Goal: Transaction & Acquisition: Purchase product/service

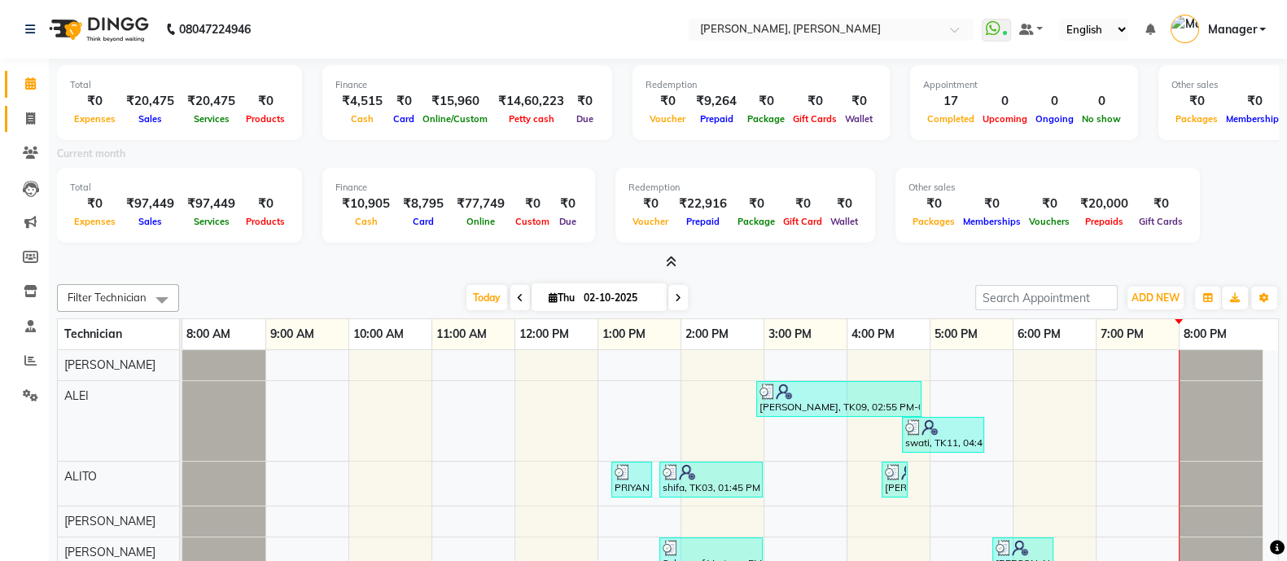
click at [30, 116] on icon at bounding box center [30, 118] width 9 height 12
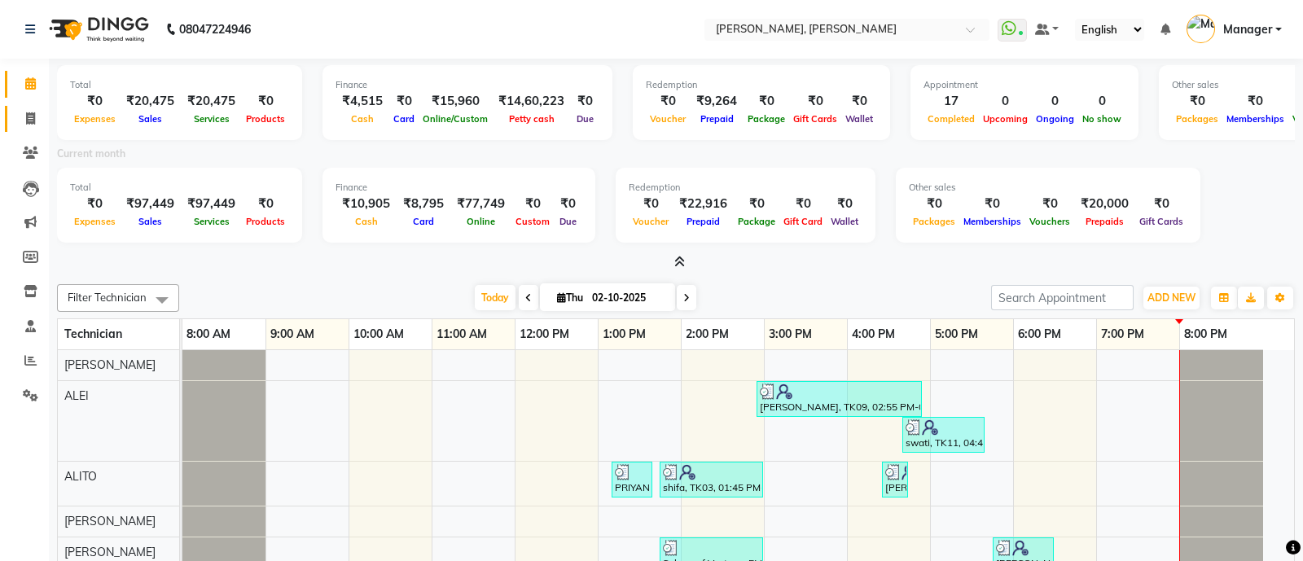
select select "3767"
select select "service"
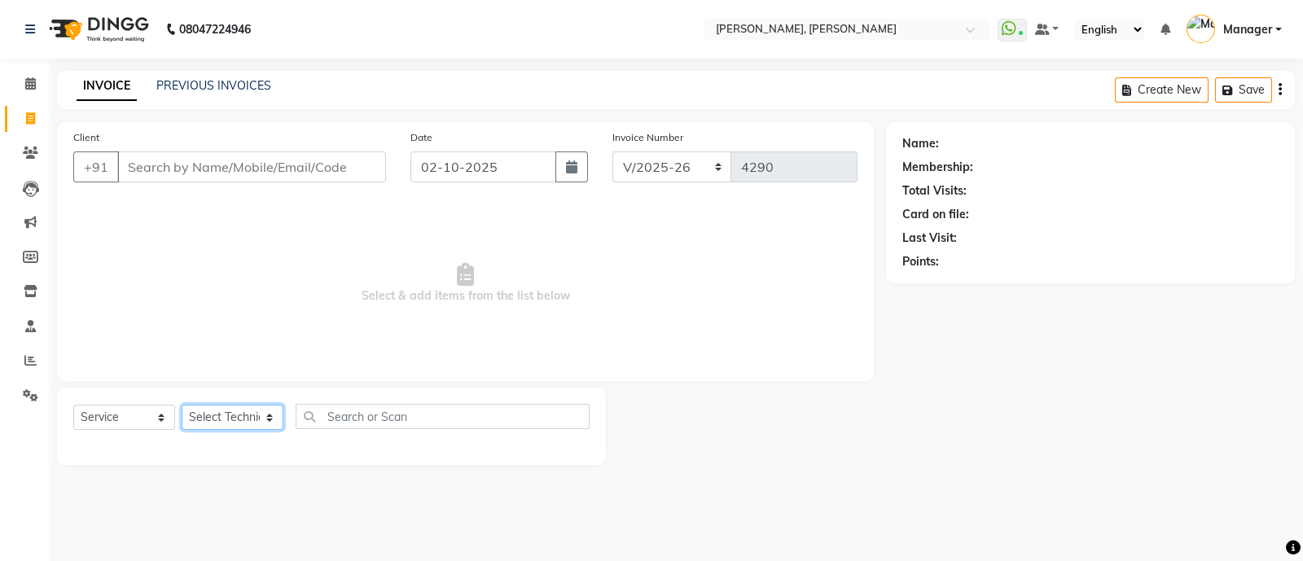
click at [231, 417] on select "Select Technician" at bounding box center [233, 417] width 102 height 25
select select "38070"
click at [182, 405] on select "Select Technician [PERSON_NAME] [PERSON_NAME] Asid Hanmi [PERSON_NAME] Manager …" at bounding box center [233, 417] width 102 height 25
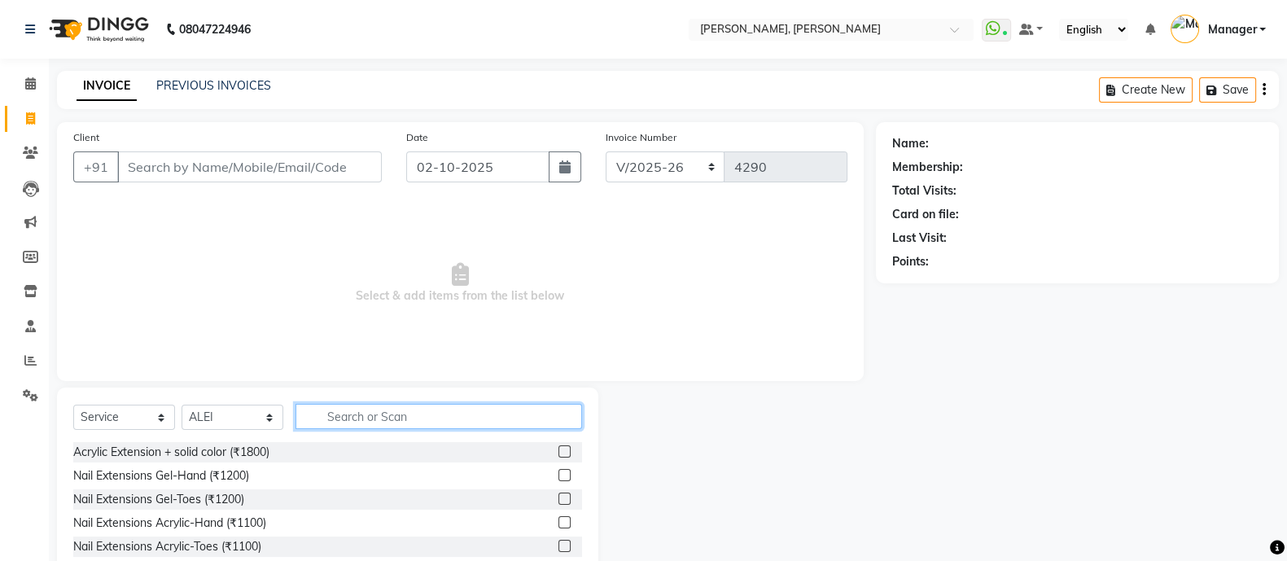
click at [383, 410] on input "text" at bounding box center [439, 416] width 287 height 25
type input "ext"
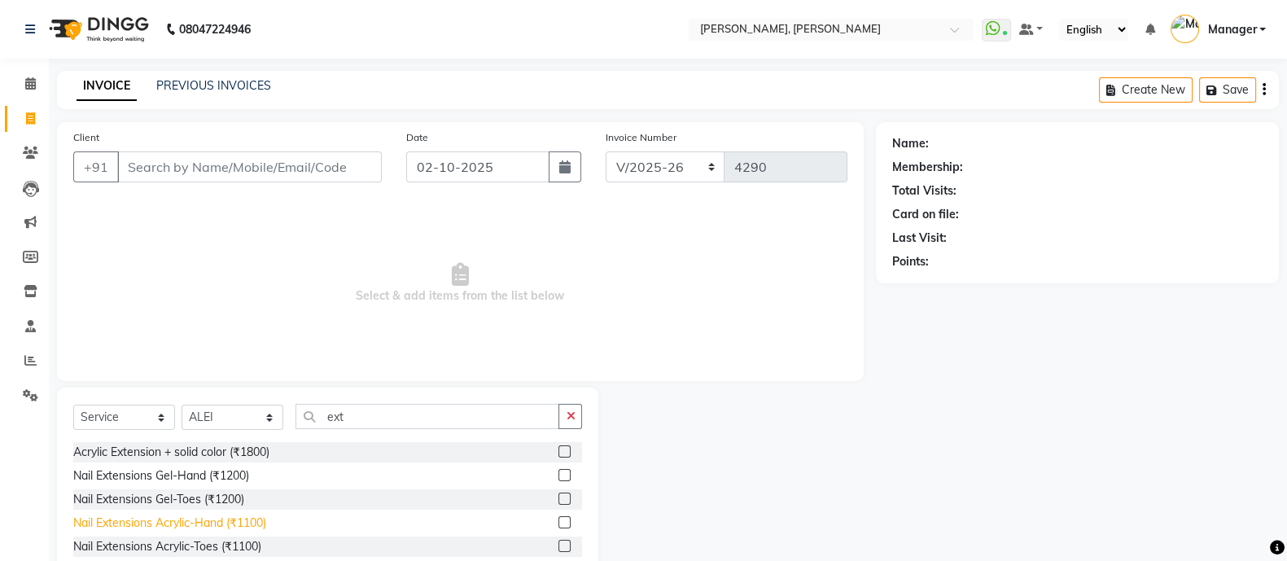
click at [252, 525] on div "Nail Extensions Acrylic-Hand (₹1100)" at bounding box center [169, 522] width 193 height 17
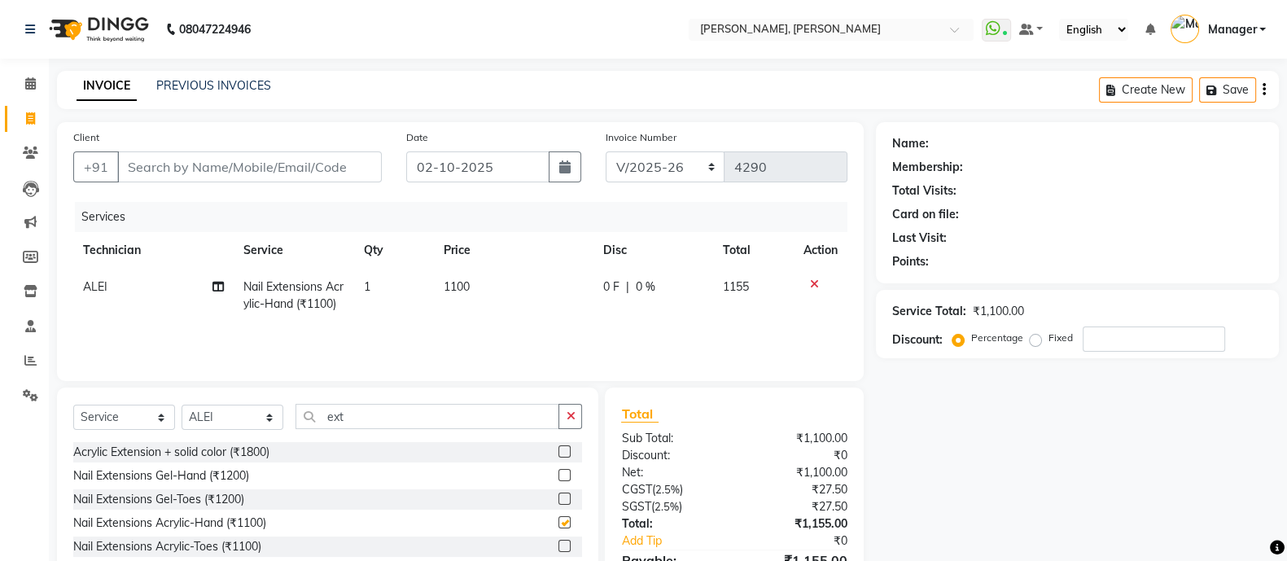
checkbox input "false"
drag, startPoint x: 384, startPoint y: 396, endPoint x: 374, endPoint y: 424, distance: 29.6
click at [374, 424] on div "Select Service Product Membership Package Voucher Prepaid Gift Card Select Tech…" at bounding box center [327, 508] width 541 height 240
click at [374, 424] on input "ext" at bounding box center [428, 416] width 264 height 25
type input "e"
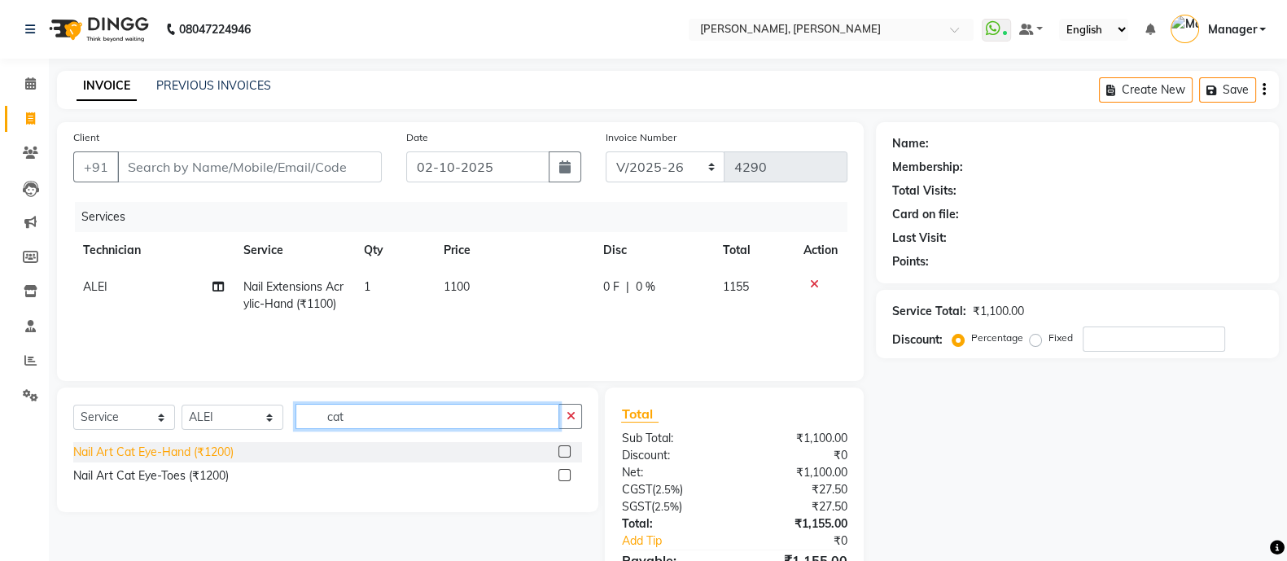
type input "cat"
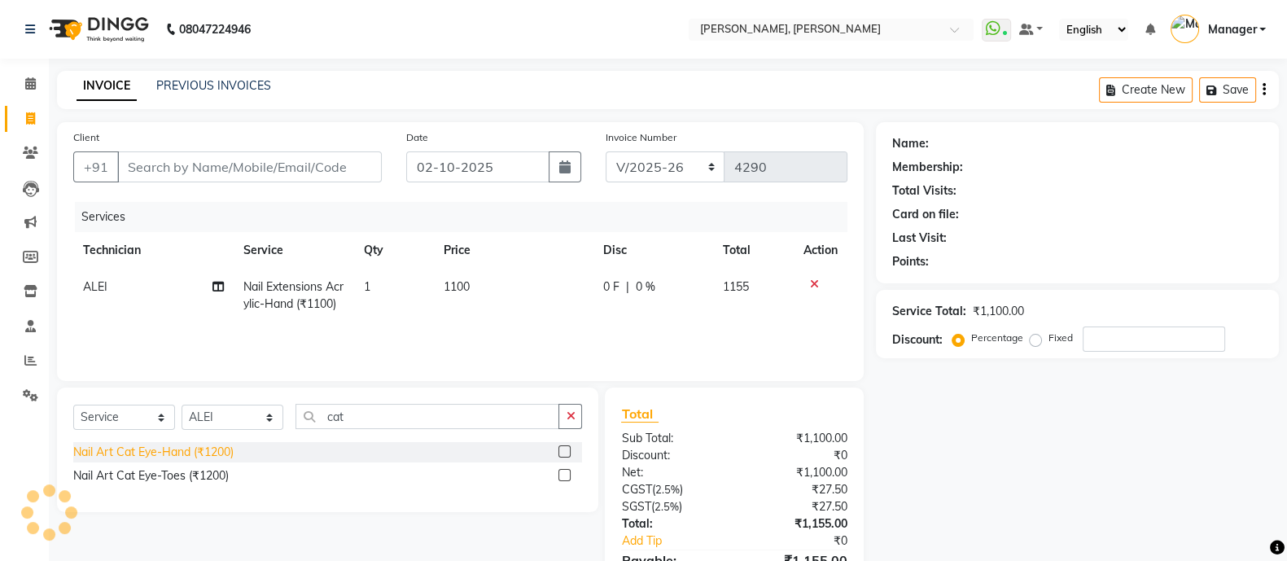
click at [204, 458] on div "Nail Art Cat Eye-Hand (₹1200)" at bounding box center [153, 452] width 160 height 17
checkbox input "false"
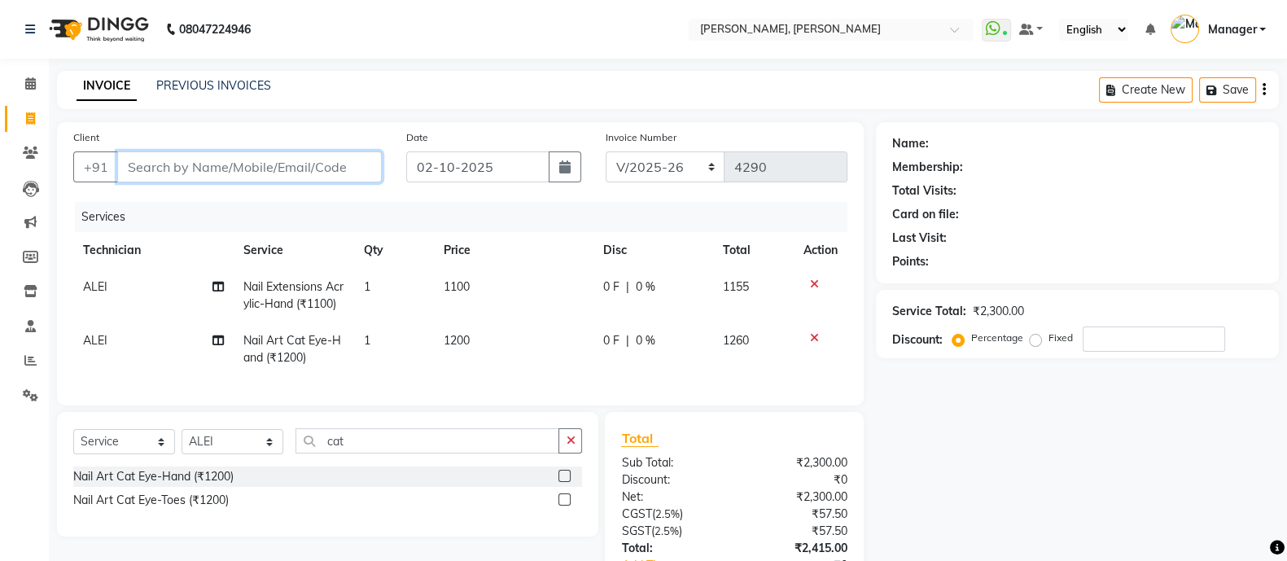
click at [285, 181] on input "Client" at bounding box center [249, 166] width 265 height 31
type input "8"
type input "0"
type input "8"
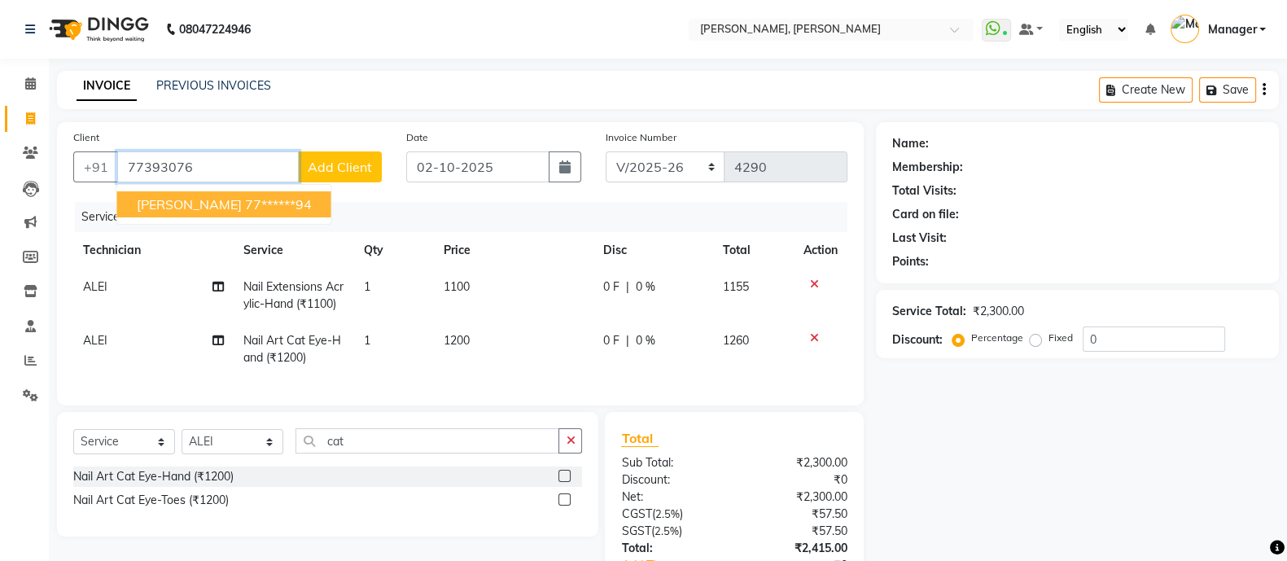
click at [167, 205] on span "[PERSON_NAME]" at bounding box center [189, 204] width 105 height 16
type input "77******94"
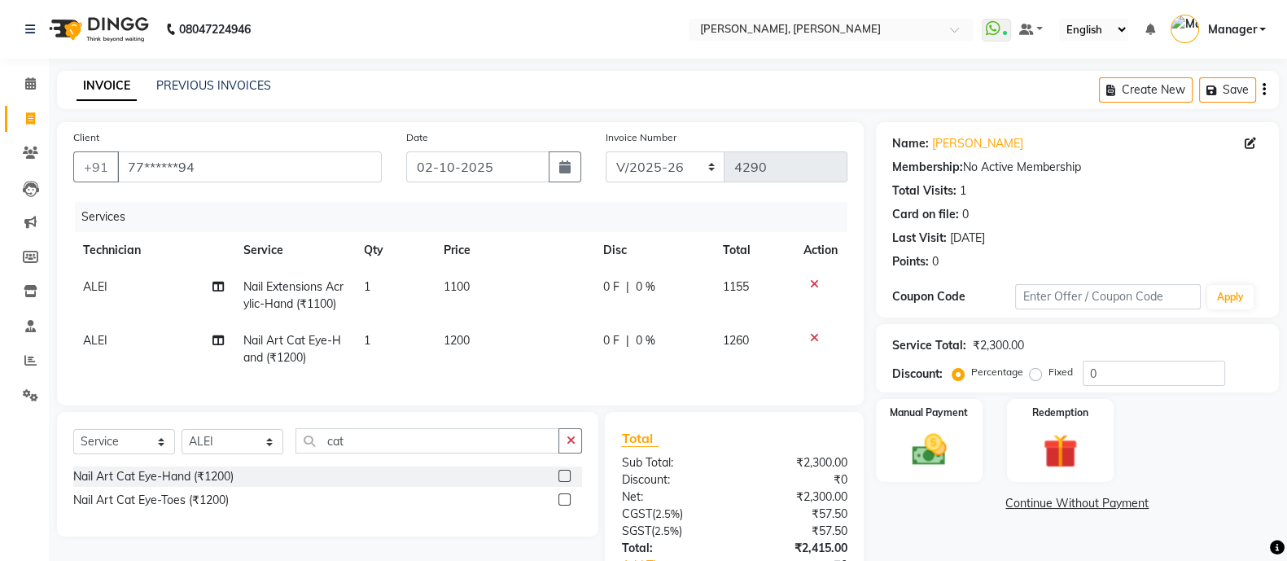
click at [98, 288] on span "ALEI" at bounding box center [95, 286] width 24 height 15
select select "38070"
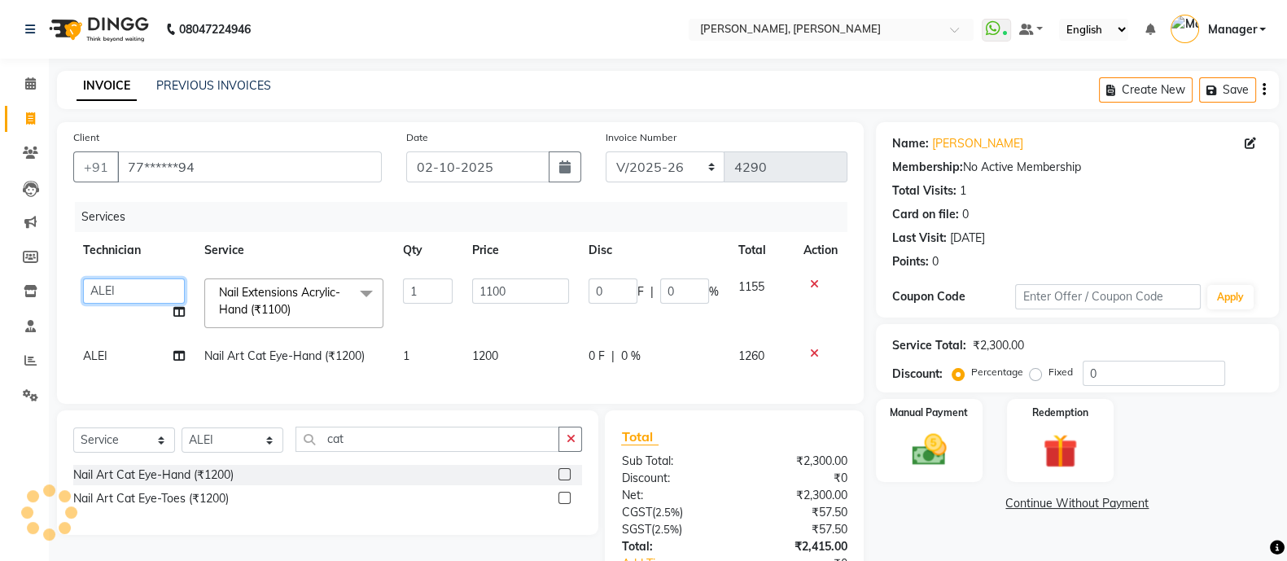
click at [115, 290] on select "[PERSON_NAME] [PERSON_NAME] Asid Hanmi [PERSON_NAME] Manager [PERSON_NAME] beau…" at bounding box center [134, 290] width 102 height 25
select select "34784"
click at [103, 357] on span "ALEI" at bounding box center [95, 355] width 24 height 15
select select "38070"
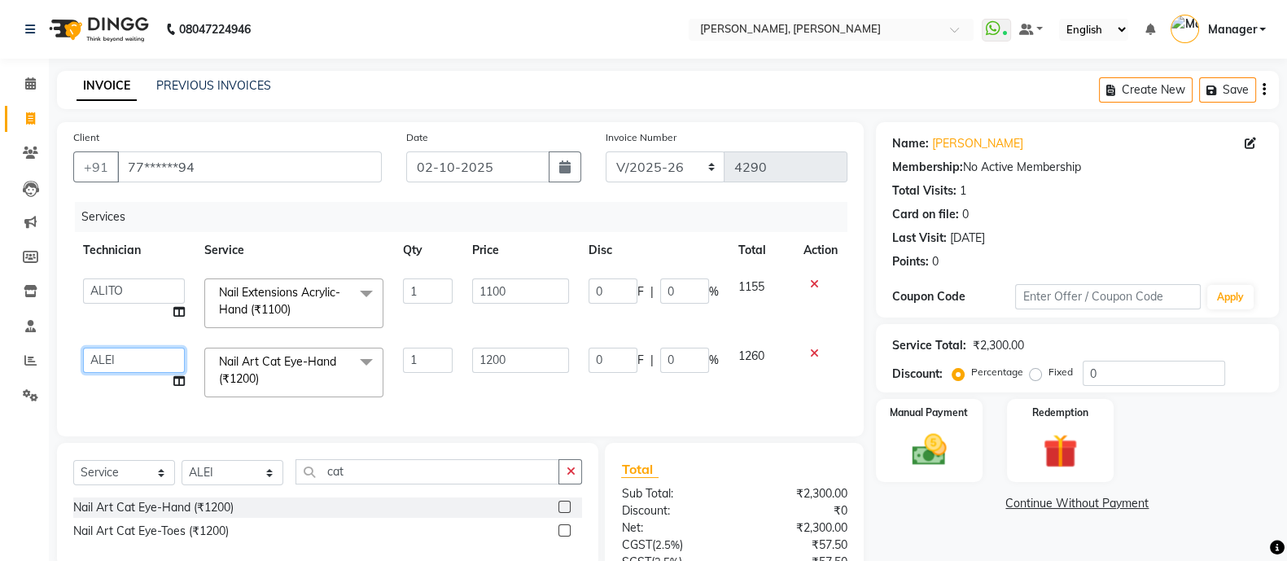
click at [109, 357] on select "[PERSON_NAME] [PERSON_NAME] Asid Hanmi [PERSON_NAME] Manager [PERSON_NAME] beau…" at bounding box center [134, 360] width 102 height 25
select select "34784"
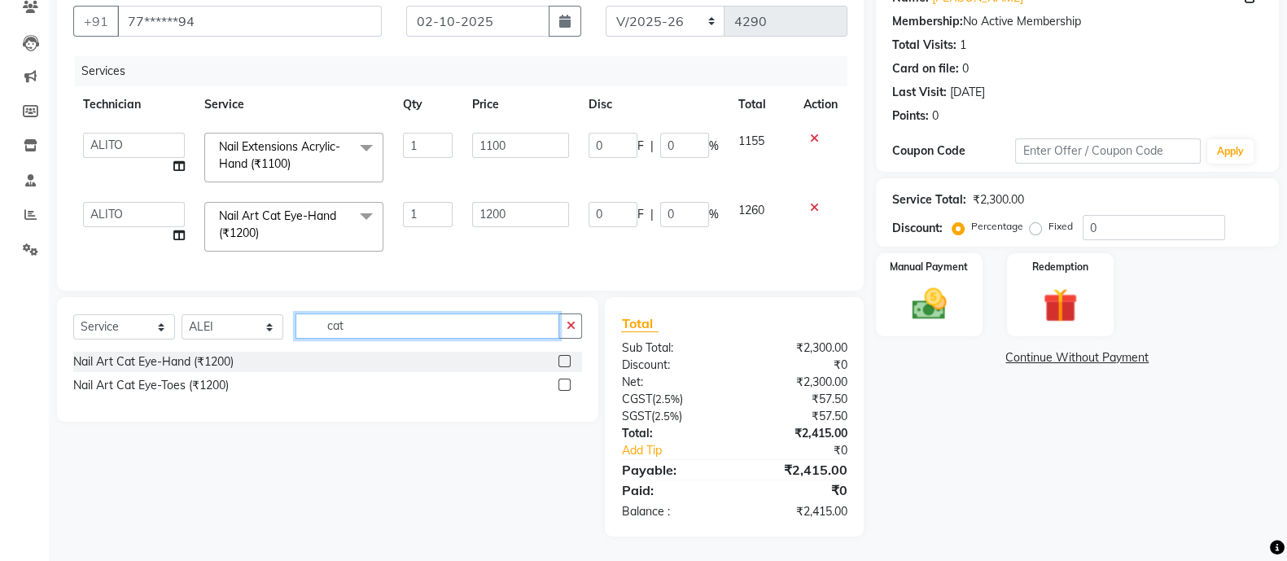
click at [414, 332] on input "cat" at bounding box center [428, 325] width 264 height 25
type input "c"
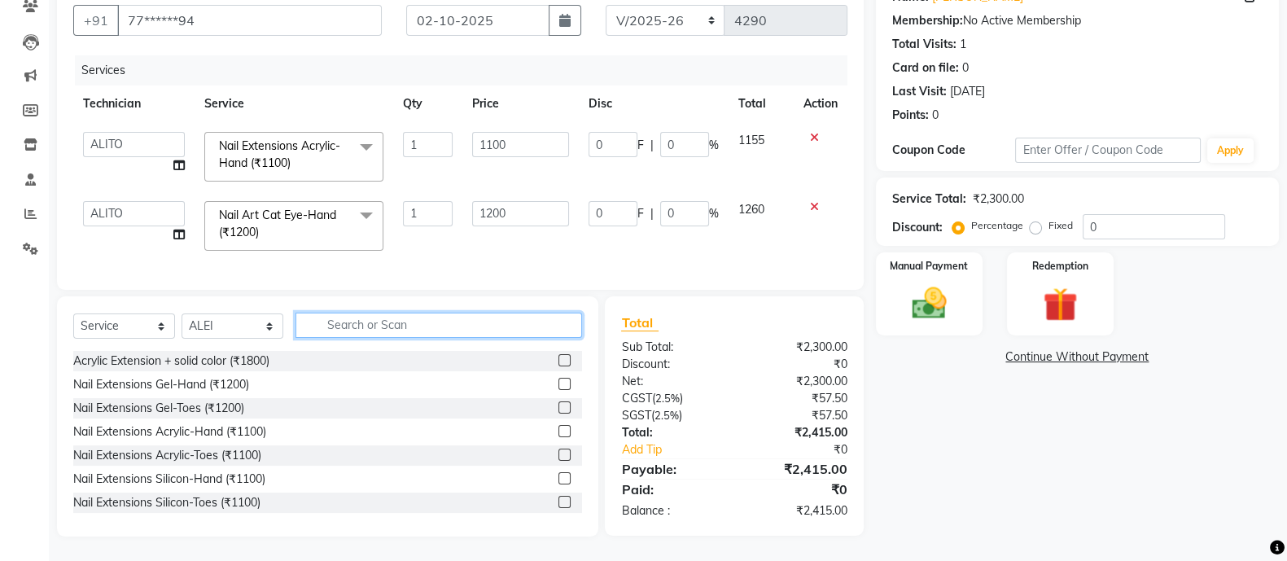
scroll to position [0, 0]
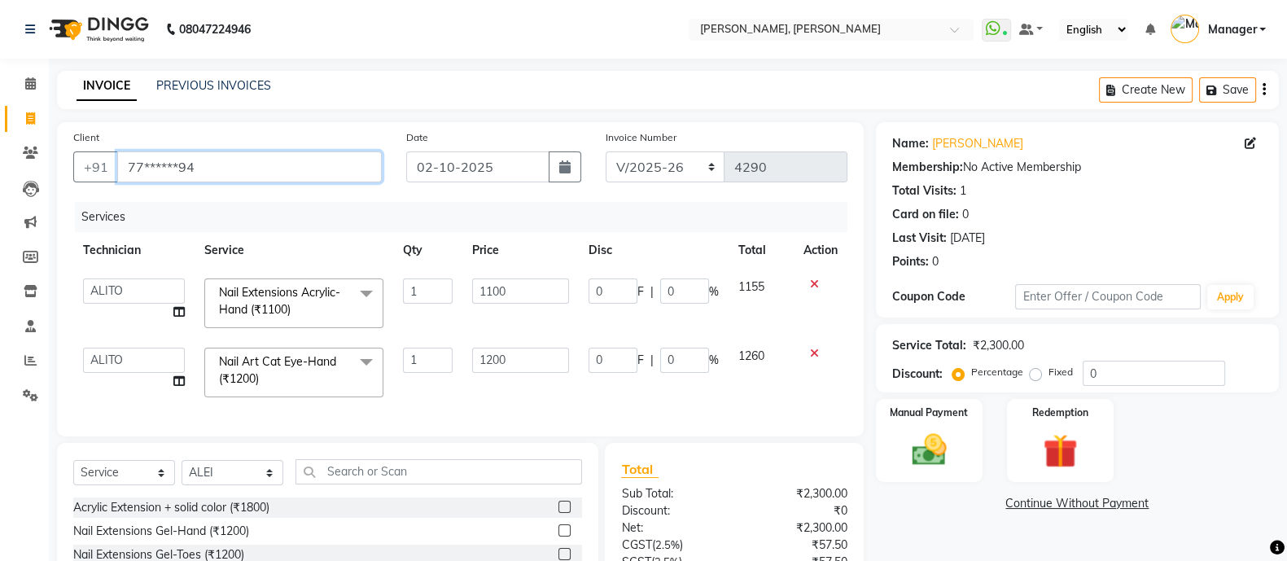
click at [265, 168] on input "77******94" at bounding box center [249, 166] width 265 height 31
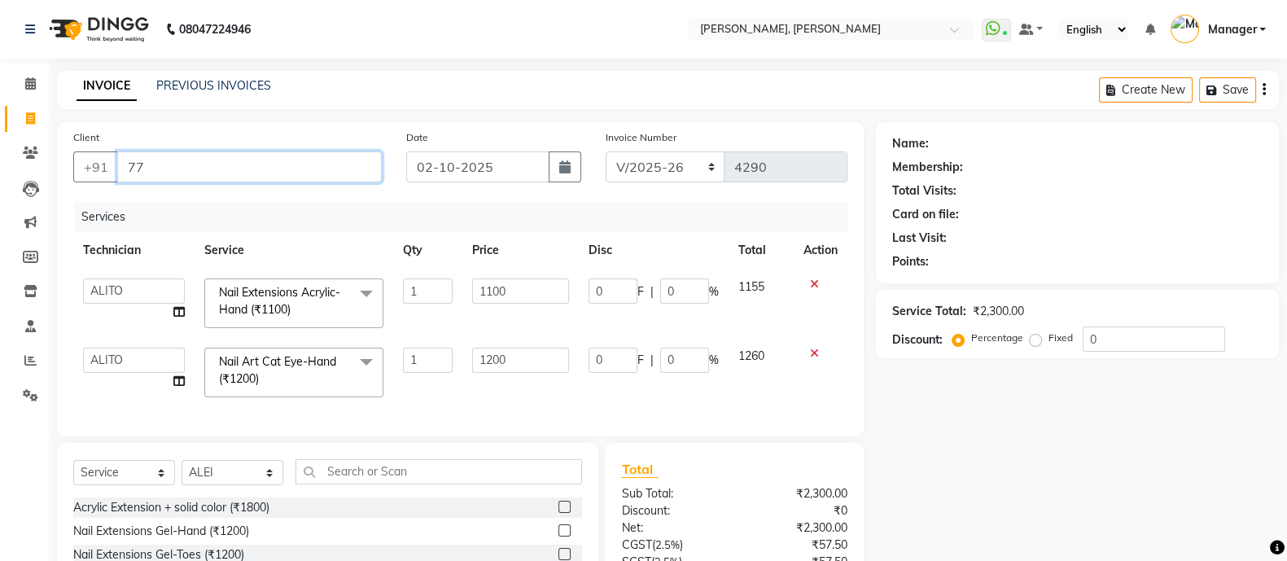
type input "7"
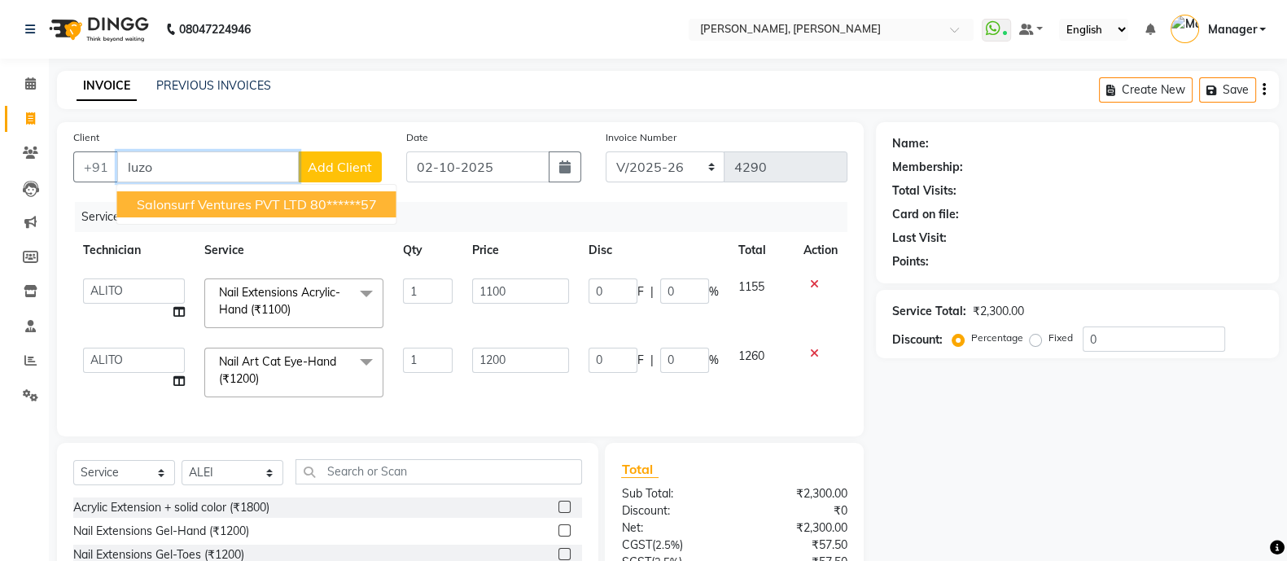
click at [247, 208] on span "Salonsurf Ventures PVT LTD" at bounding box center [222, 204] width 170 height 16
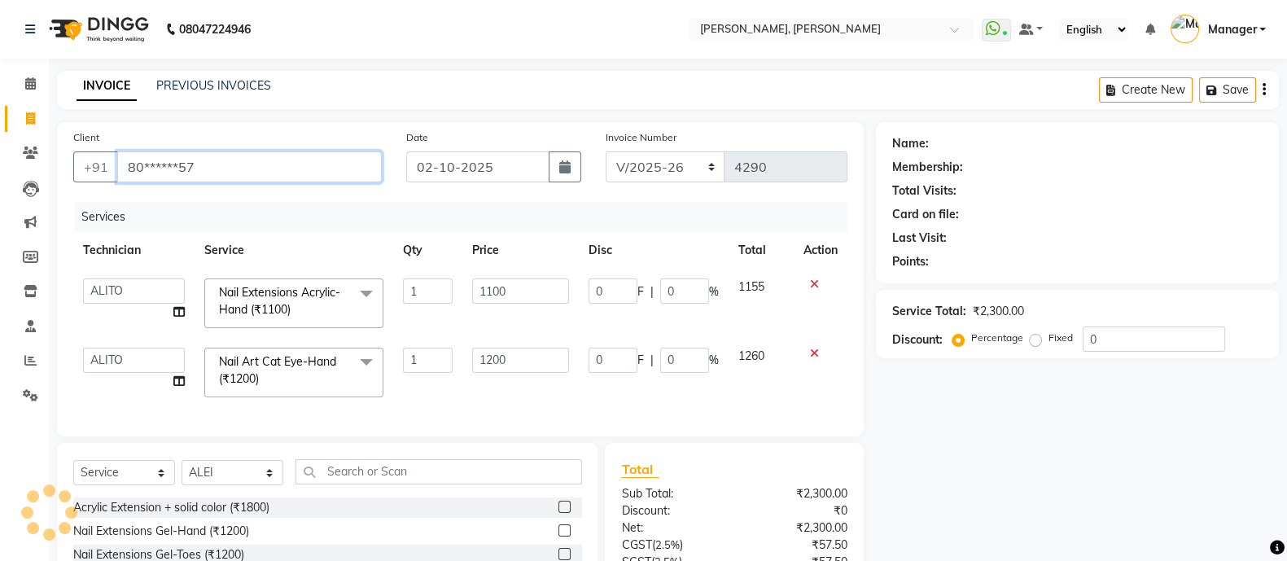
type input "80******57"
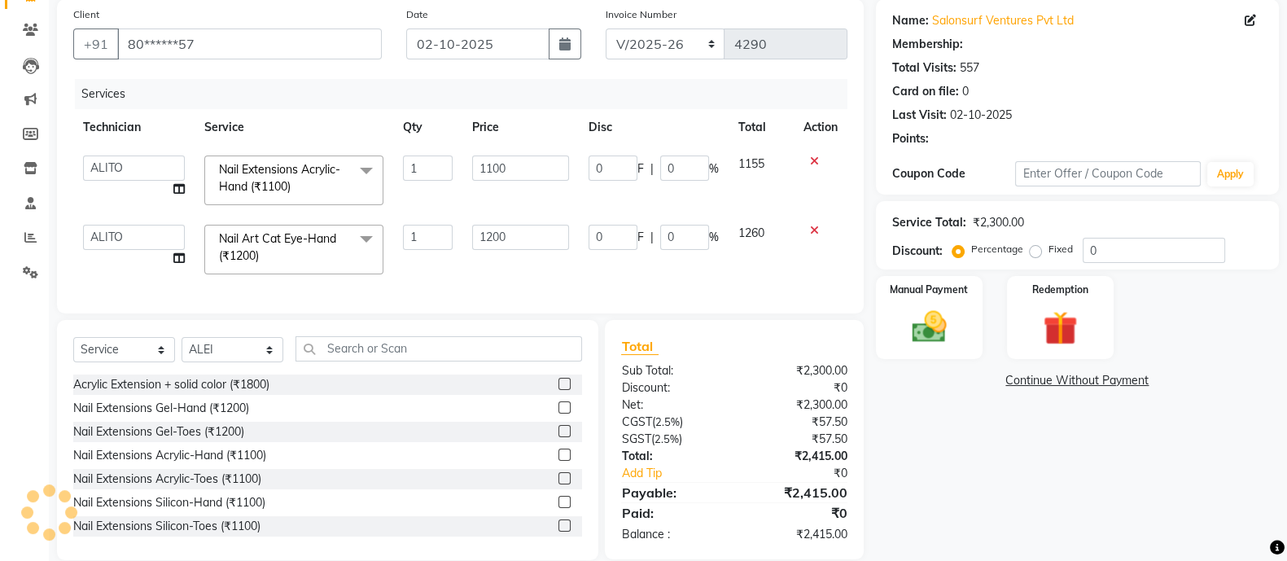
scroll to position [161, 0]
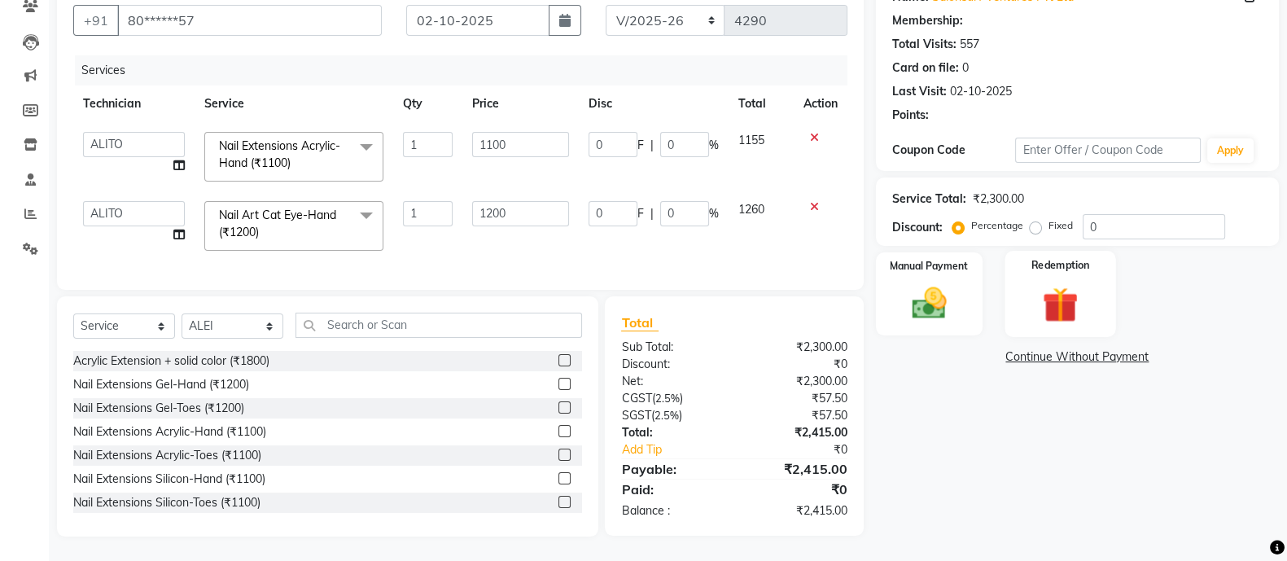
select select "1: Object"
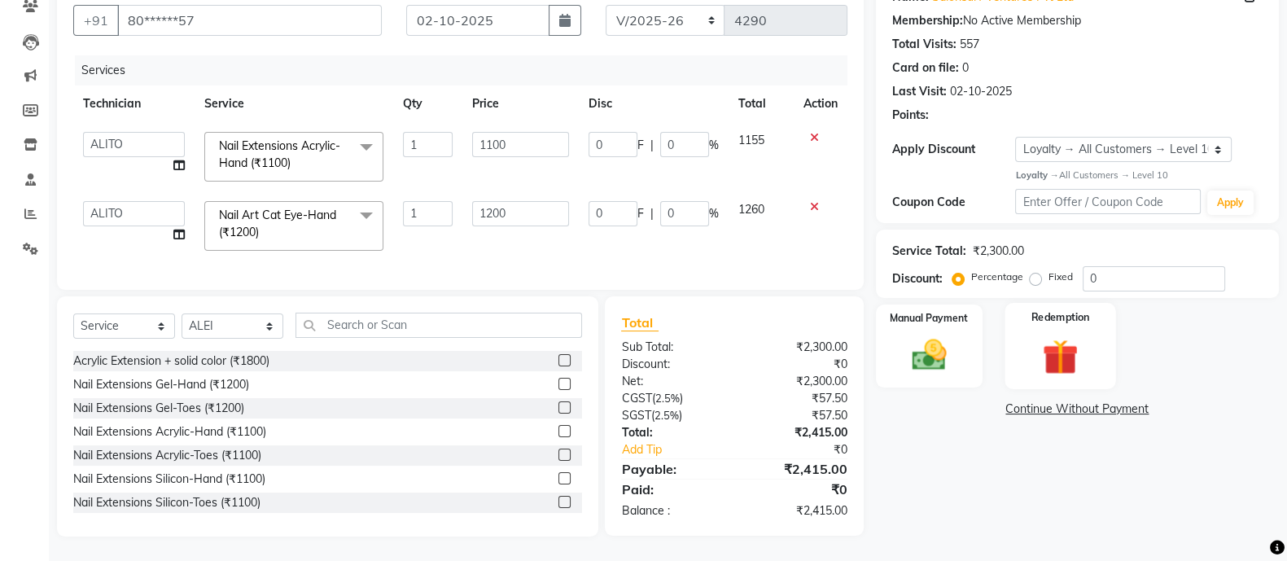
click at [1050, 258] on div "Service Total: ₹2,300.00 Discount: Percentage Fixed 0" at bounding box center [1077, 263] width 370 height 55
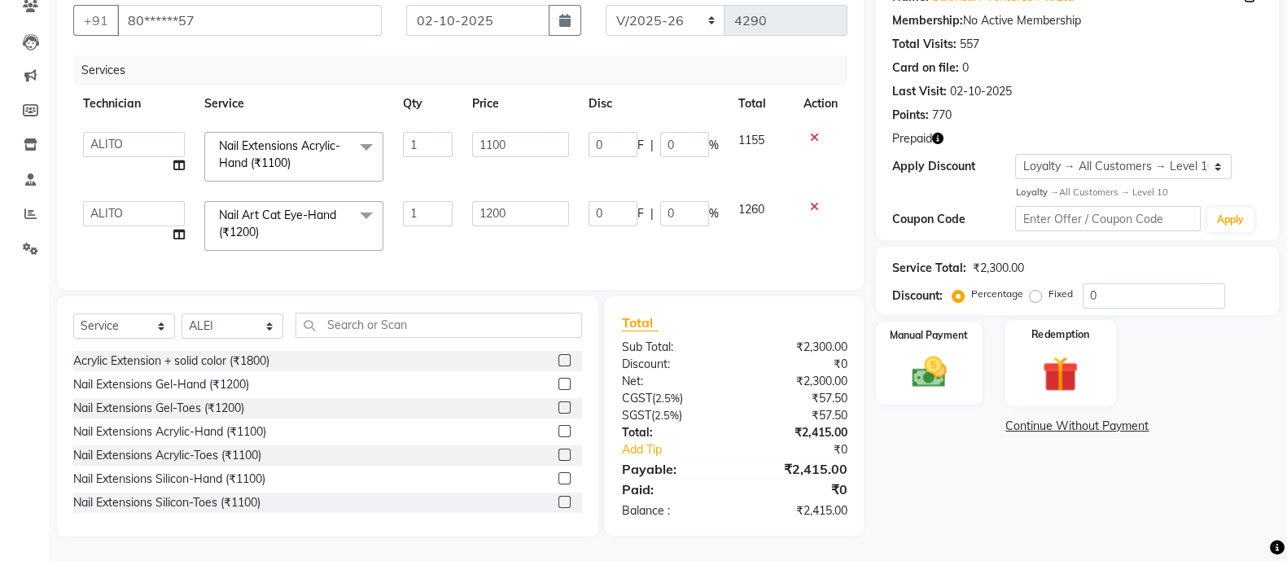
click at [1027, 327] on div "Redemption" at bounding box center [1061, 363] width 112 height 86
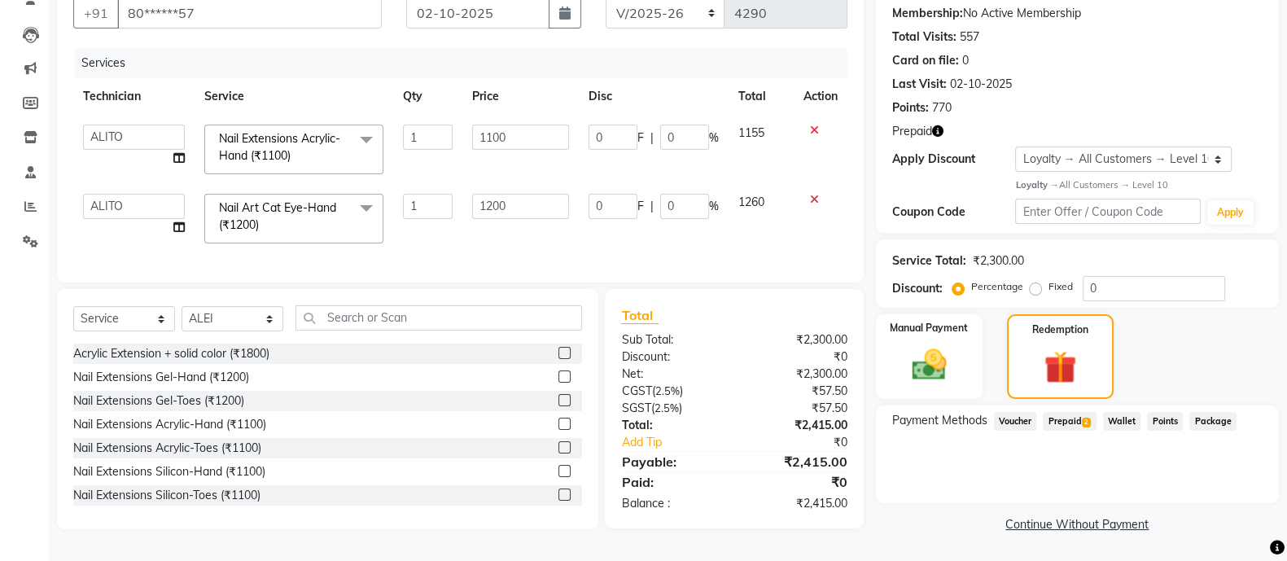
click at [1066, 414] on span "Prepaid 2" at bounding box center [1069, 421] width 53 height 19
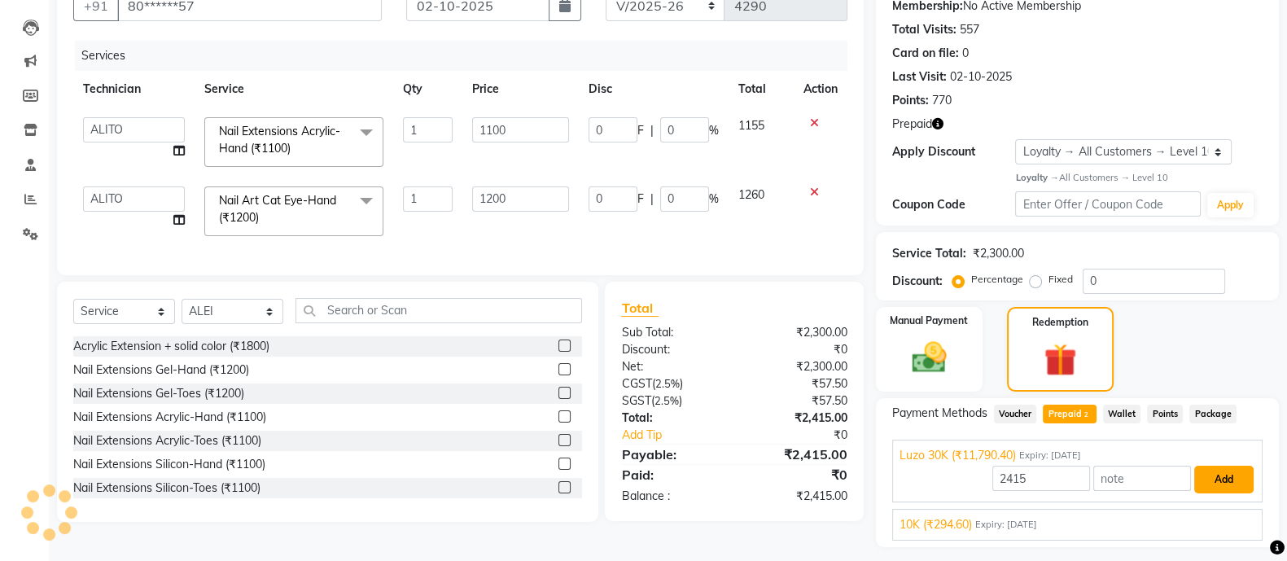
click at [1228, 479] on button "Add" at bounding box center [1223, 480] width 59 height 28
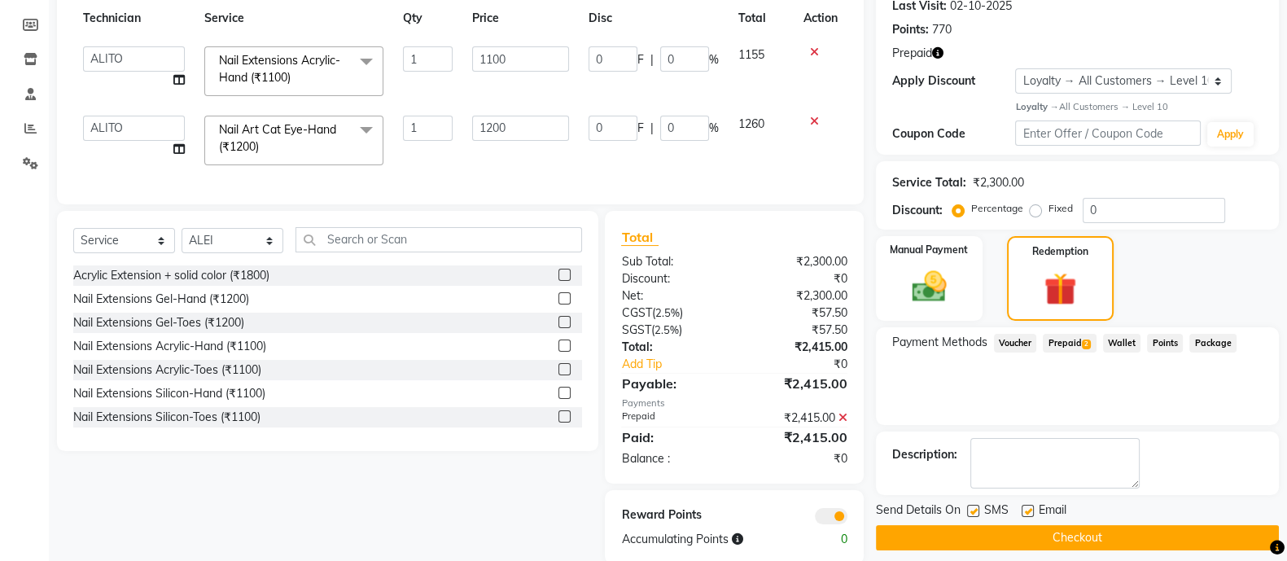
scroll to position [277, 0]
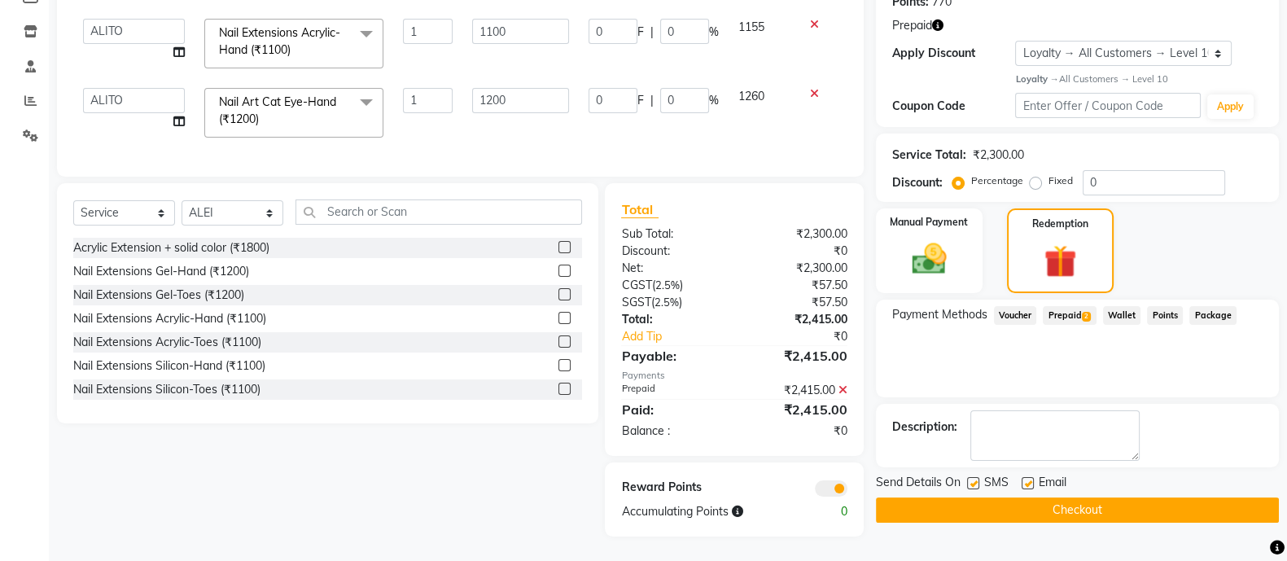
click at [1051, 499] on button "Checkout" at bounding box center [1077, 509] width 403 height 25
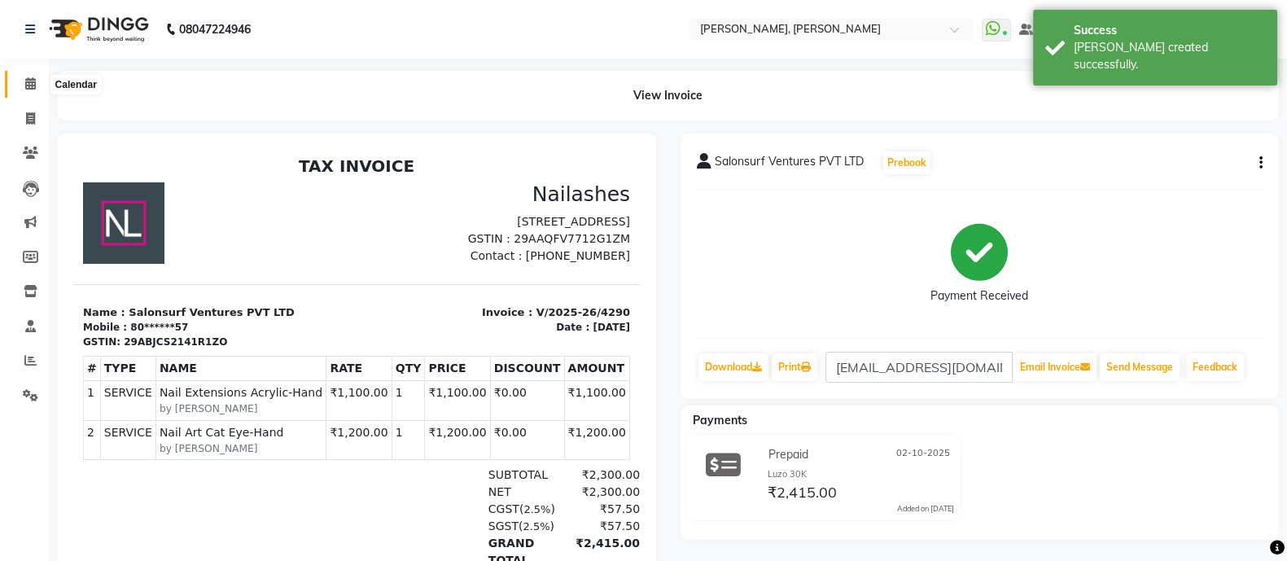
click at [34, 82] on icon at bounding box center [30, 83] width 11 height 12
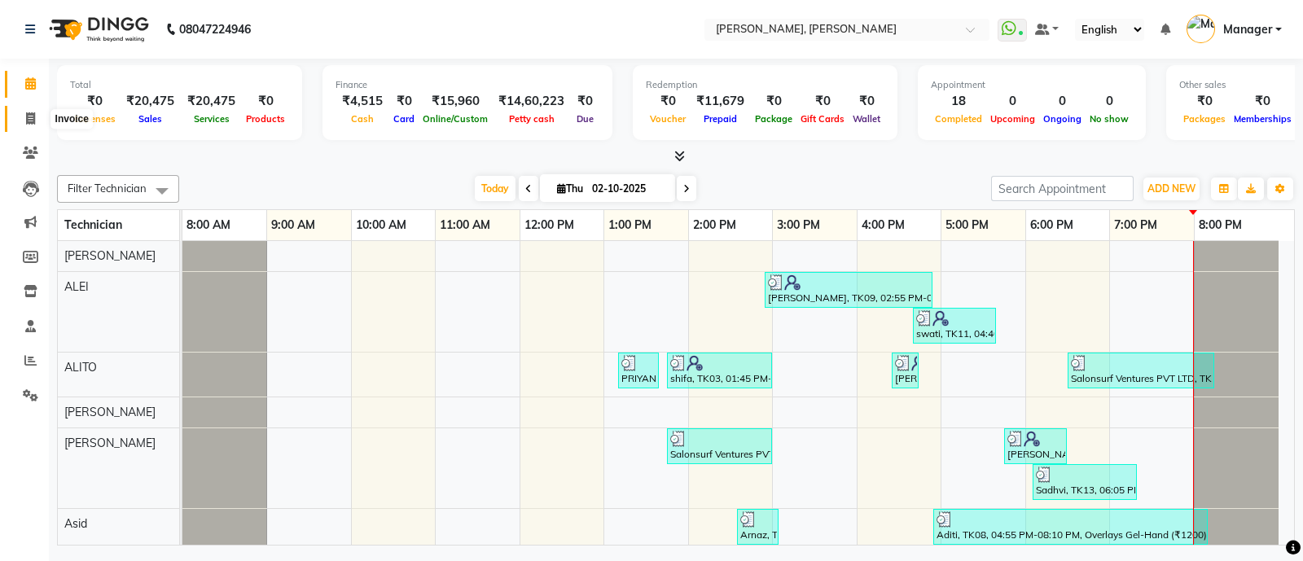
click at [28, 121] on icon at bounding box center [30, 118] width 9 height 12
select select "service"
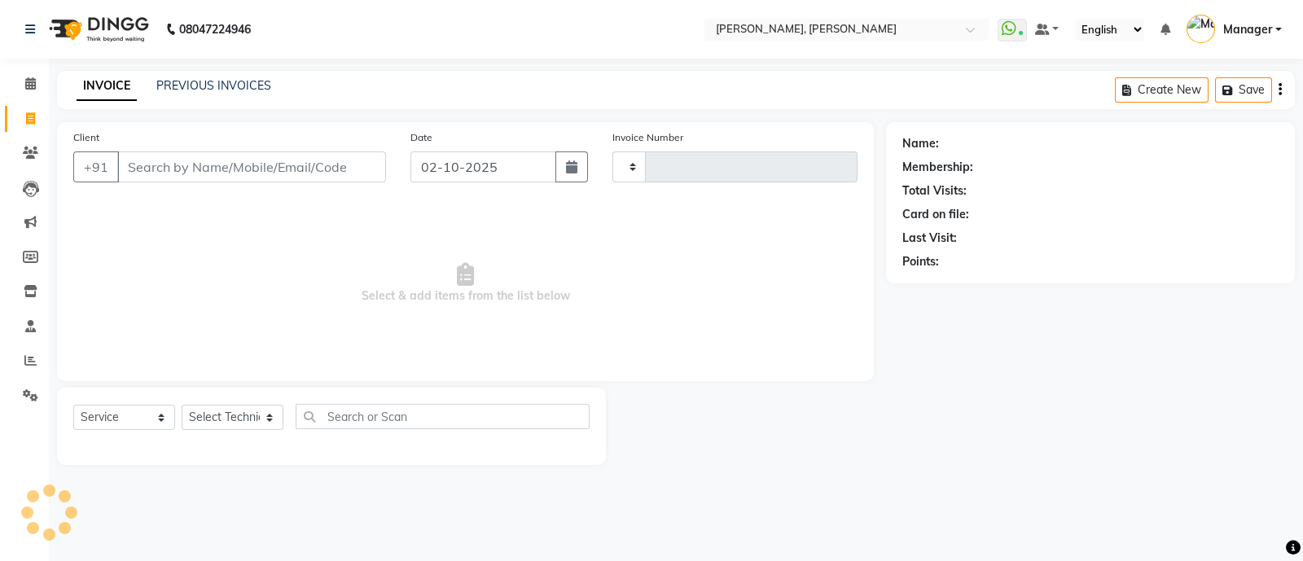
type input "4291"
select select "3767"
click at [262, 171] on input "Client" at bounding box center [251, 166] width 269 height 31
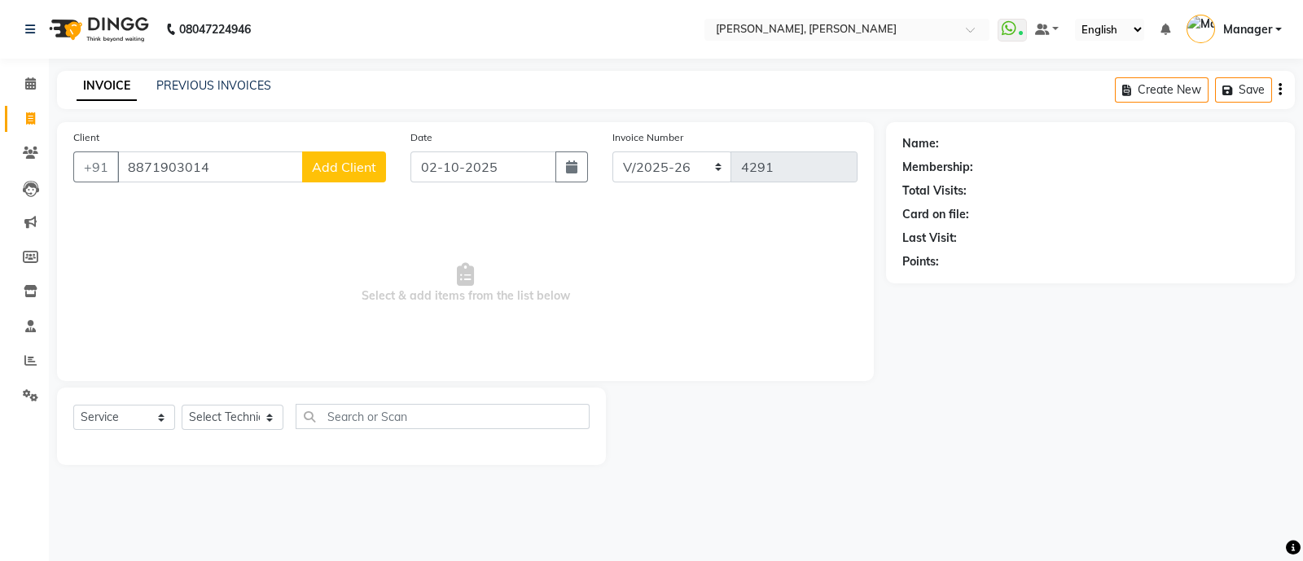
type input "8871903014"
click at [341, 173] on span "Add Client" at bounding box center [344, 167] width 64 height 16
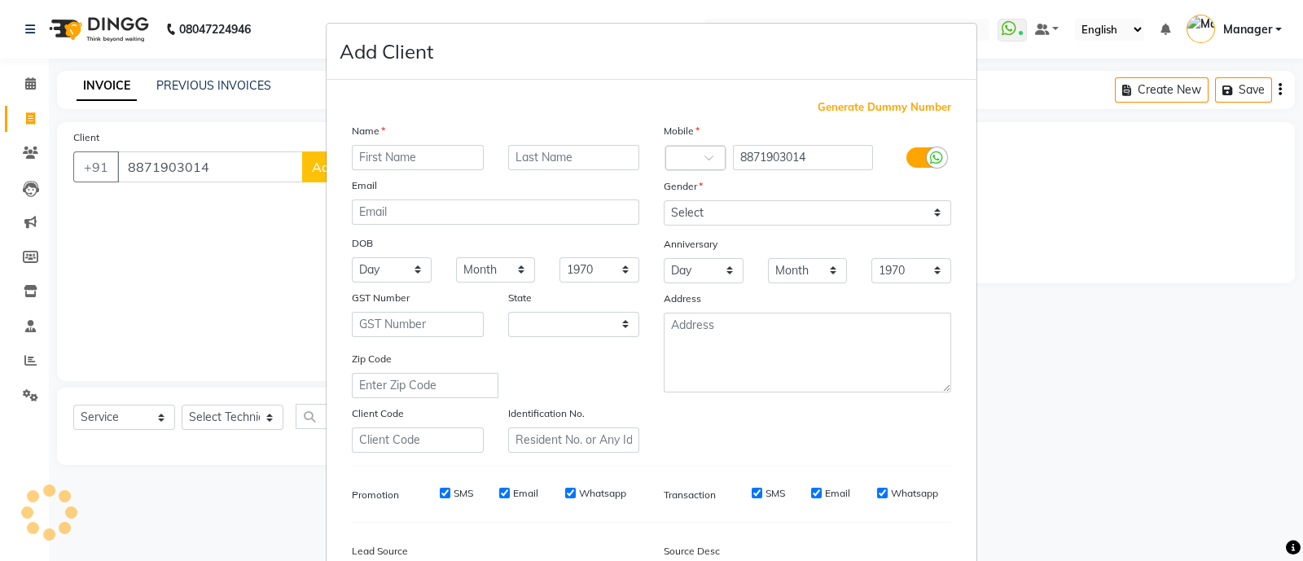
select select "21"
click at [410, 149] on input "text" at bounding box center [418, 157] width 132 height 25
type input "nandini"
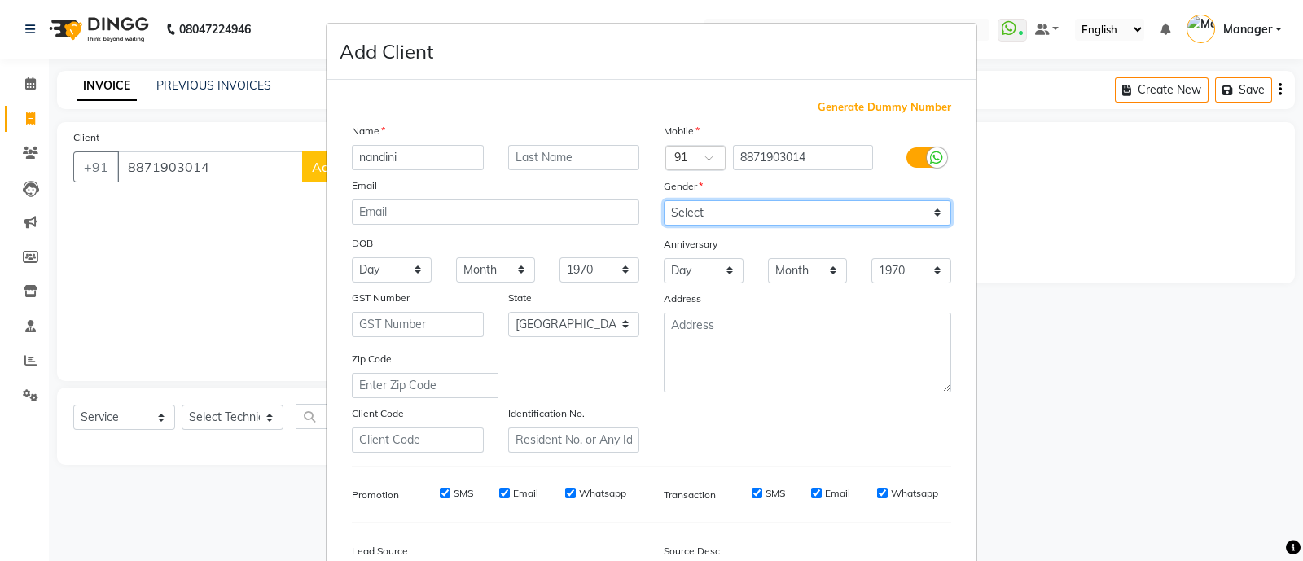
click at [707, 219] on select "Select [DEMOGRAPHIC_DATA] [DEMOGRAPHIC_DATA] Other Prefer Not To Say" at bounding box center [806, 212] width 287 height 25
select select "[DEMOGRAPHIC_DATA]"
click at [663, 201] on select "Select [DEMOGRAPHIC_DATA] [DEMOGRAPHIC_DATA] Other Prefer Not To Say" at bounding box center [806, 212] width 287 height 25
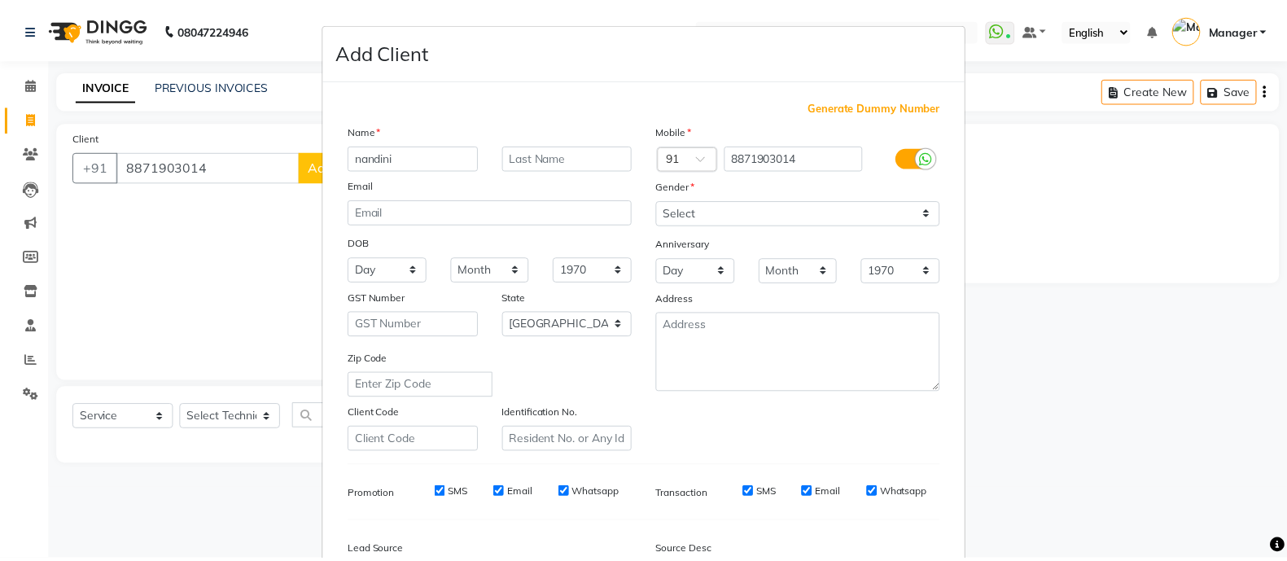
scroll to position [199, 0]
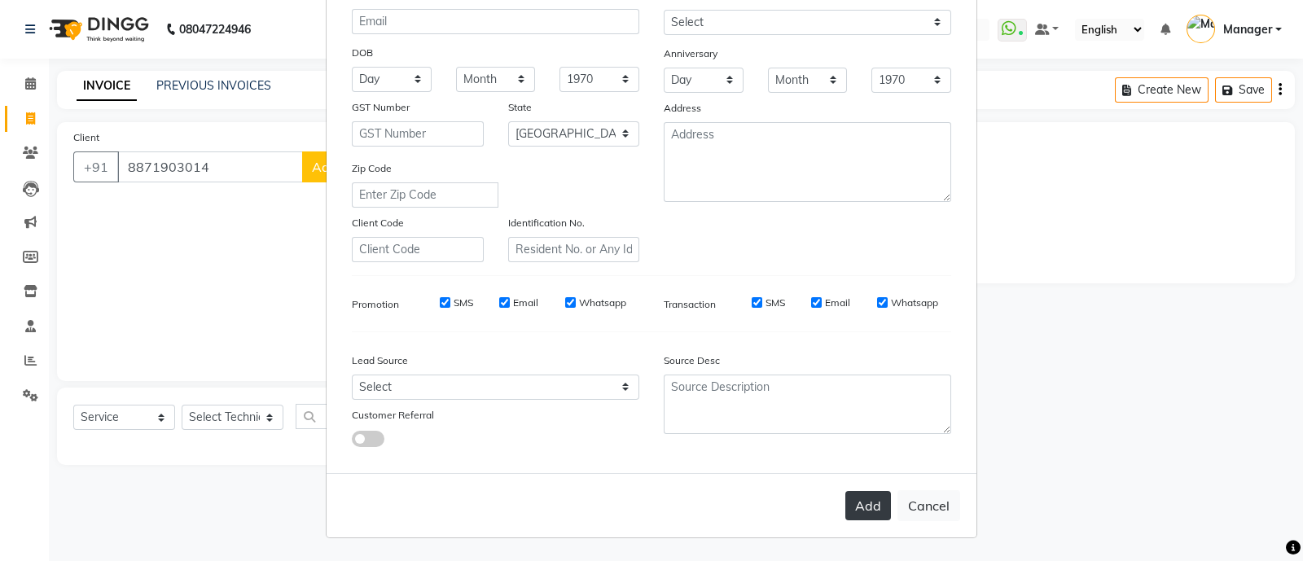
click at [864, 506] on button "Add" at bounding box center [868, 505] width 46 height 29
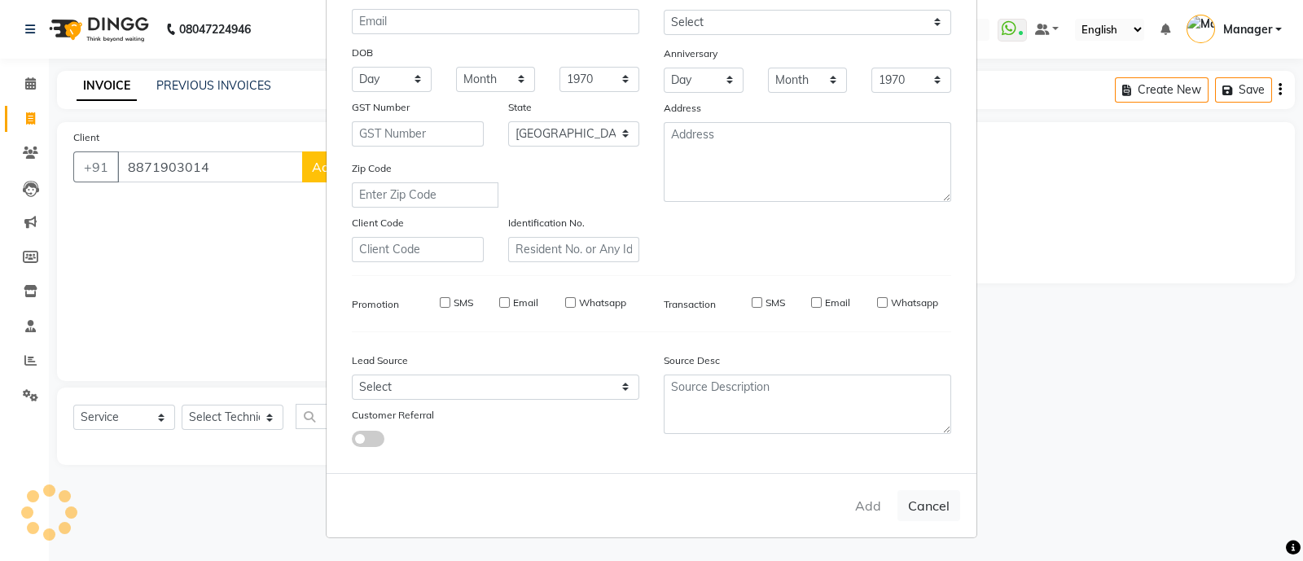
type input "88******14"
select select
select select "null"
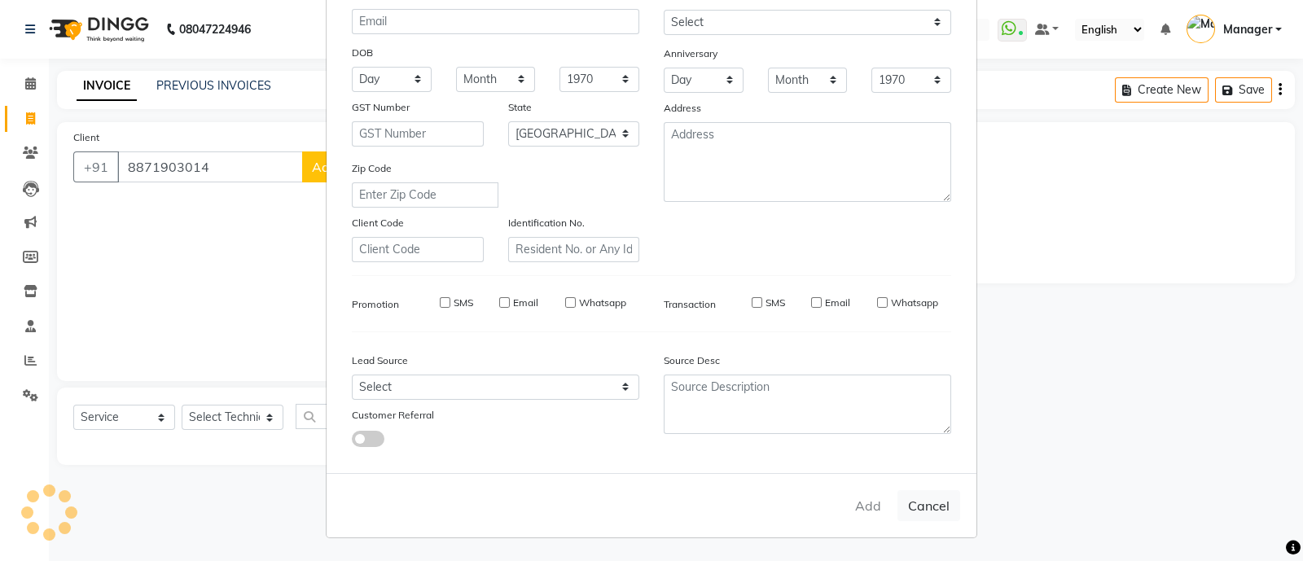
select select
checkbox input "false"
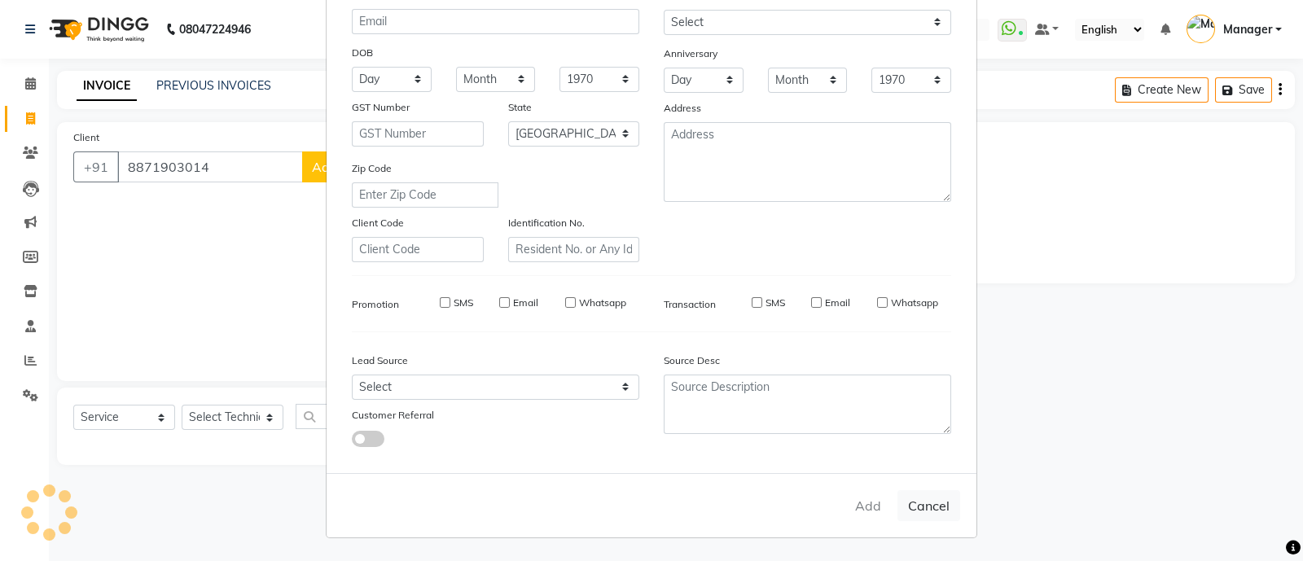
checkbox input "false"
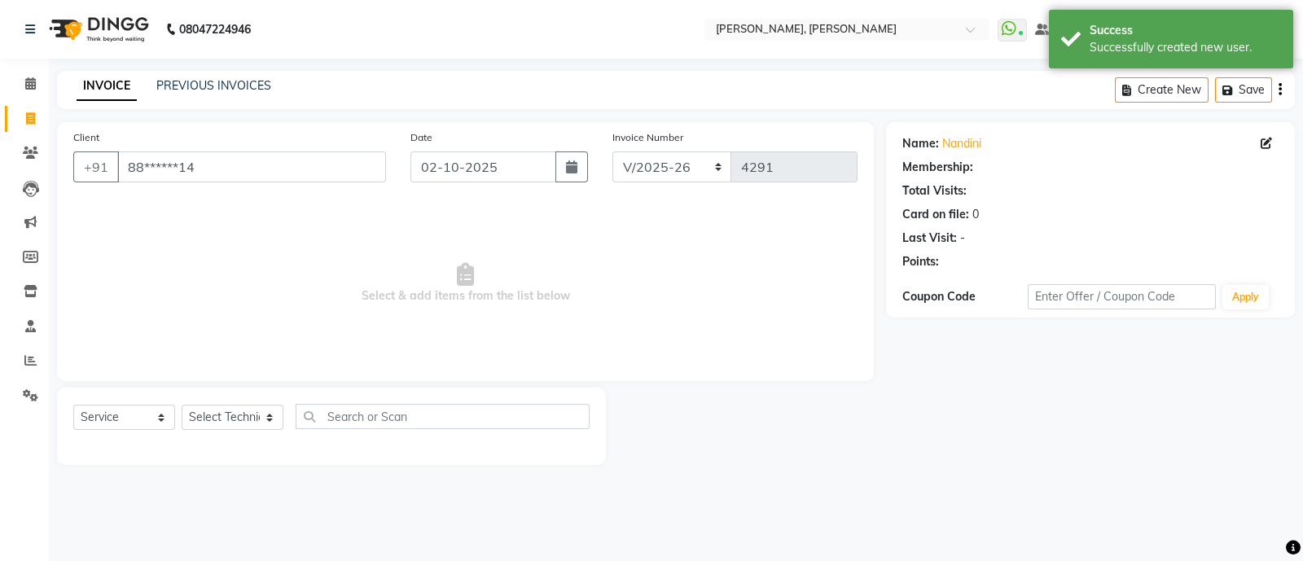
select select "1: Object"
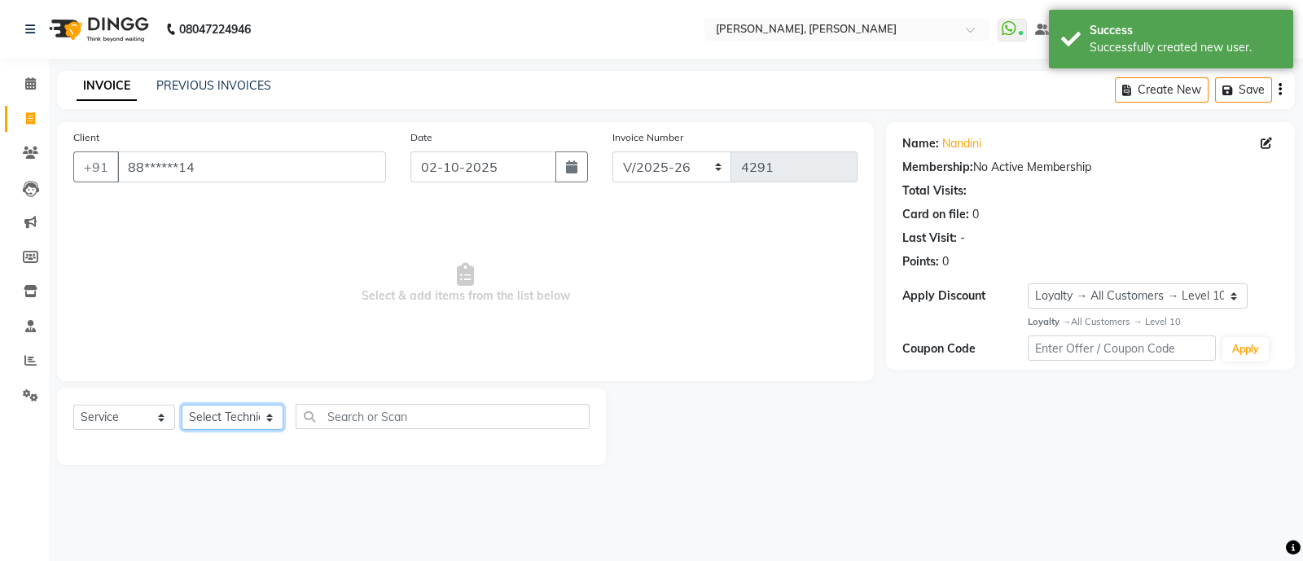
click at [220, 418] on select "Select Technician [PERSON_NAME] [PERSON_NAME] Asid Hanmi [PERSON_NAME] Manager …" at bounding box center [233, 417] width 102 height 25
select select "76742"
click at [182, 405] on select "Select Technician [PERSON_NAME] [PERSON_NAME] Asid Hanmi [PERSON_NAME] Manager …" at bounding box center [233, 417] width 102 height 25
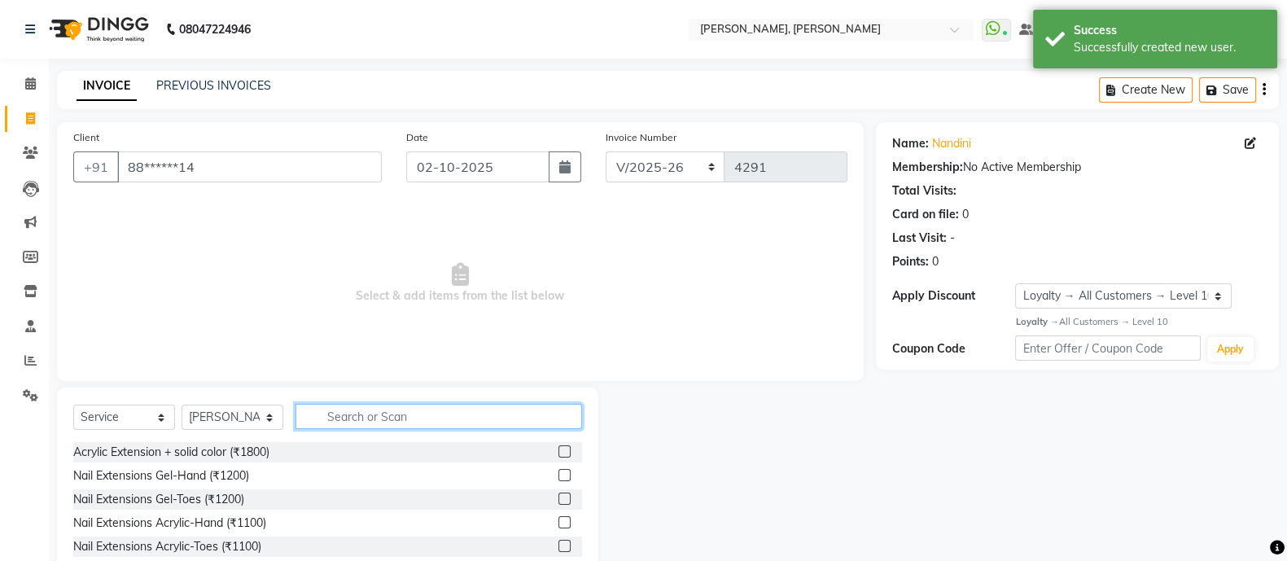
click at [381, 417] on input "text" at bounding box center [439, 416] width 287 height 25
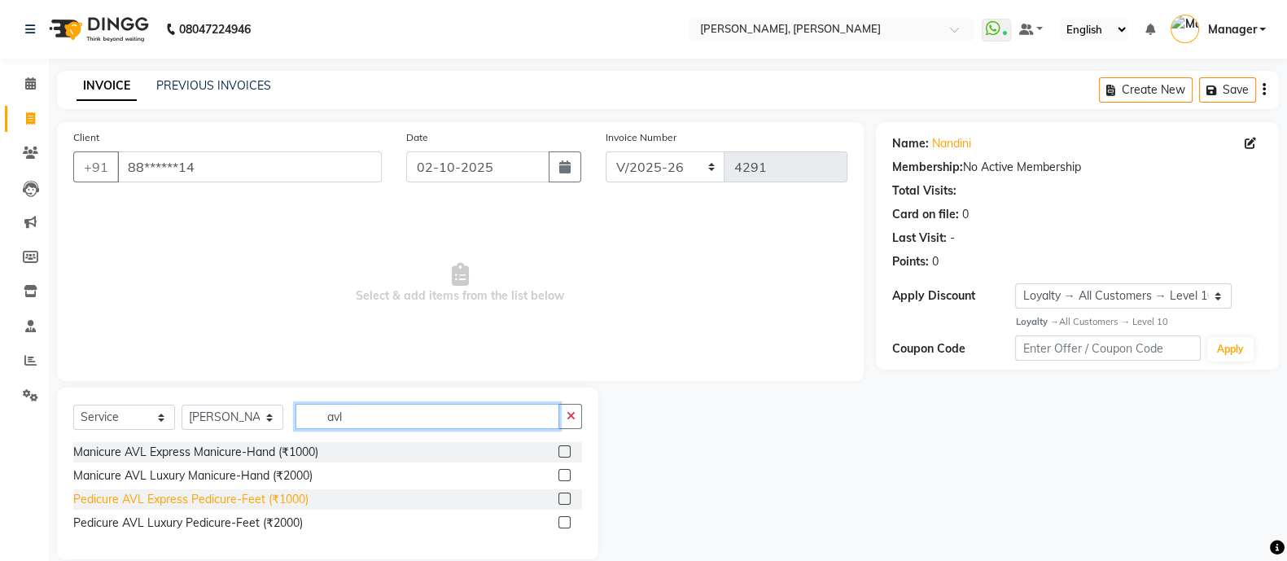
type input "avl"
click at [252, 497] on div "Pedicure AVL Express Pedicure-Feet (₹1000)" at bounding box center [190, 499] width 235 height 17
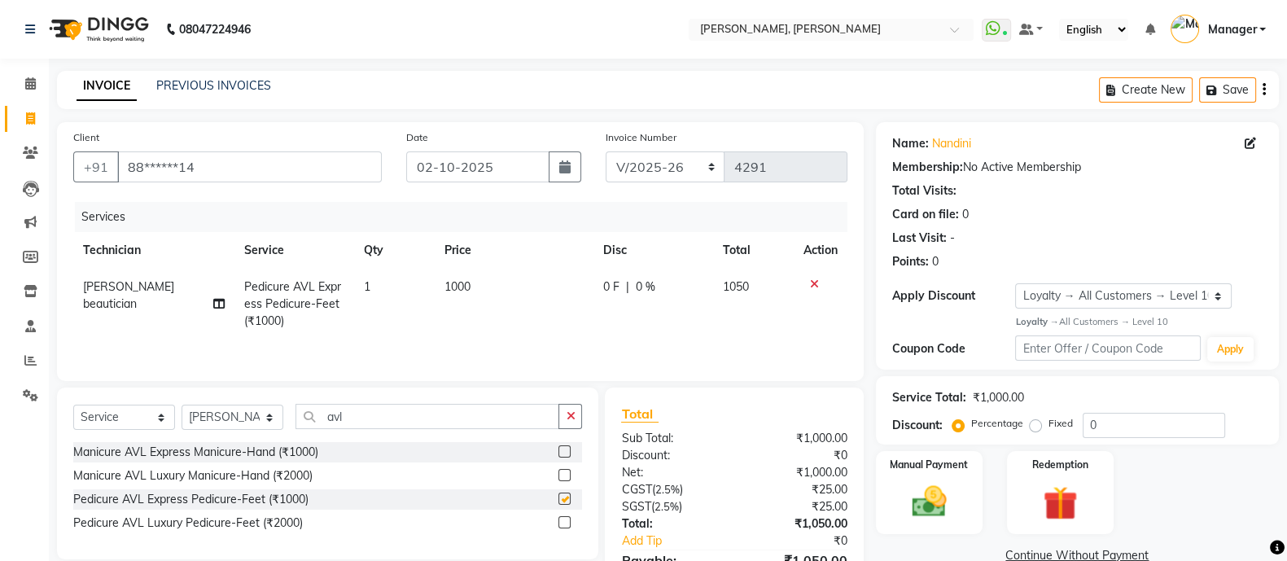
checkbox input "false"
click at [374, 417] on input "avl" at bounding box center [428, 416] width 264 height 25
type input "a"
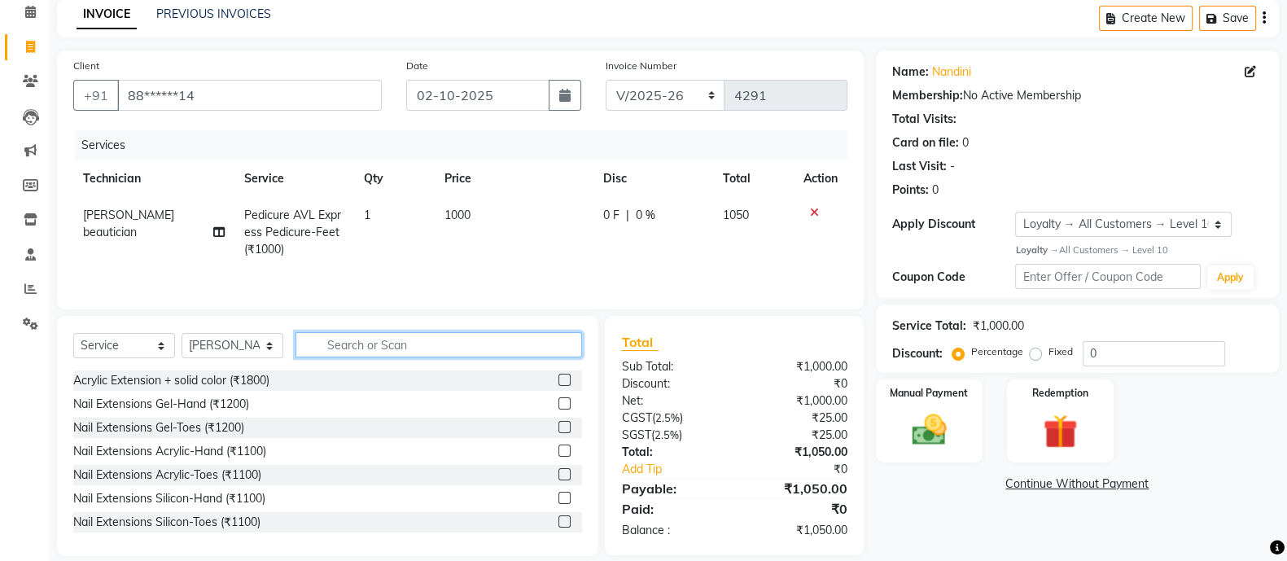
scroll to position [68, 0]
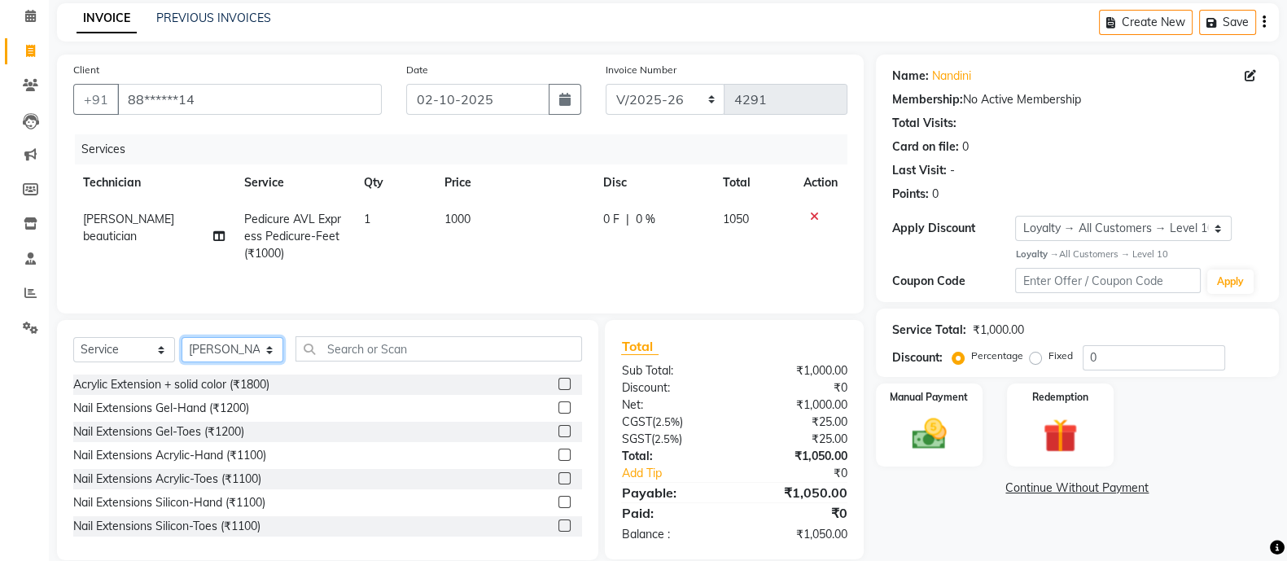
click at [233, 355] on select "Select Technician [PERSON_NAME] [PERSON_NAME] Asid Hanmi [PERSON_NAME] Manager …" at bounding box center [233, 349] width 102 height 25
select select "63957"
click at [182, 341] on select "Select Technician [PERSON_NAME] [PERSON_NAME] Asid Hanmi [PERSON_NAME] Manager …" at bounding box center [233, 349] width 102 height 25
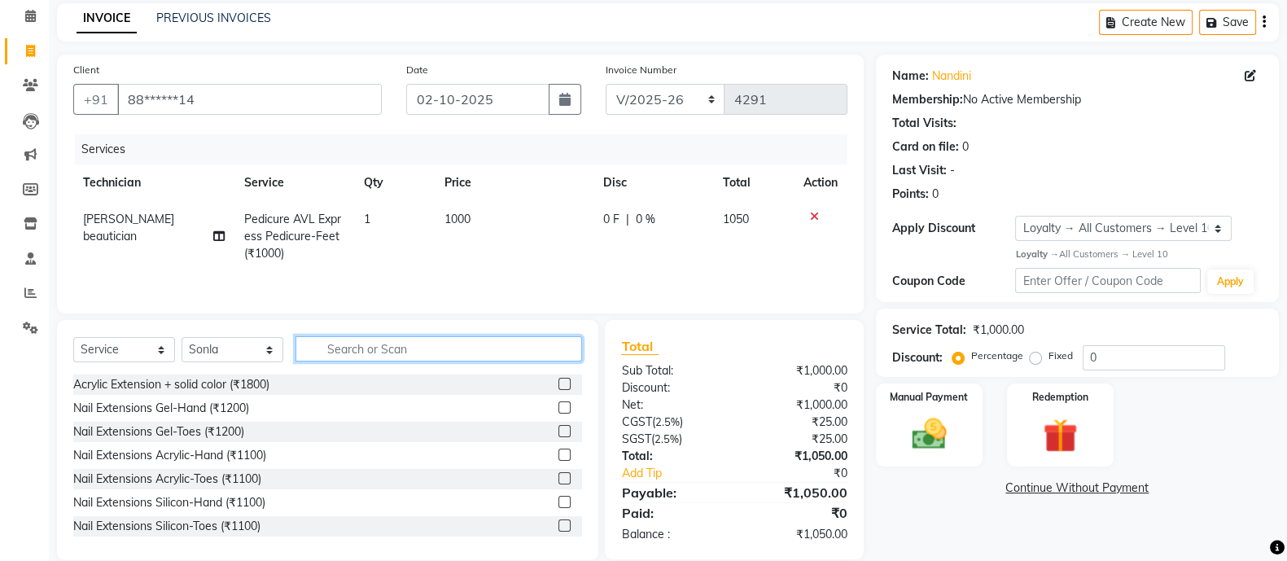
click at [420, 349] on input "text" at bounding box center [439, 348] width 287 height 25
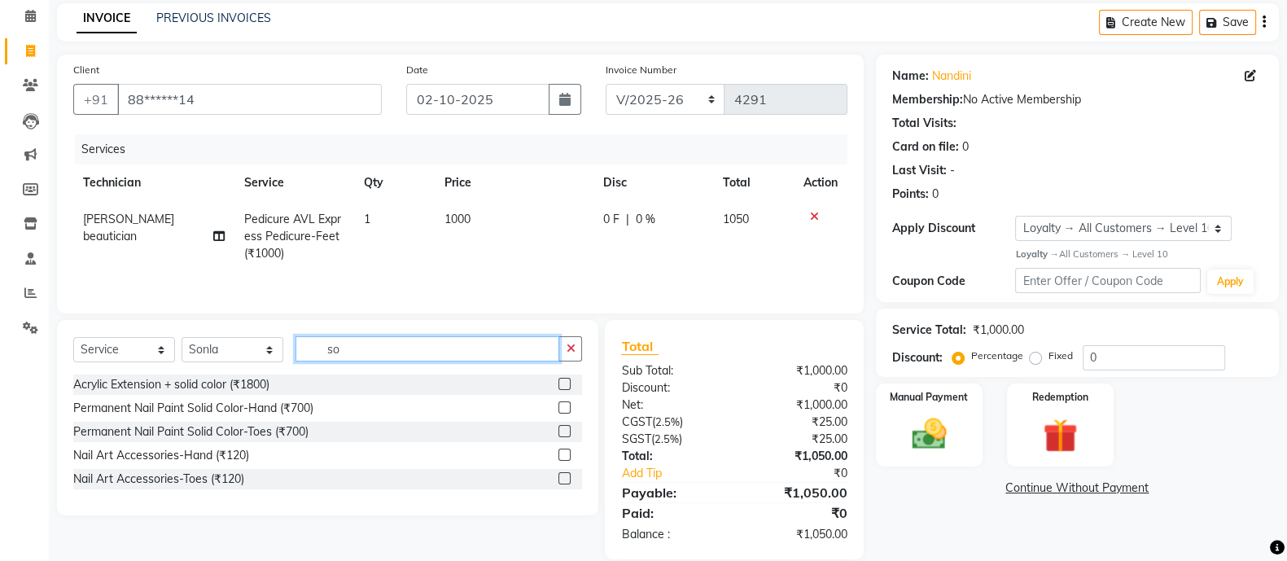
type input "s"
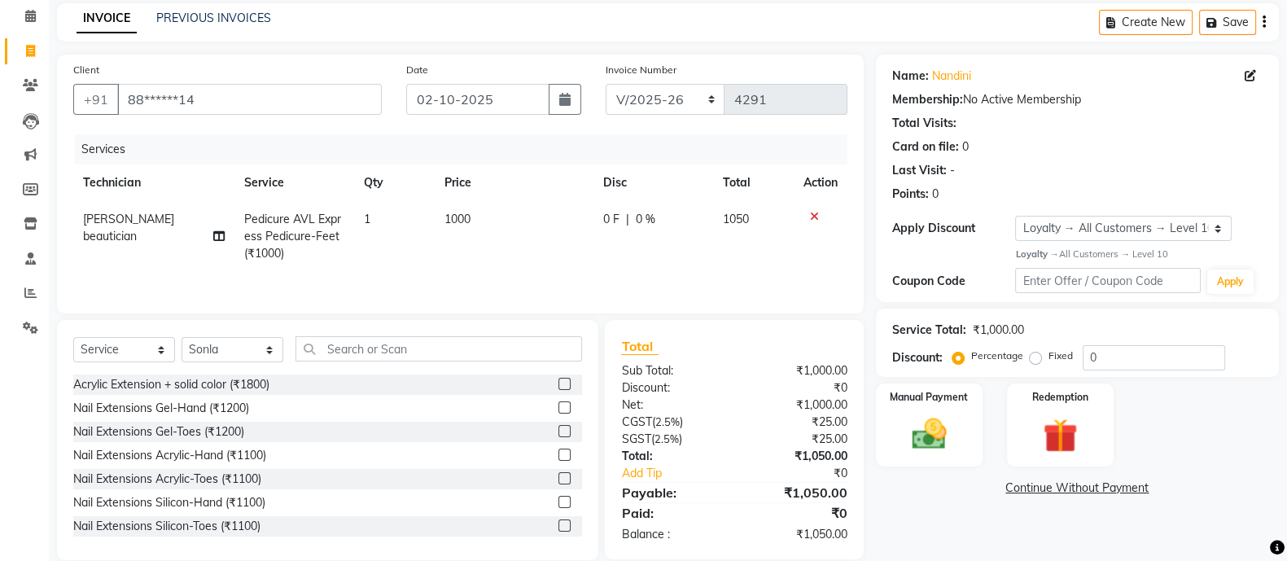
click at [164, 215] on span "[PERSON_NAME] beautician" at bounding box center [128, 228] width 91 height 32
select select "76742"
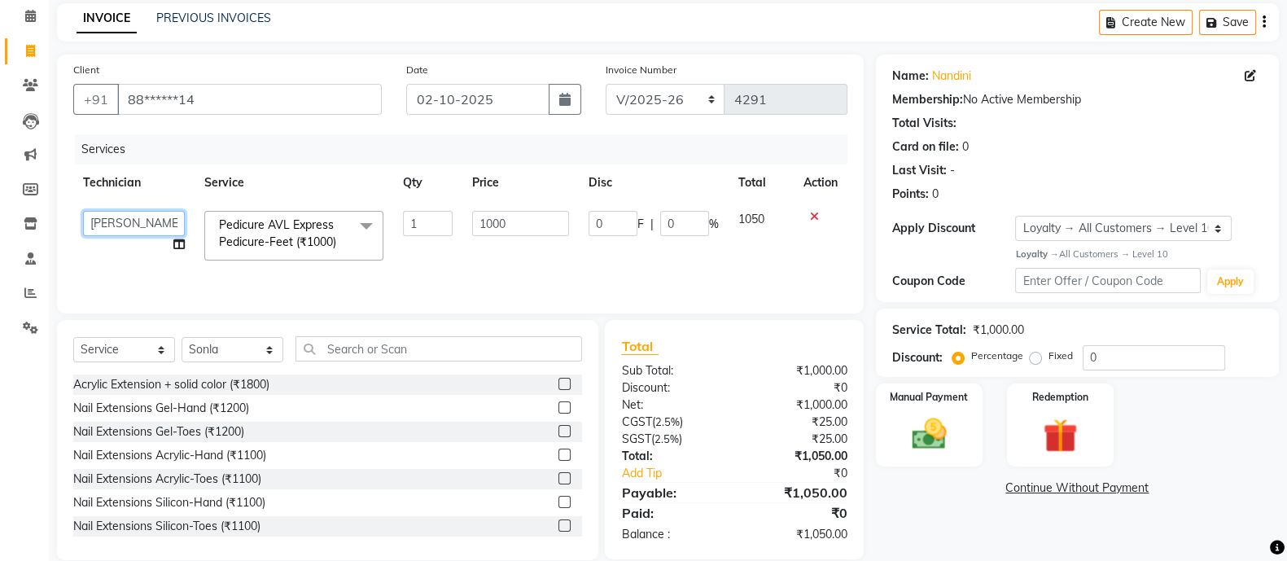
click at [150, 225] on select "[PERSON_NAME] [PERSON_NAME] Asid Hanmi [PERSON_NAME] Manager [PERSON_NAME] beau…" at bounding box center [134, 223] width 102 height 25
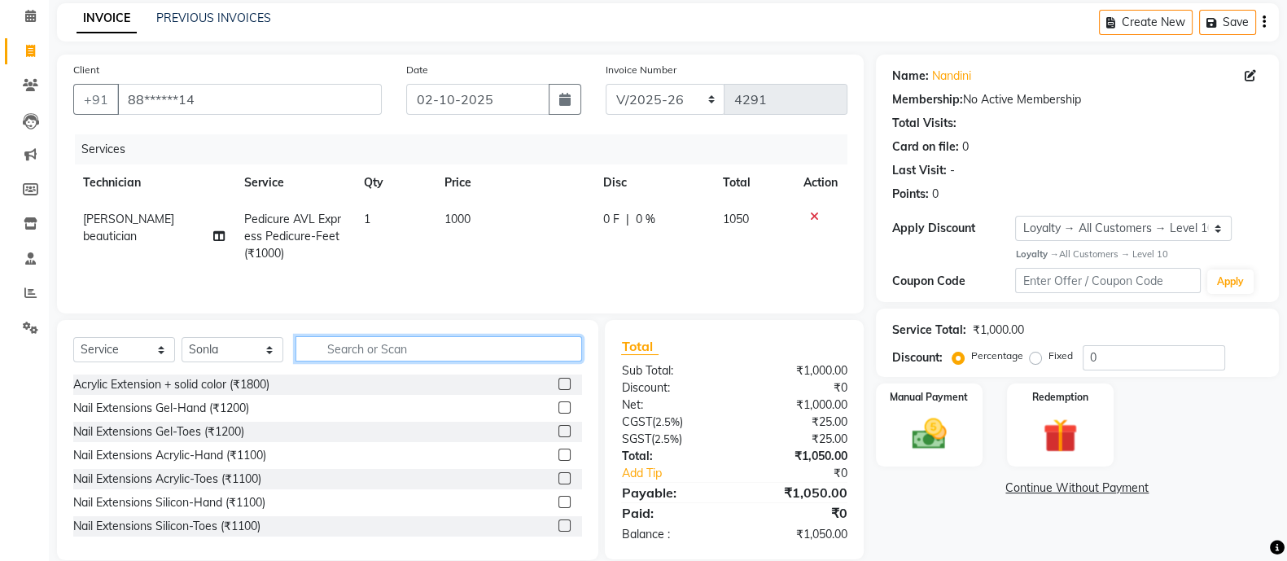
click at [383, 360] on input "text" at bounding box center [439, 348] width 287 height 25
type input "ext"
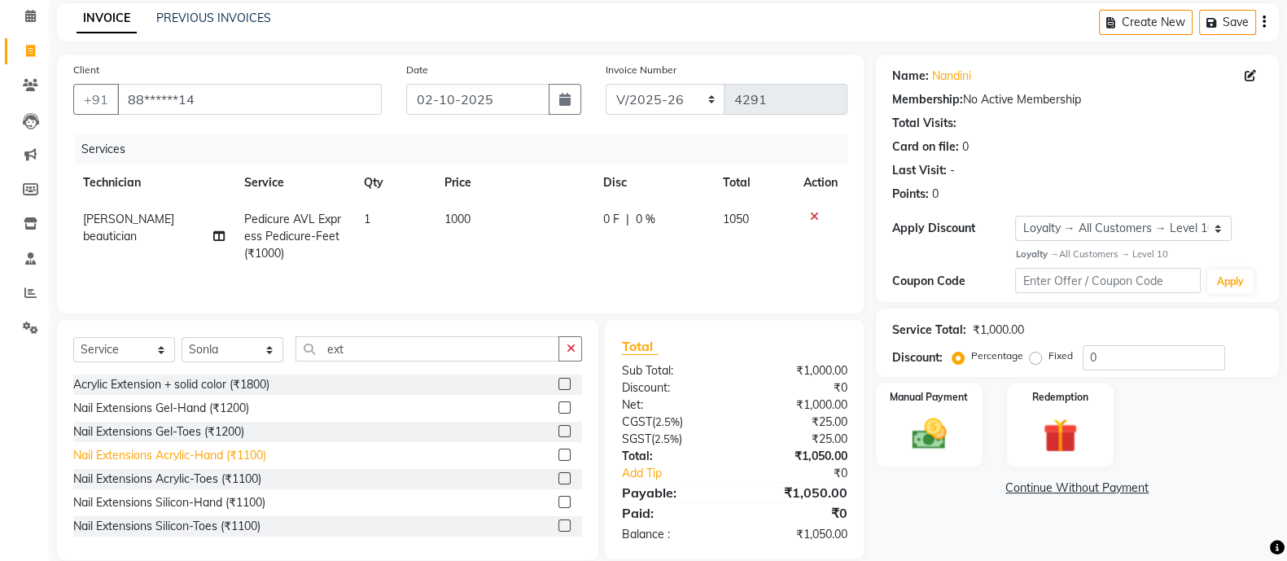
click at [232, 450] on div "Nail Extensions Acrylic-Hand (₹1100)" at bounding box center [169, 455] width 193 height 17
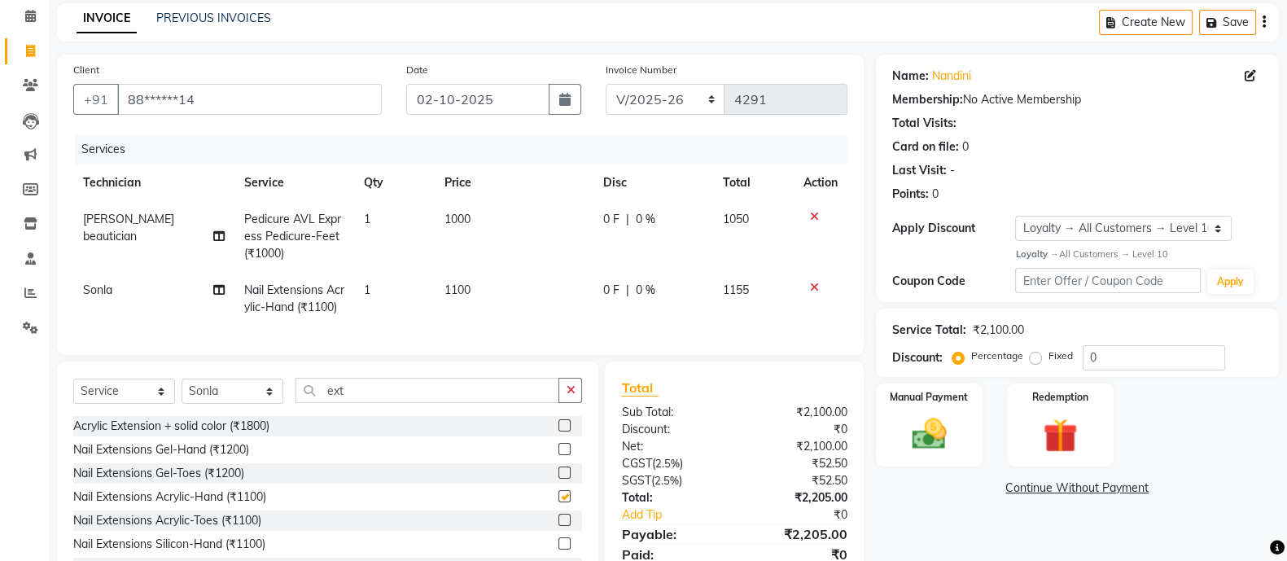
checkbox input "false"
click at [464, 293] on span "1100" at bounding box center [457, 289] width 26 height 15
select select "63957"
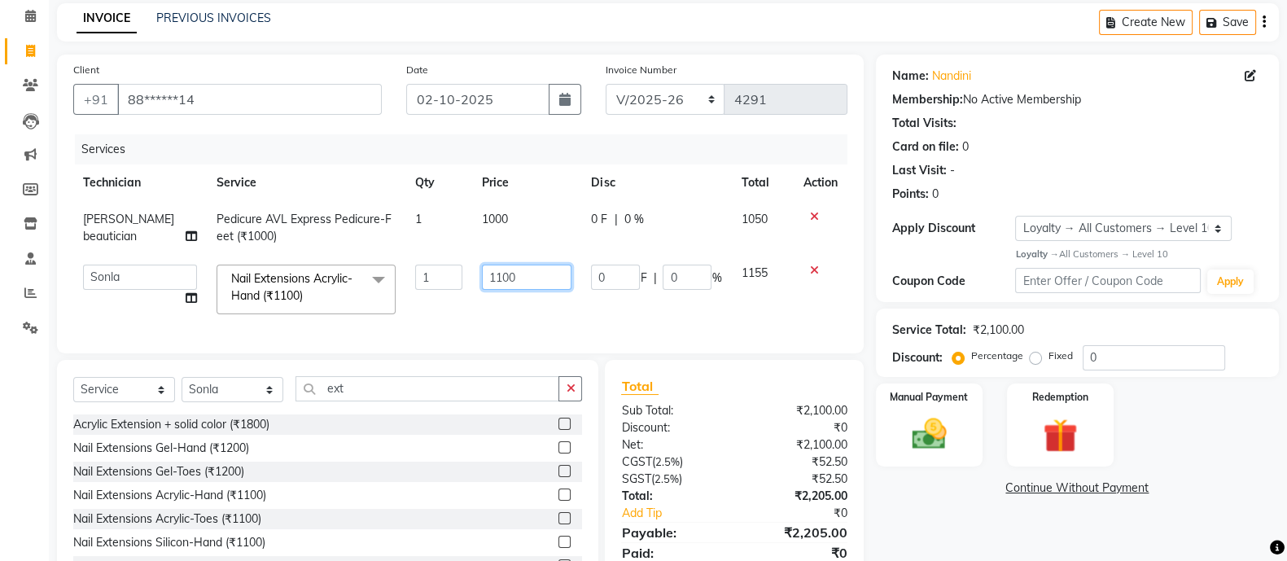
click at [537, 274] on input "1100" at bounding box center [527, 277] width 90 height 25
type input "1"
type input "550"
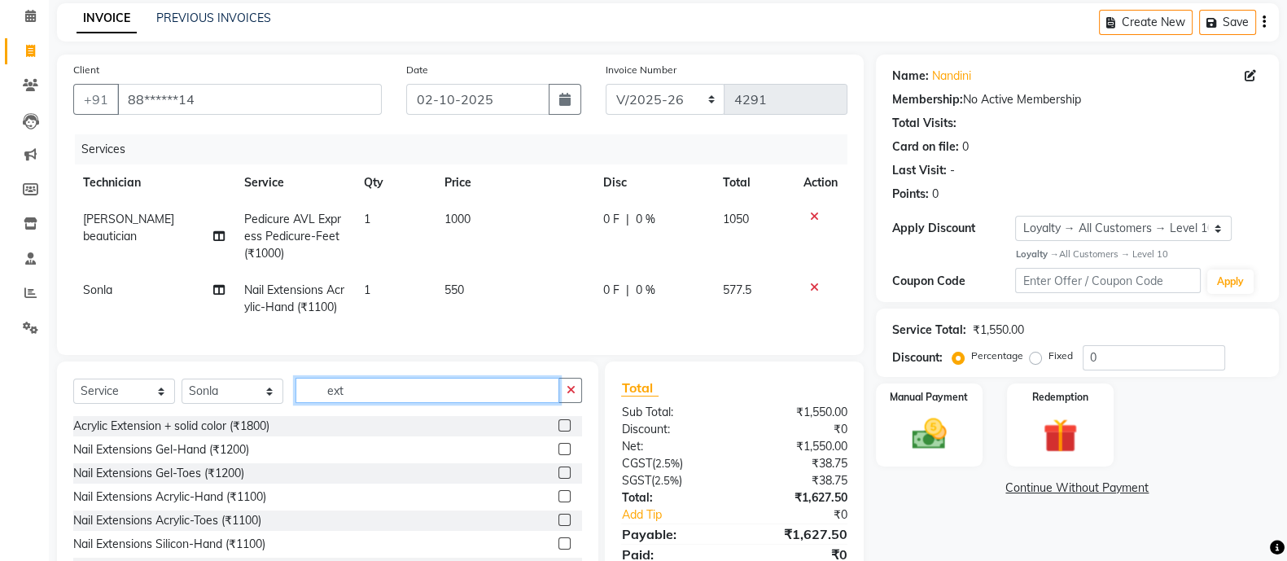
click at [358, 398] on input "ext" at bounding box center [428, 390] width 264 height 25
type input "e"
click at [358, 398] on input "text" at bounding box center [439, 390] width 287 height 25
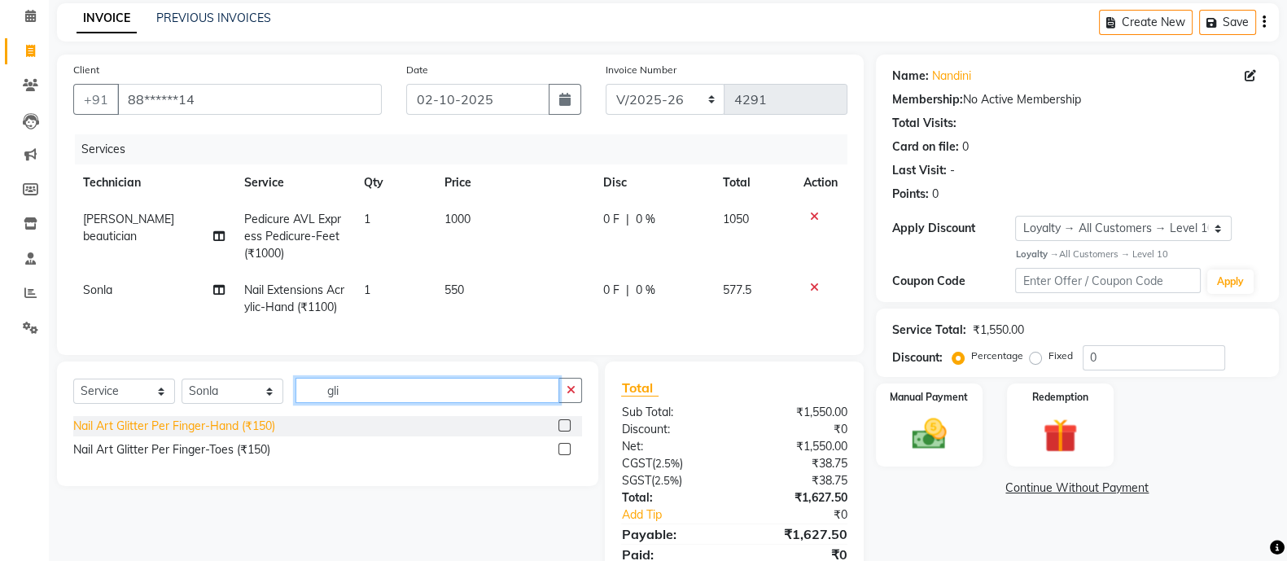
type input "gli"
click at [243, 435] on div "Nail Art Glitter Per Finger-Hand (₹150)" at bounding box center [174, 426] width 202 height 17
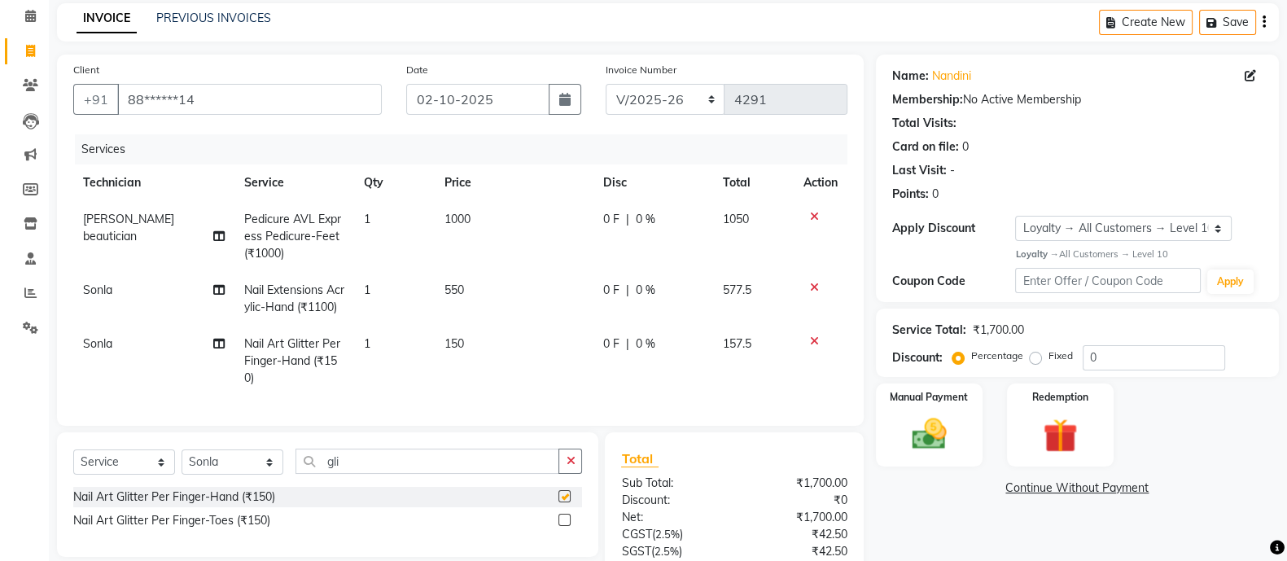
checkbox input "false"
click at [374, 344] on td "1" at bounding box center [394, 361] width 80 height 71
select select "63957"
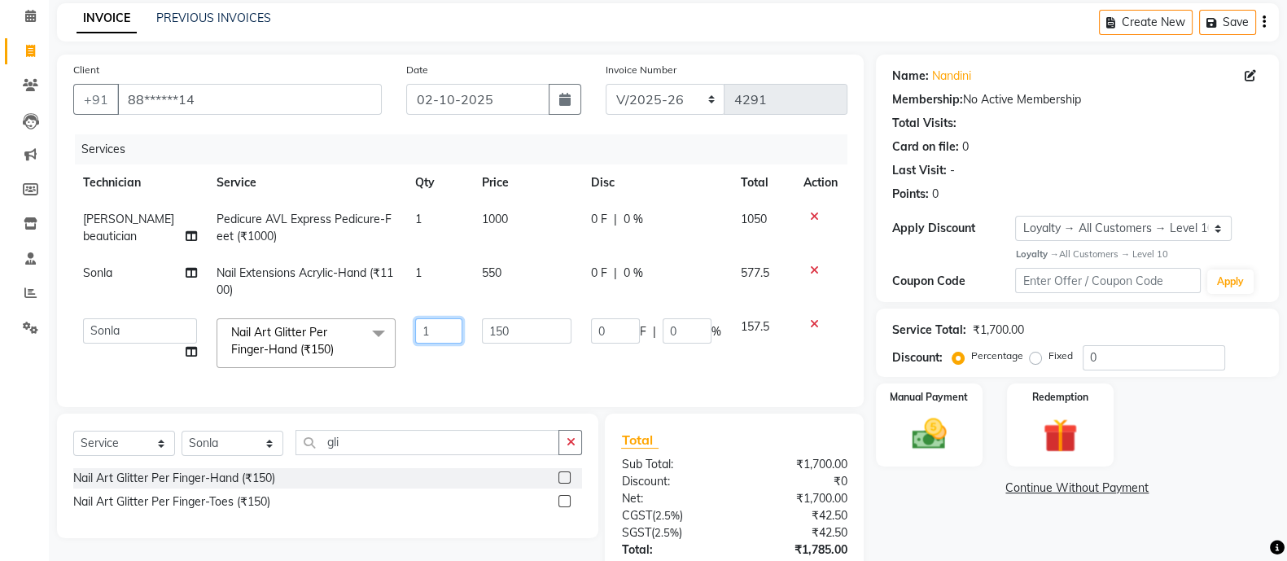
click at [421, 331] on input "1" at bounding box center [438, 330] width 47 height 25
type input "5"
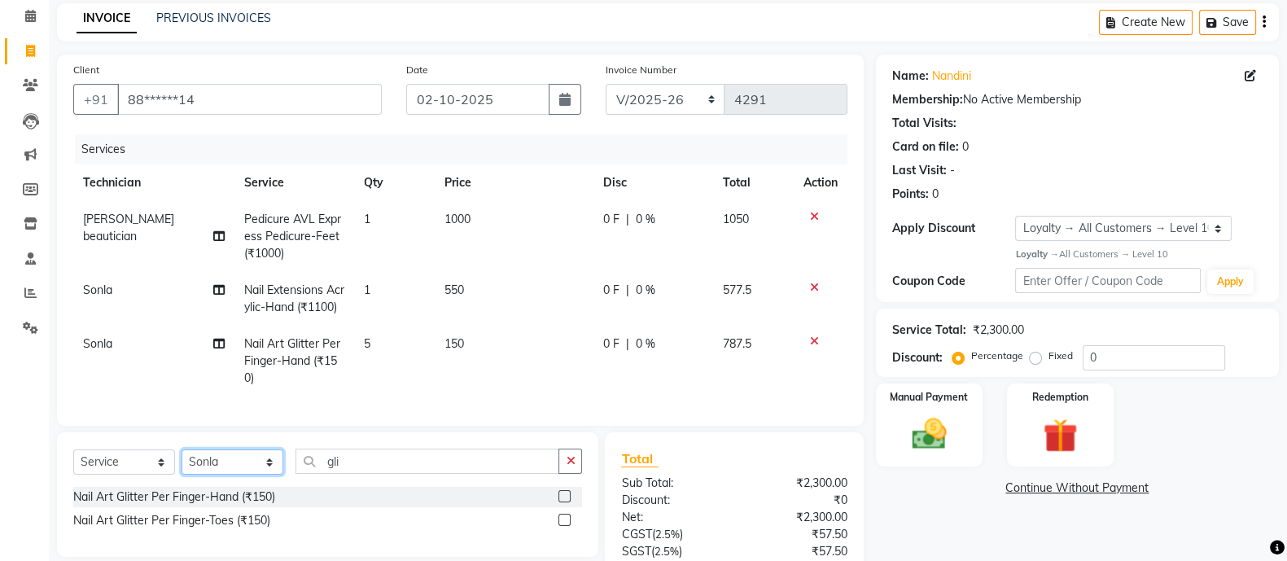
click at [227, 461] on div "Select Service Product Membership Package Voucher Prepaid Gift Card Select Tech…" at bounding box center [327, 494] width 541 height 125
select select "63533"
click at [182, 466] on select "Select Technician [PERSON_NAME] [PERSON_NAME] Asid Hanmi [PERSON_NAME] Manager …" at bounding box center [233, 461] width 102 height 25
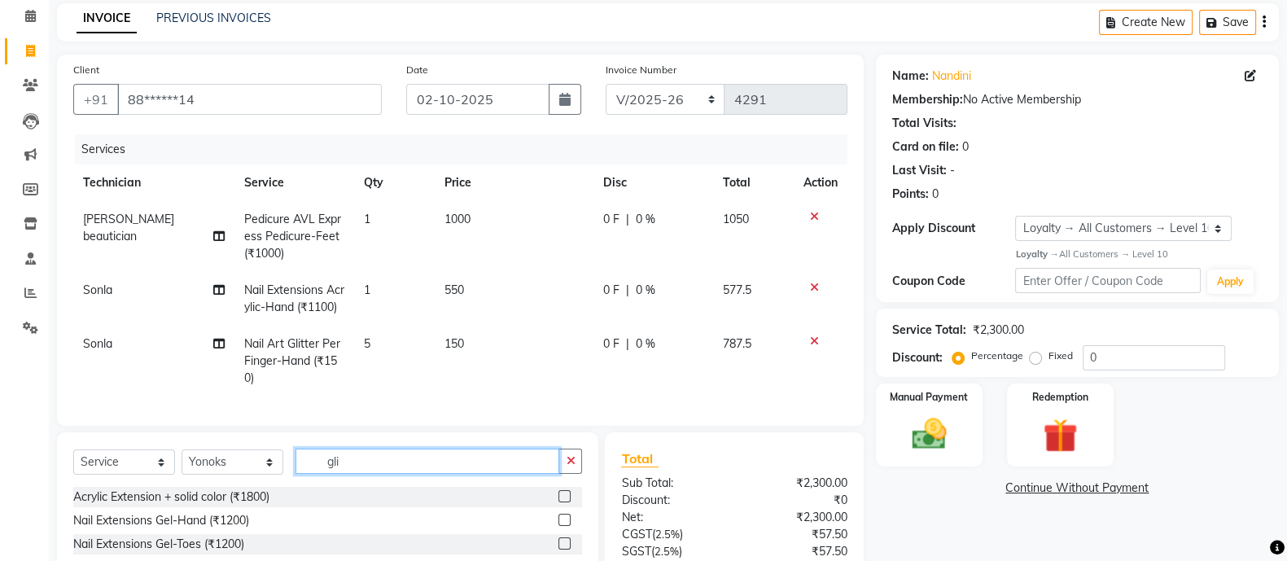
click at [404, 466] on input "gli" at bounding box center [428, 461] width 264 height 25
type input "g"
type input "avl"
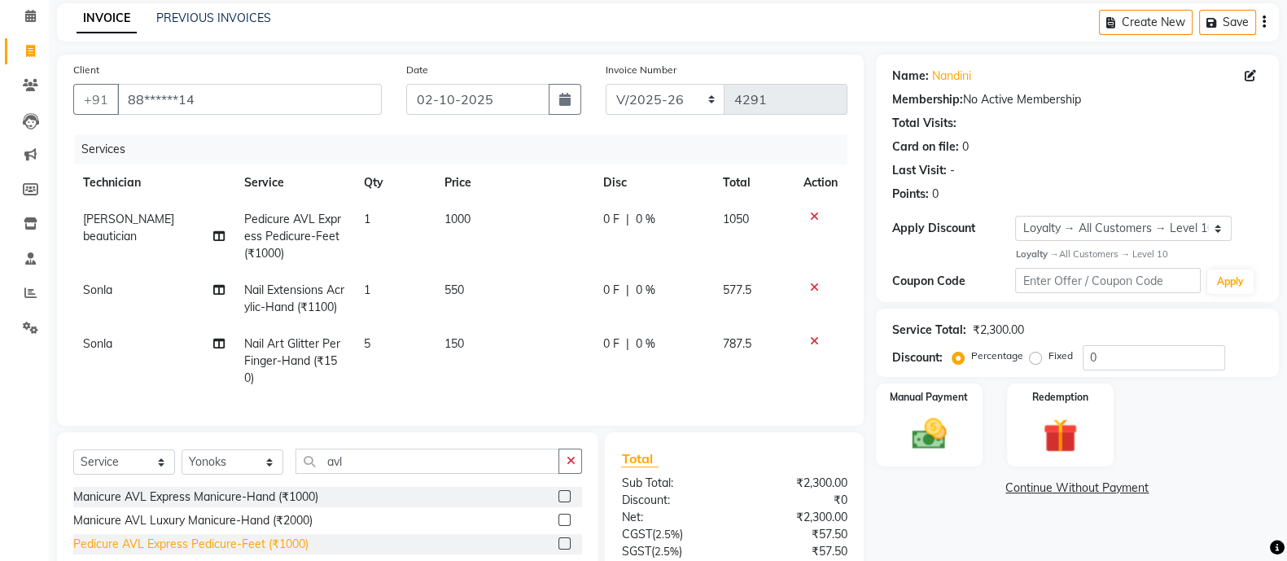
click at [261, 553] on div "Pedicure AVL Express Pedicure-Feet (₹1000)" at bounding box center [190, 544] width 235 height 17
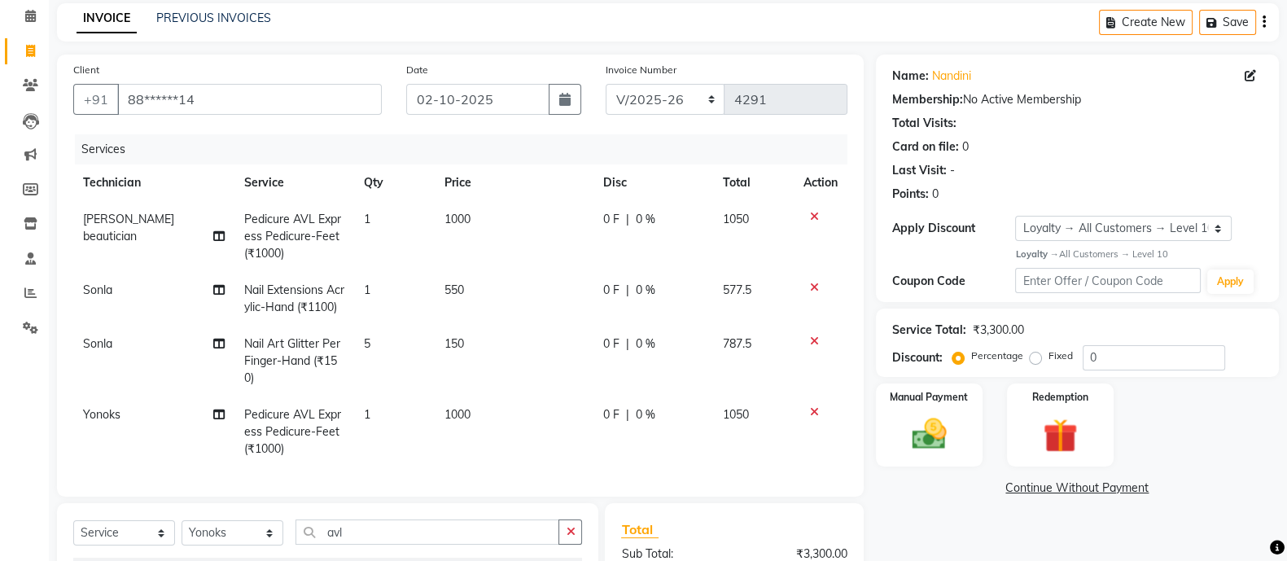
checkbox input "false"
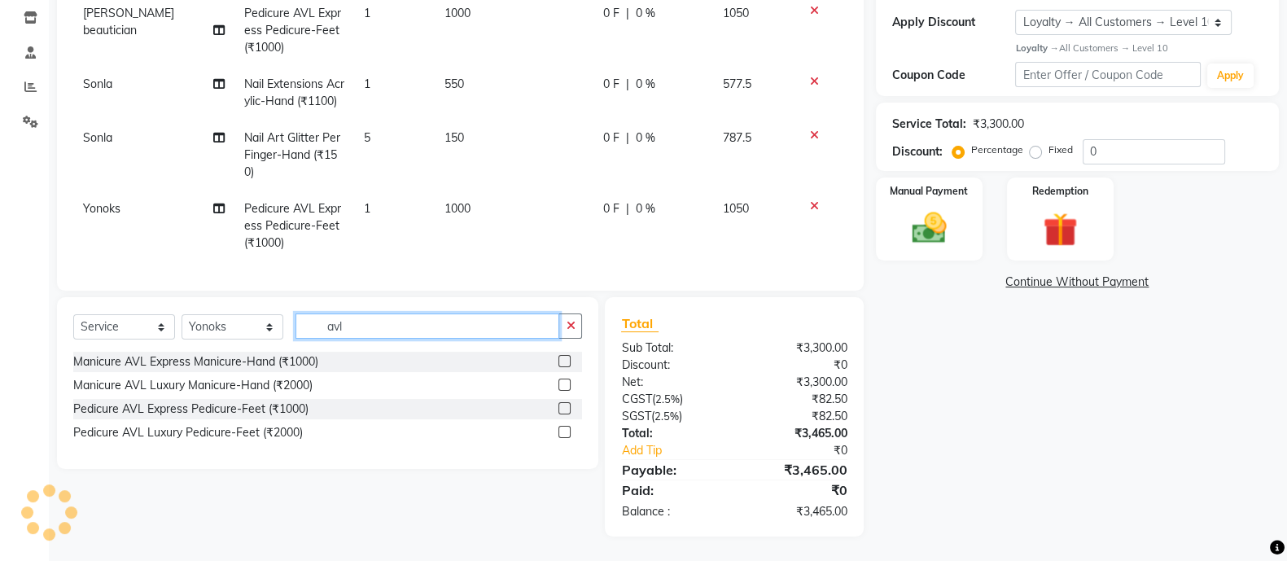
click at [383, 328] on input "avl" at bounding box center [428, 325] width 264 height 25
type input "a"
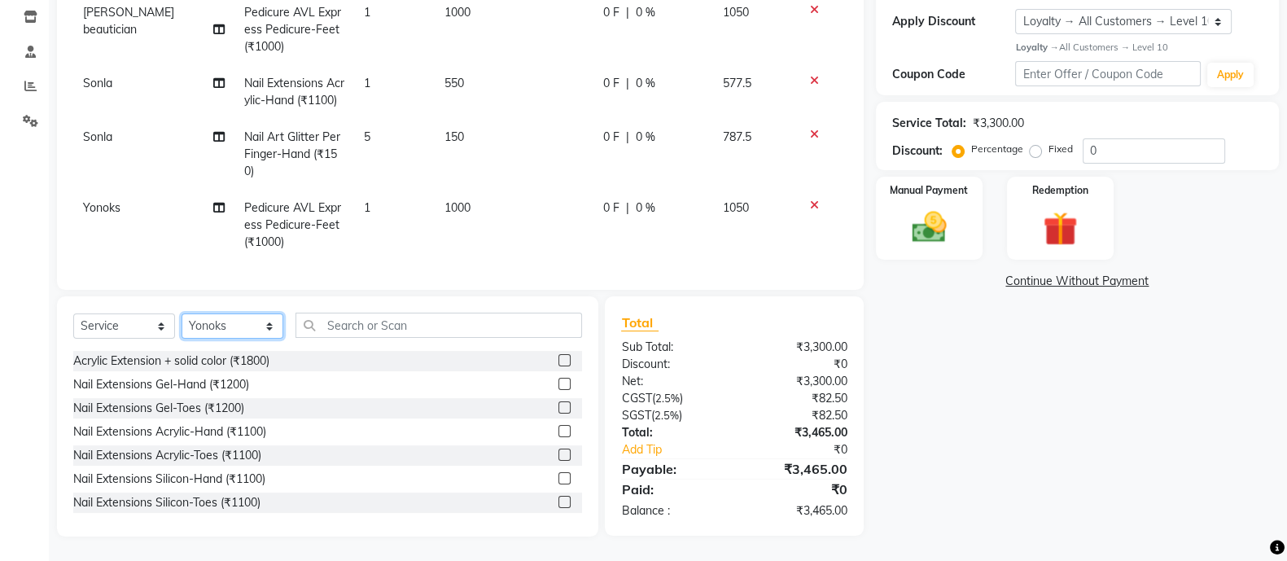
click at [228, 327] on select "Select Technician [PERSON_NAME] [PERSON_NAME] Asid Hanmi [PERSON_NAME] Manager …" at bounding box center [233, 325] width 102 height 25
select select "58535"
click at [182, 314] on select "Select Technician [PERSON_NAME] [PERSON_NAME] Asid Hanmi [PERSON_NAME] Manager …" at bounding box center [233, 325] width 102 height 25
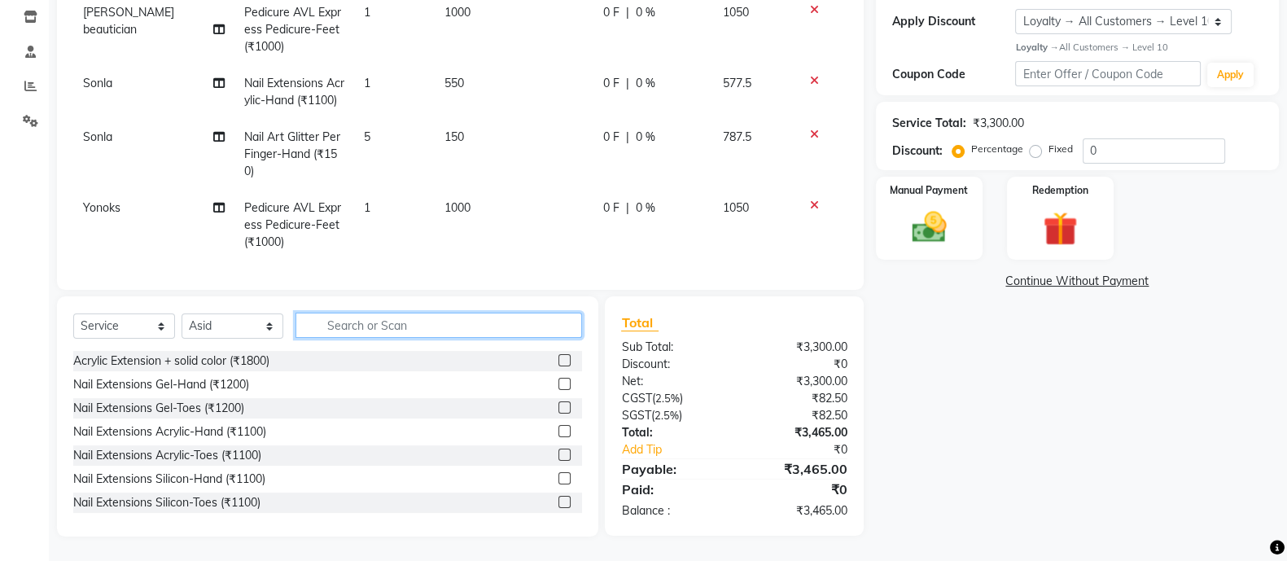
click at [387, 328] on input "text" at bounding box center [439, 325] width 287 height 25
type input "ext"
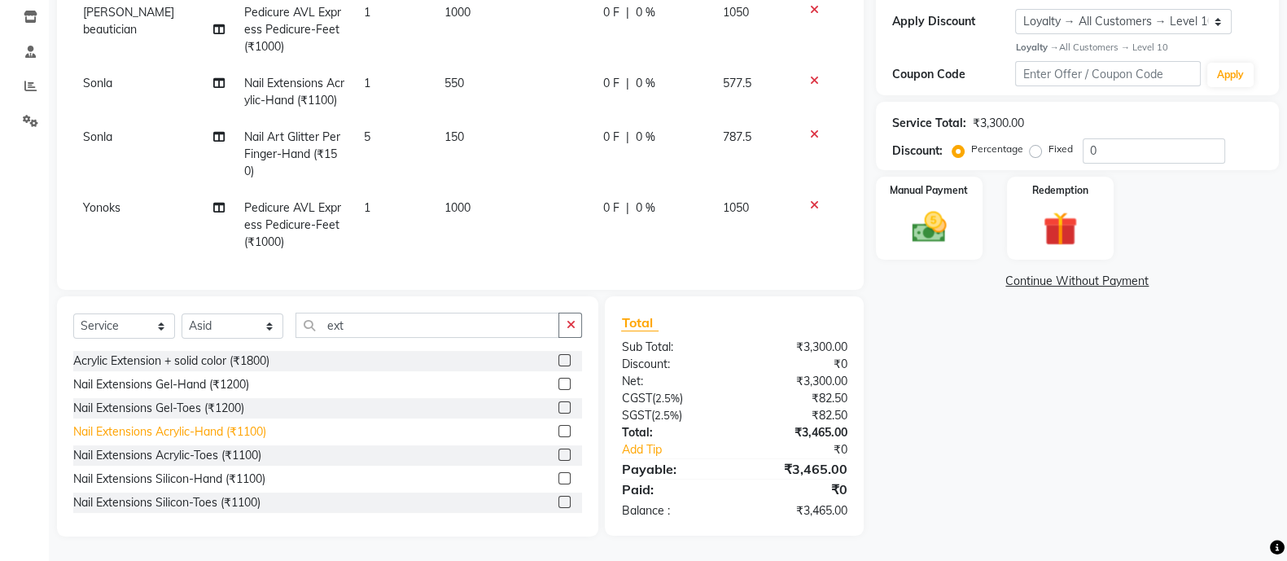
click at [247, 430] on div "Nail Extensions Acrylic-Hand (₹1100)" at bounding box center [169, 431] width 193 height 17
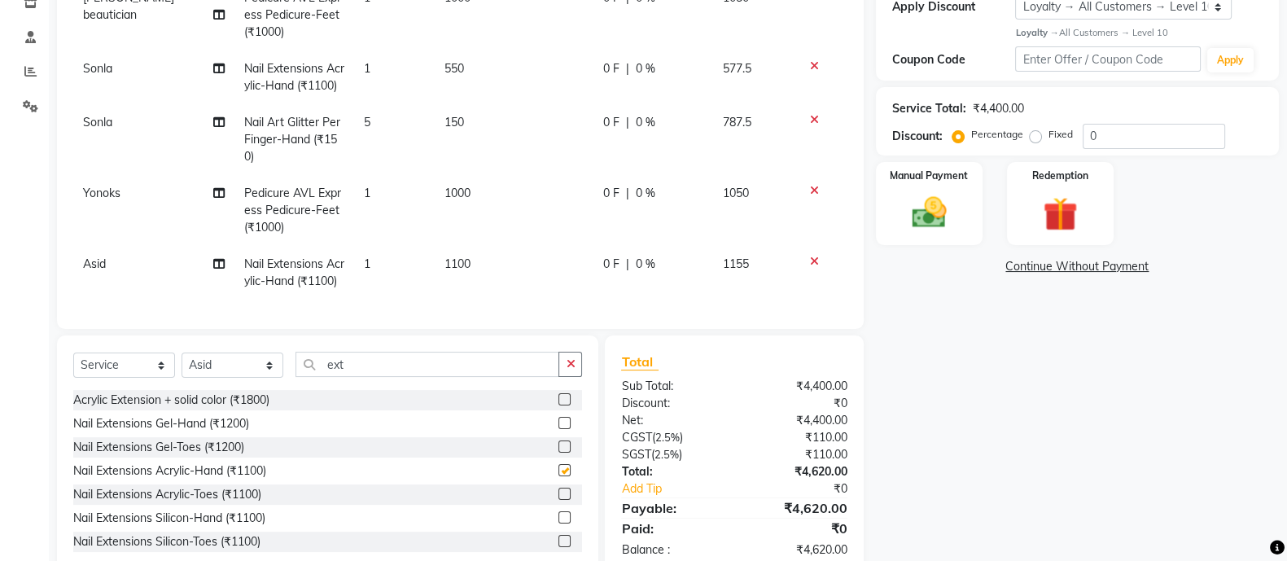
checkbox input "false"
click at [375, 374] on input "ext" at bounding box center [428, 364] width 264 height 25
type input "e"
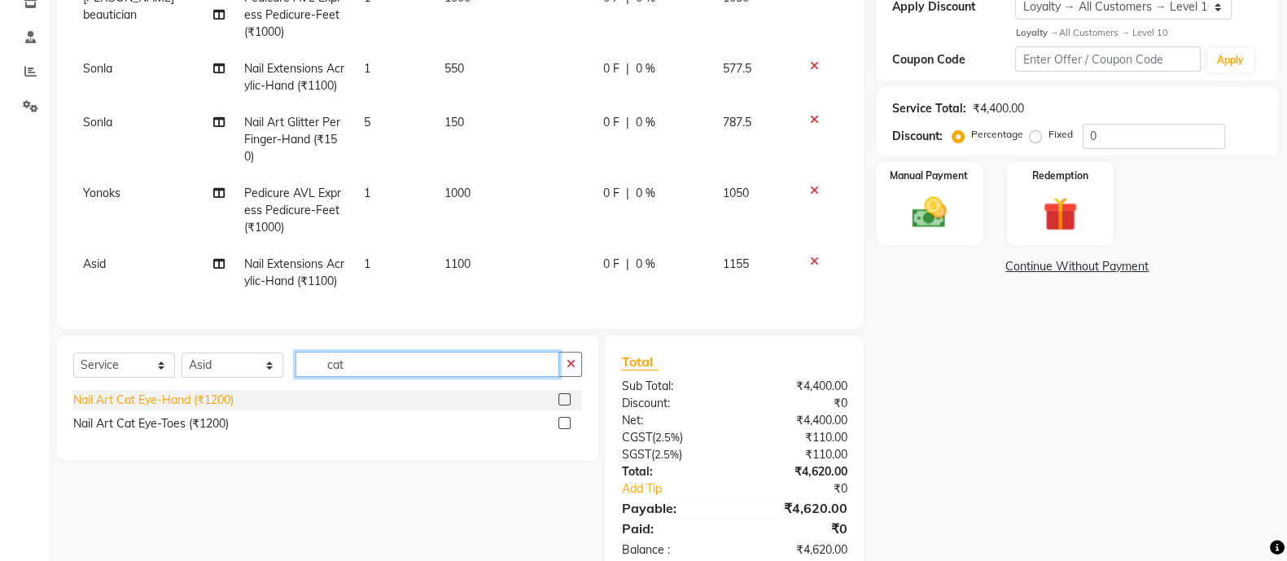
type input "cat"
click at [184, 409] on div "Nail Art Cat Eye-Hand (₹1200)" at bounding box center [153, 400] width 160 height 17
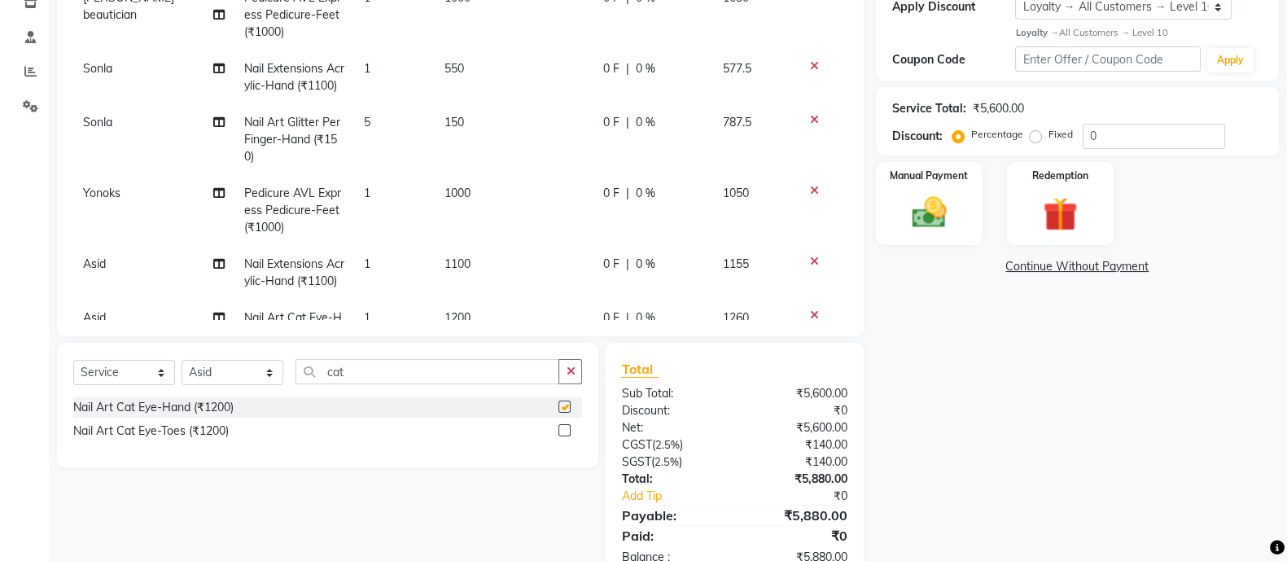
checkbox input "false"
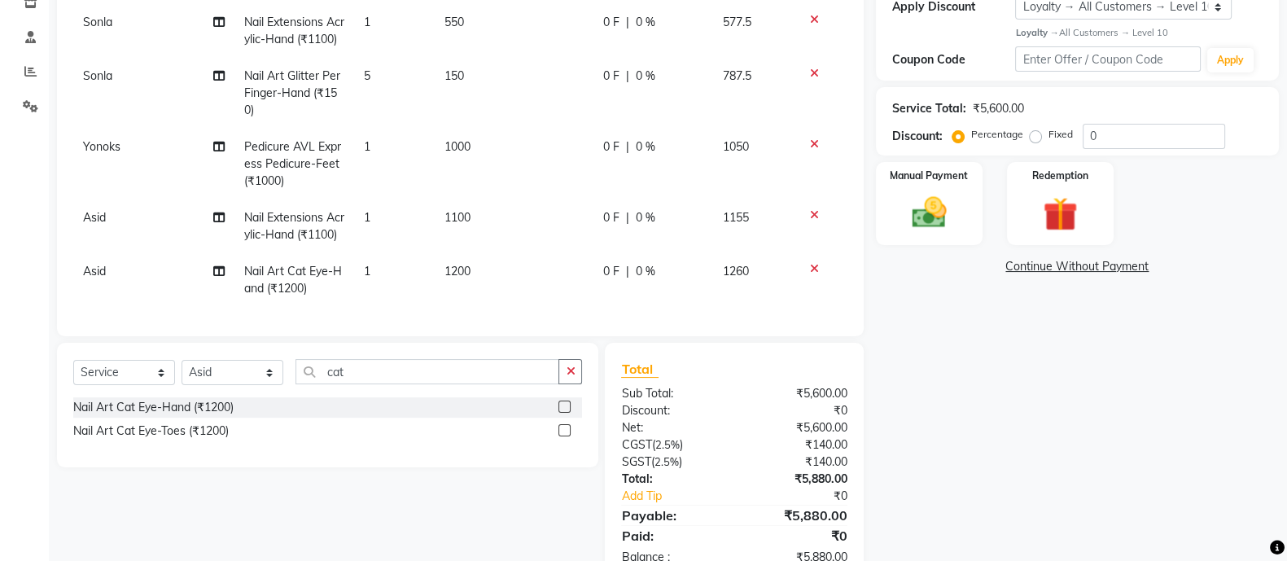
scroll to position [95, 0]
click at [381, 263] on td "1" at bounding box center [394, 280] width 80 height 54
select select "58535"
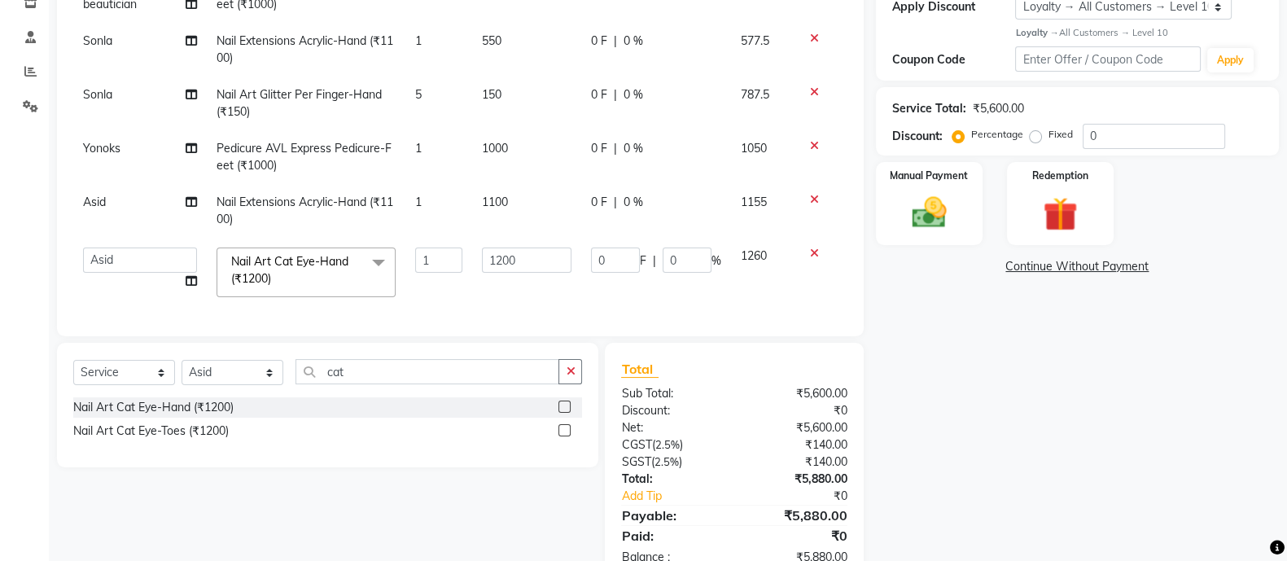
scroll to position [25, 0]
click at [427, 247] on input "1" at bounding box center [438, 259] width 47 height 25
type input "6"
type input "5"
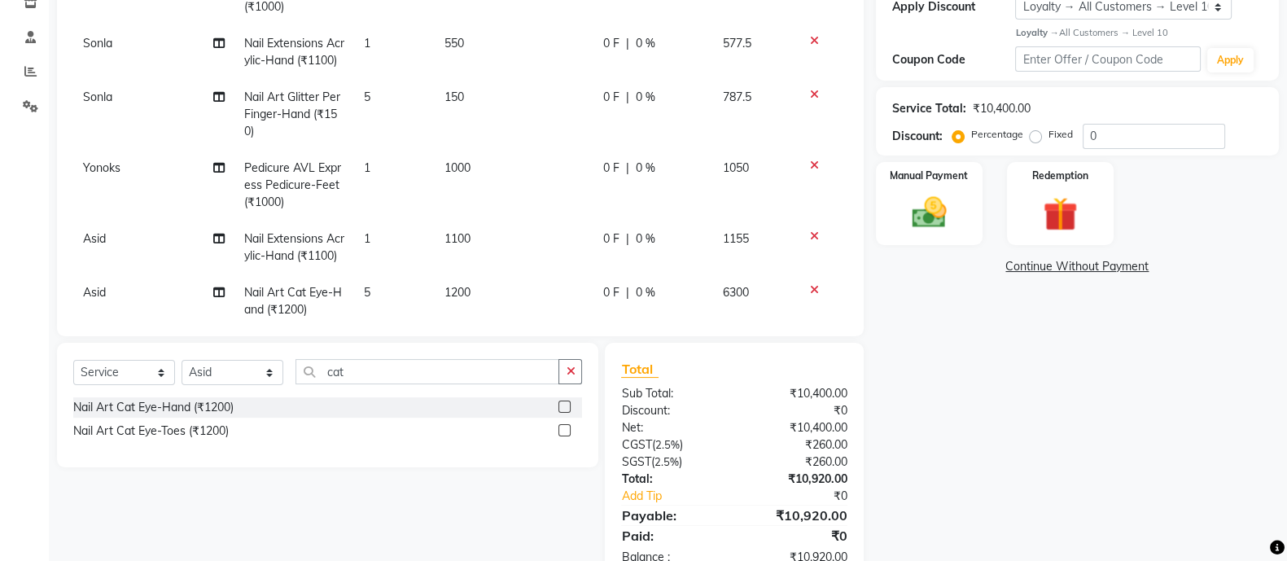
click at [470, 256] on td "1100" at bounding box center [514, 248] width 159 height 54
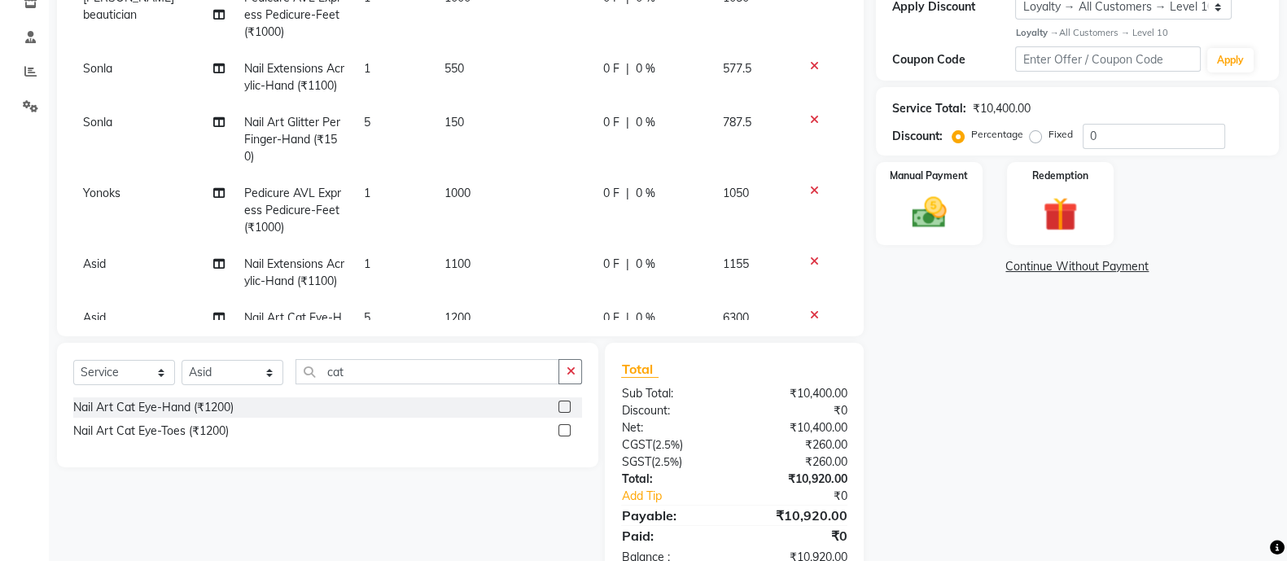
select select "58535"
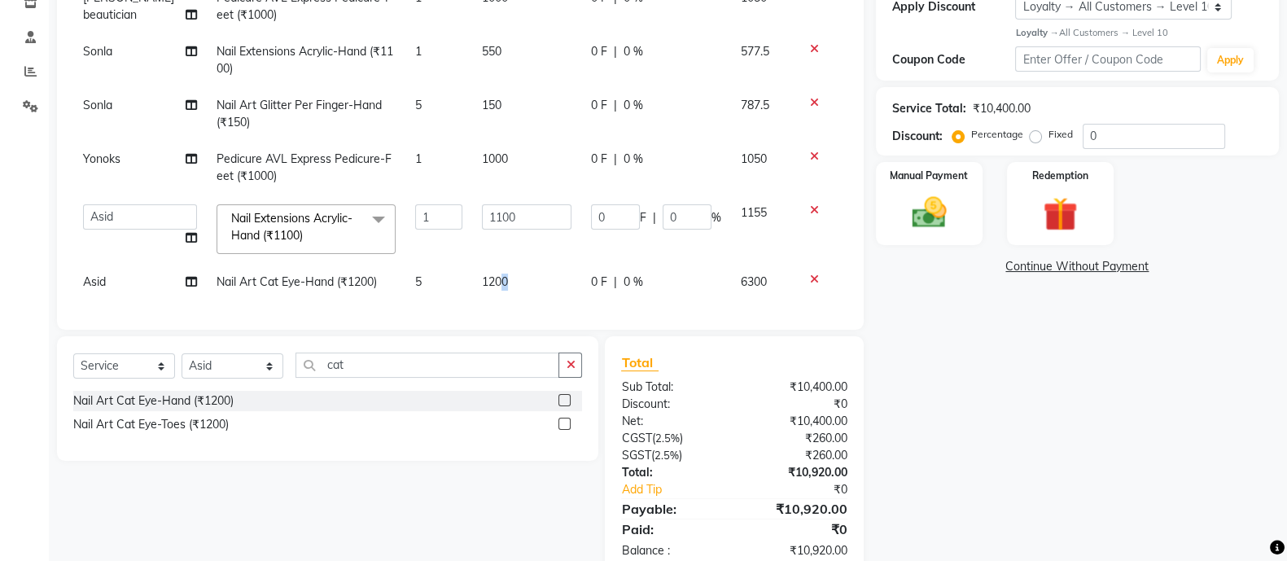
drag, startPoint x: 489, startPoint y: 279, endPoint x: 541, endPoint y: 282, distance: 51.3
click at [541, 282] on td "1200" at bounding box center [526, 282] width 109 height 37
select select "58535"
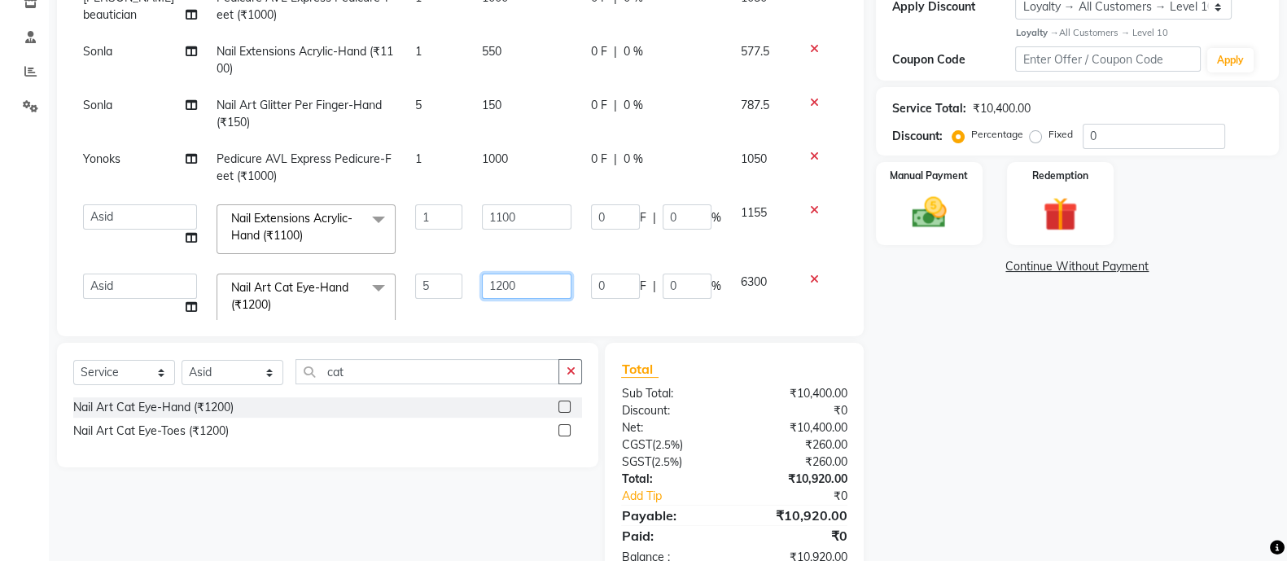
click at [541, 282] on input "1200" at bounding box center [527, 286] width 90 height 25
type input "120"
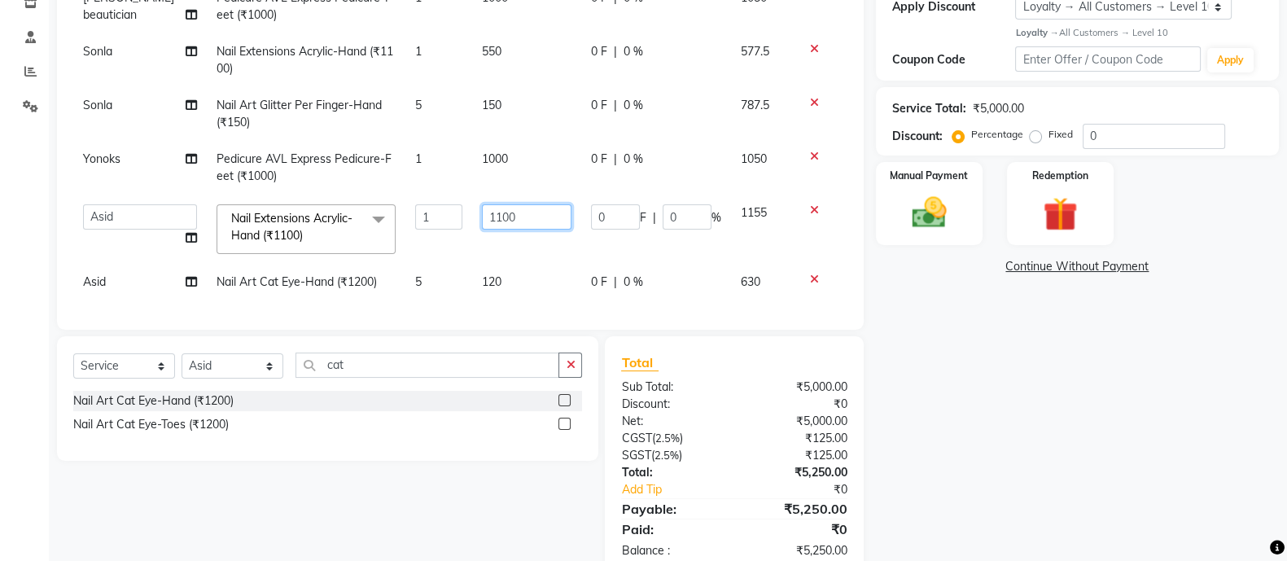
click at [501, 209] on input "1100" at bounding box center [527, 216] width 90 height 25
click at [535, 212] on input "1100" at bounding box center [527, 216] width 90 height 25
type input "1"
type input "1100"
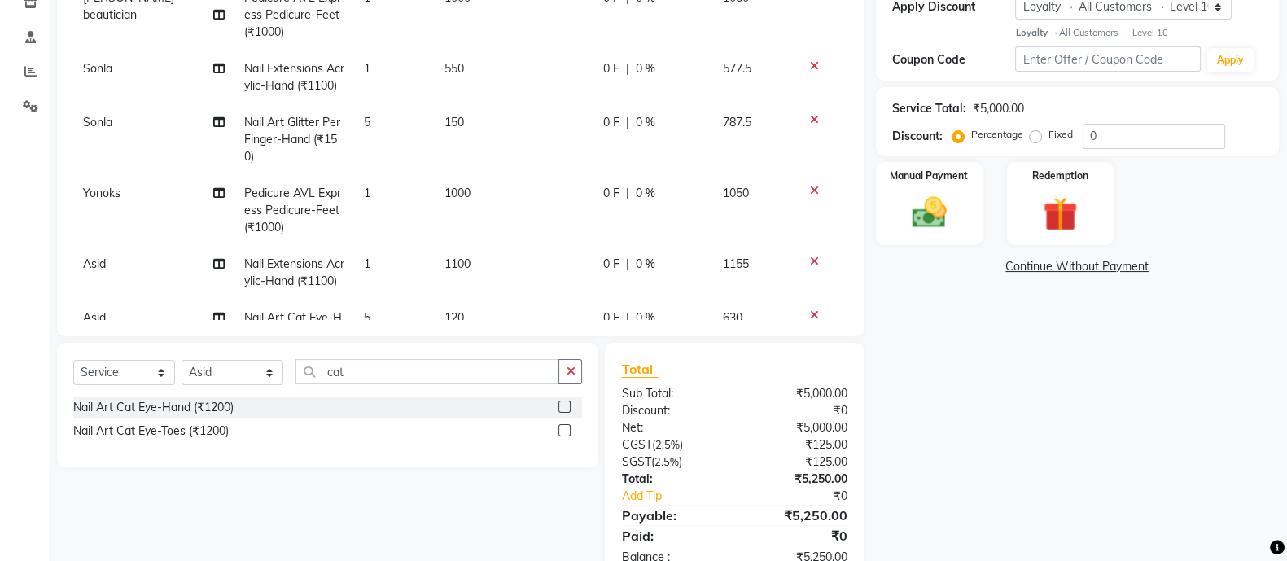
click at [480, 281] on tbody "[PERSON_NAME] beautician Pedicure AVL Express Pedicure-Feet (₹1000) 1 1000 0 F …" at bounding box center [460, 167] width 774 height 374
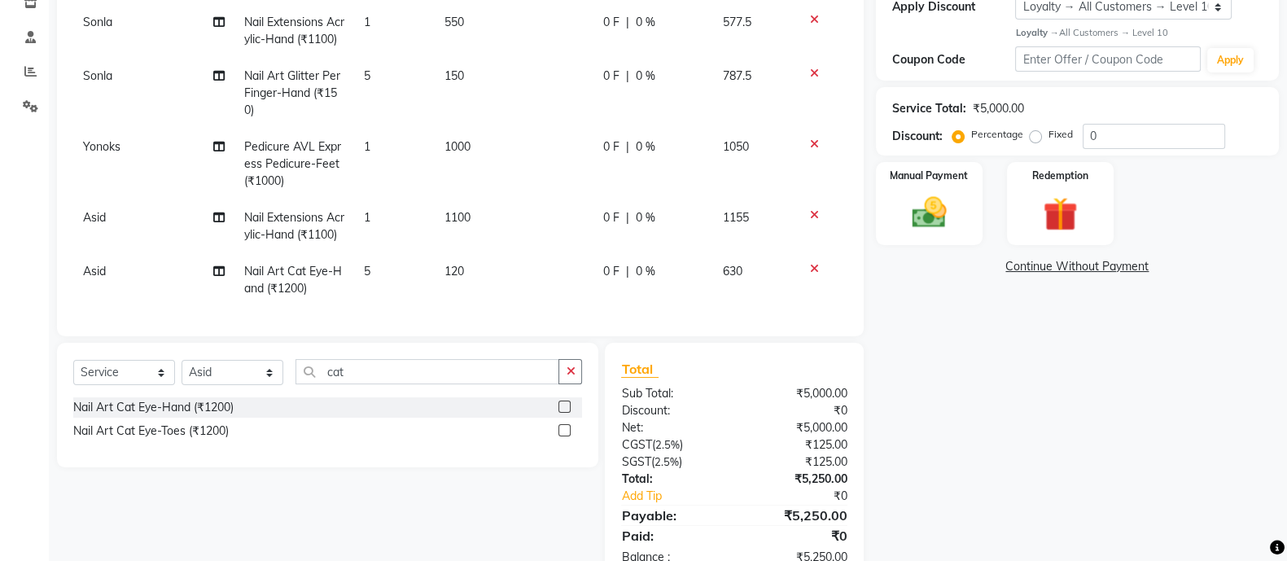
scroll to position [95, 0]
click at [458, 263] on td "120" at bounding box center [514, 280] width 159 height 54
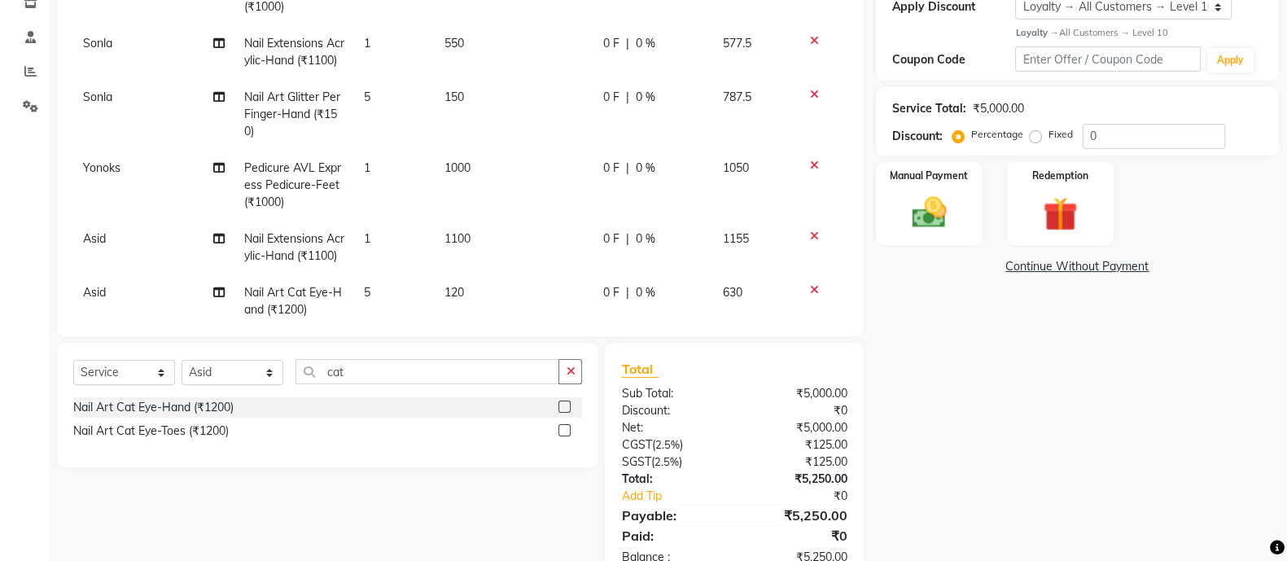
select select "58535"
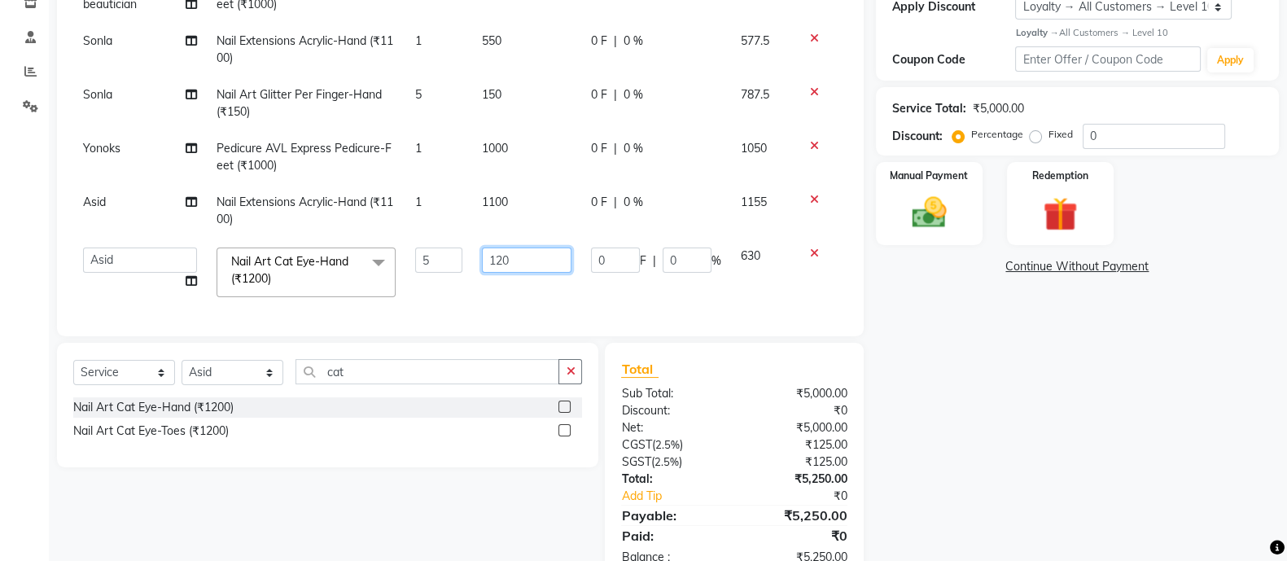
click at [517, 248] on input "120" at bounding box center [527, 259] width 90 height 25
type input "1200"
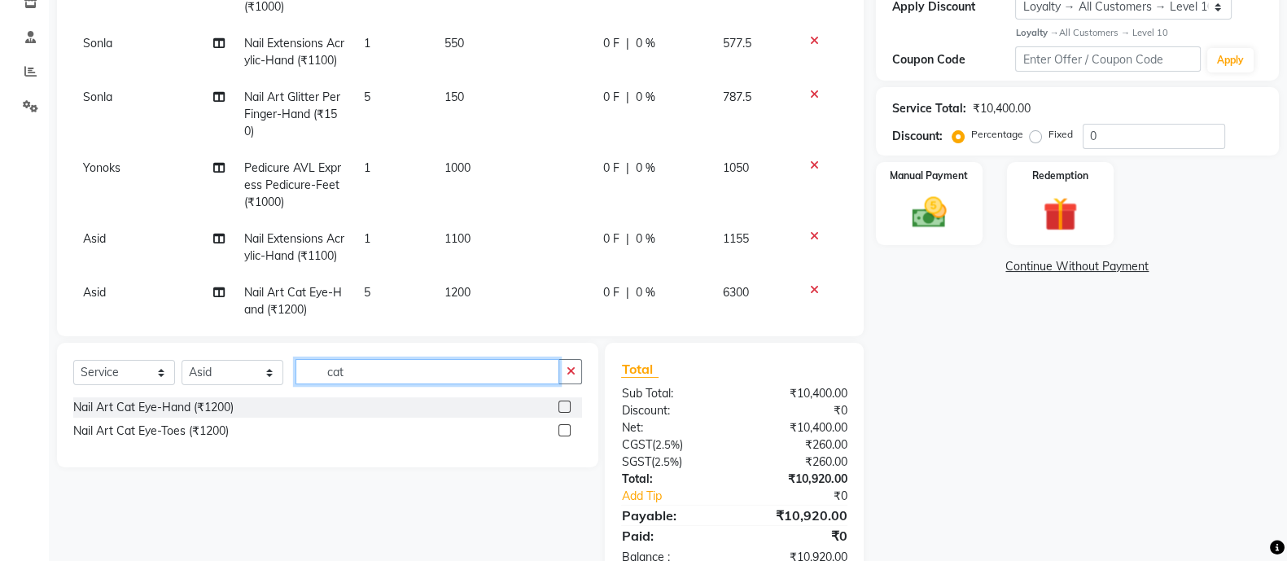
click at [358, 369] on input "cat" at bounding box center [428, 371] width 264 height 25
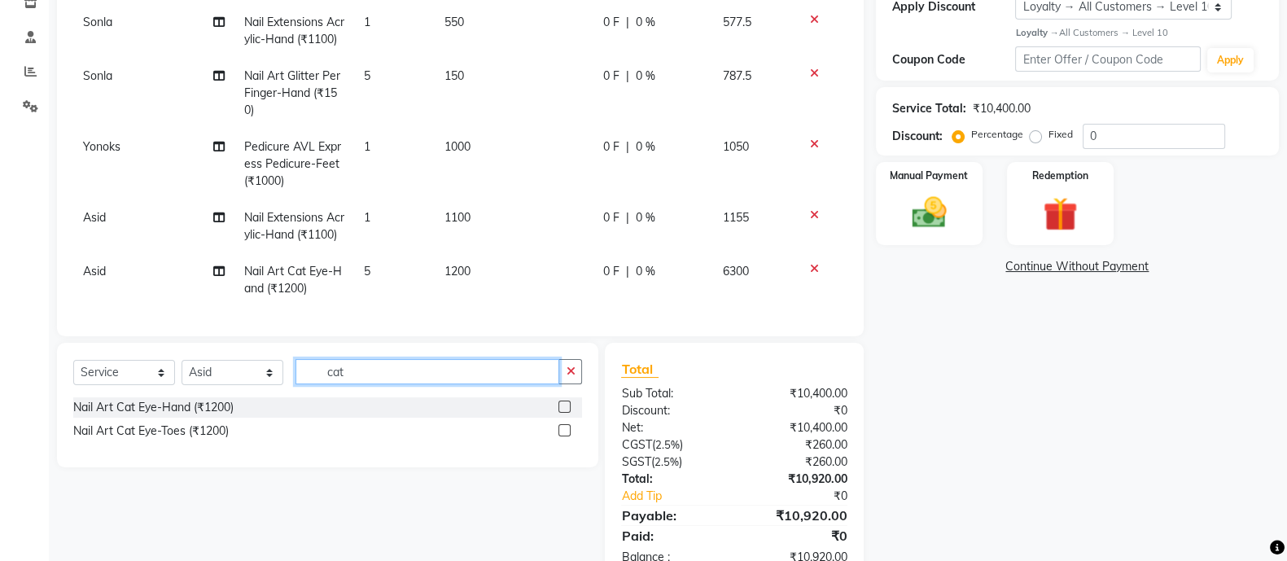
scroll to position [95, 0]
click at [366, 259] on td "5" at bounding box center [394, 280] width 80 height 54
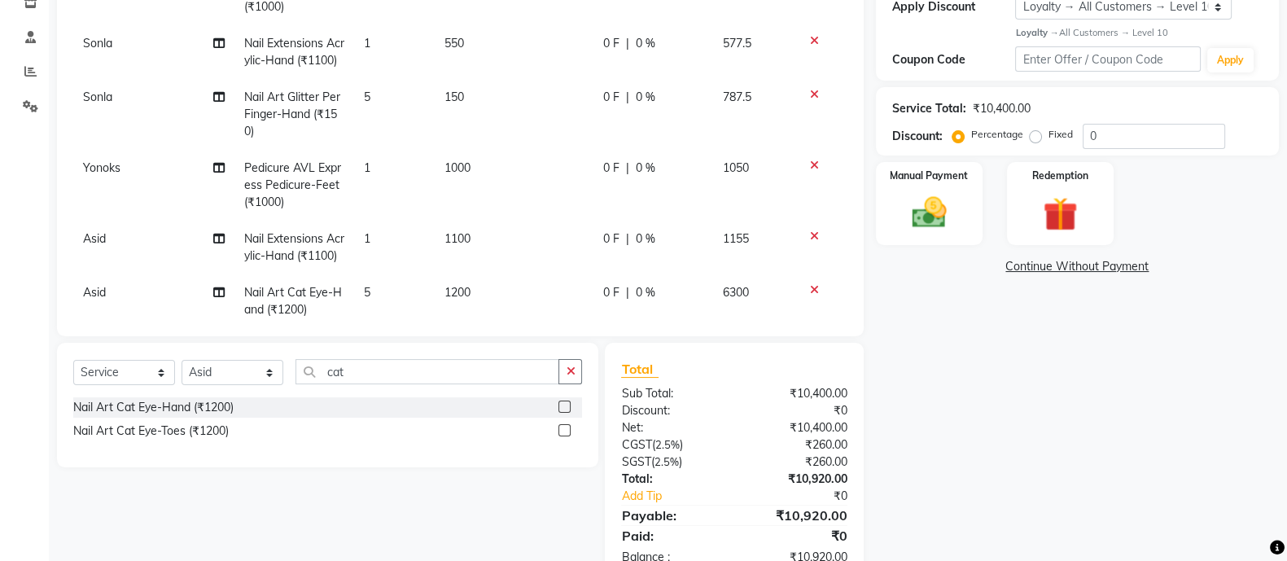
select select "58535"
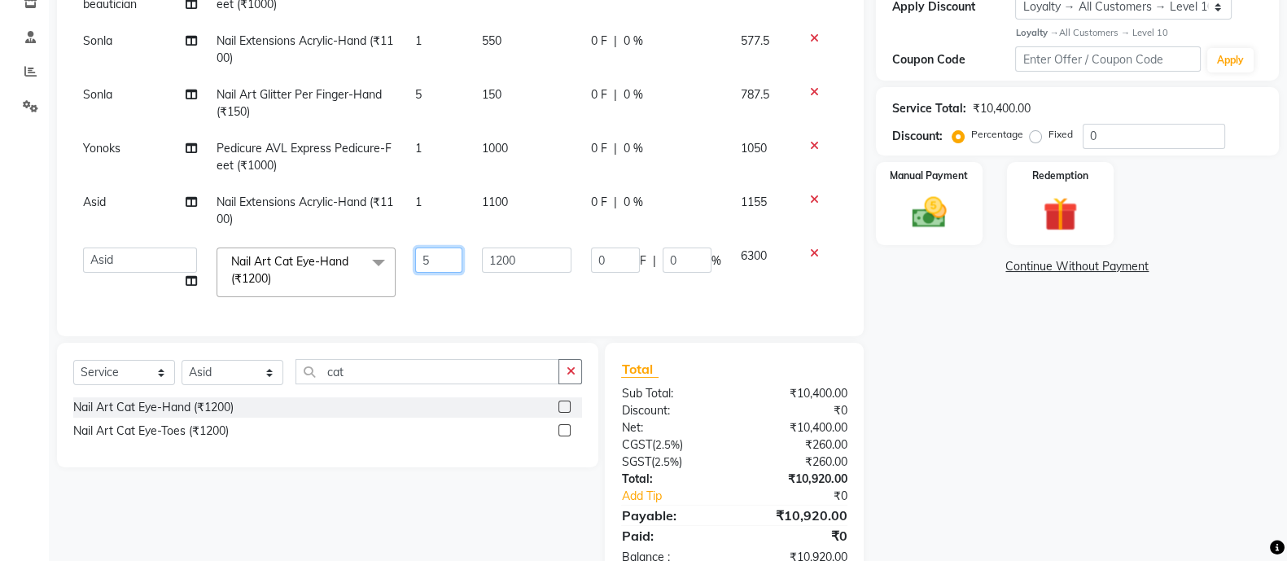
click at [415, 247] on input "5" at bounding box center [438, 259] width 47 height 25
type input "1"
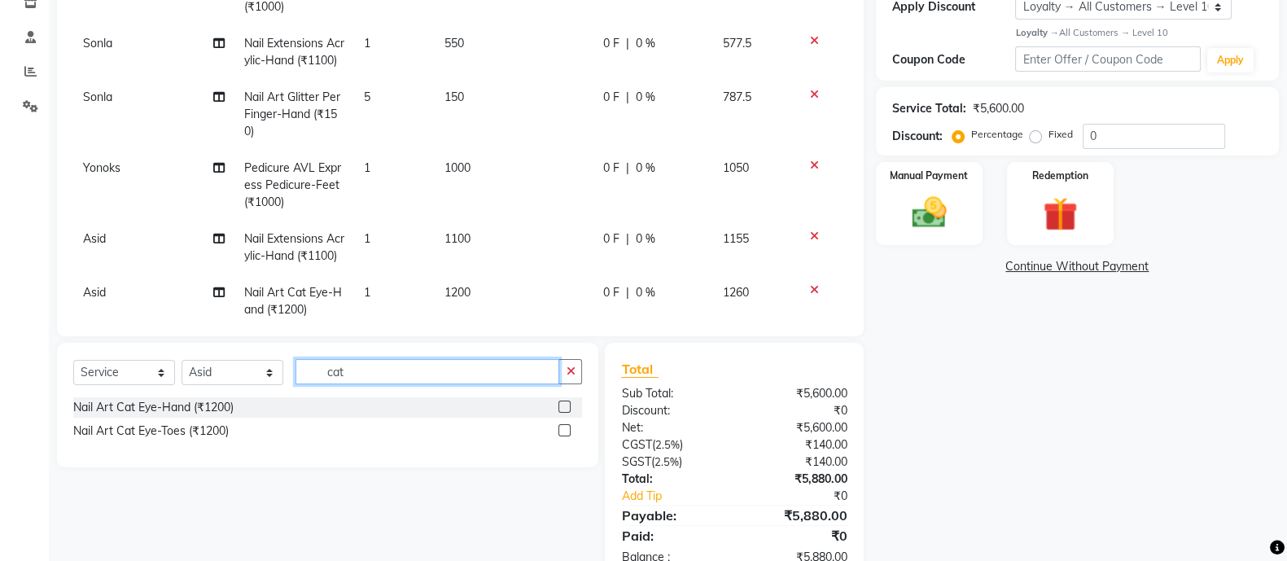
click at [366, 367] on input "cat" at bounding box center [428, 371] width 264 height 25
type input "c"
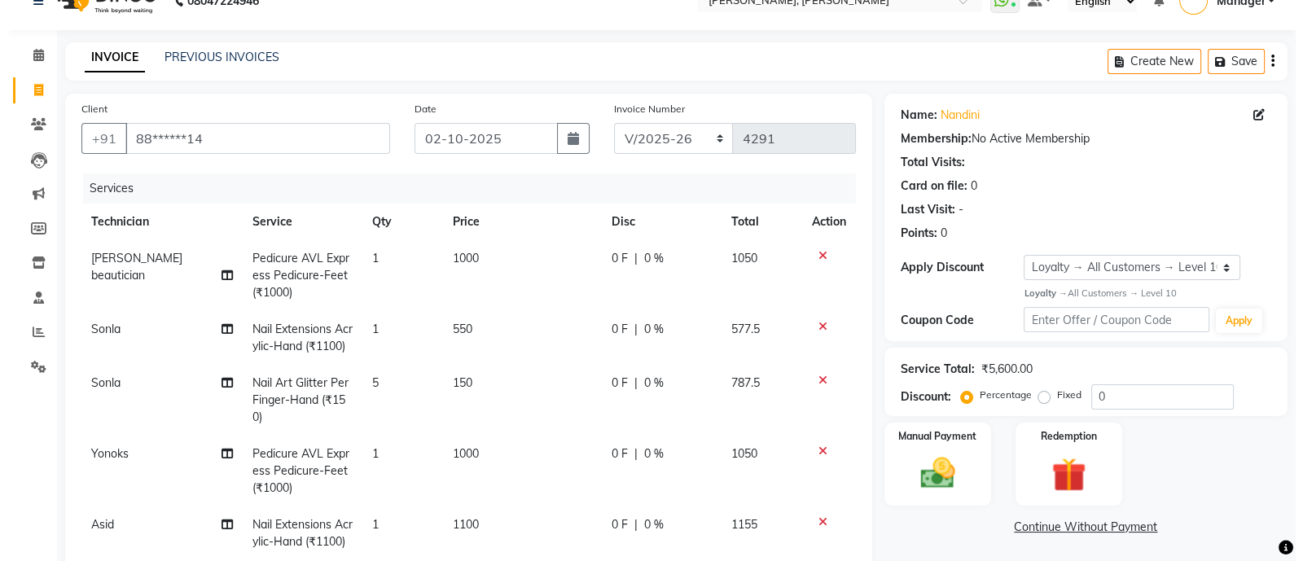
scroll to position [0, 0]
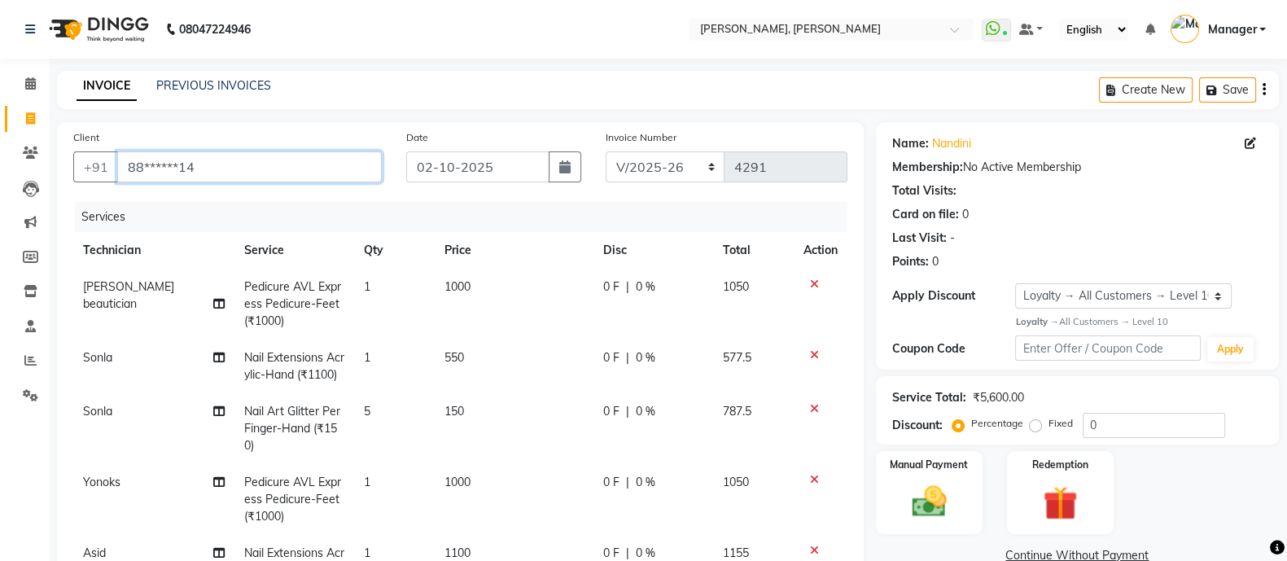
click at [314, 172] on input "88******14" at bounding box center [249, 166] width 265 height 31
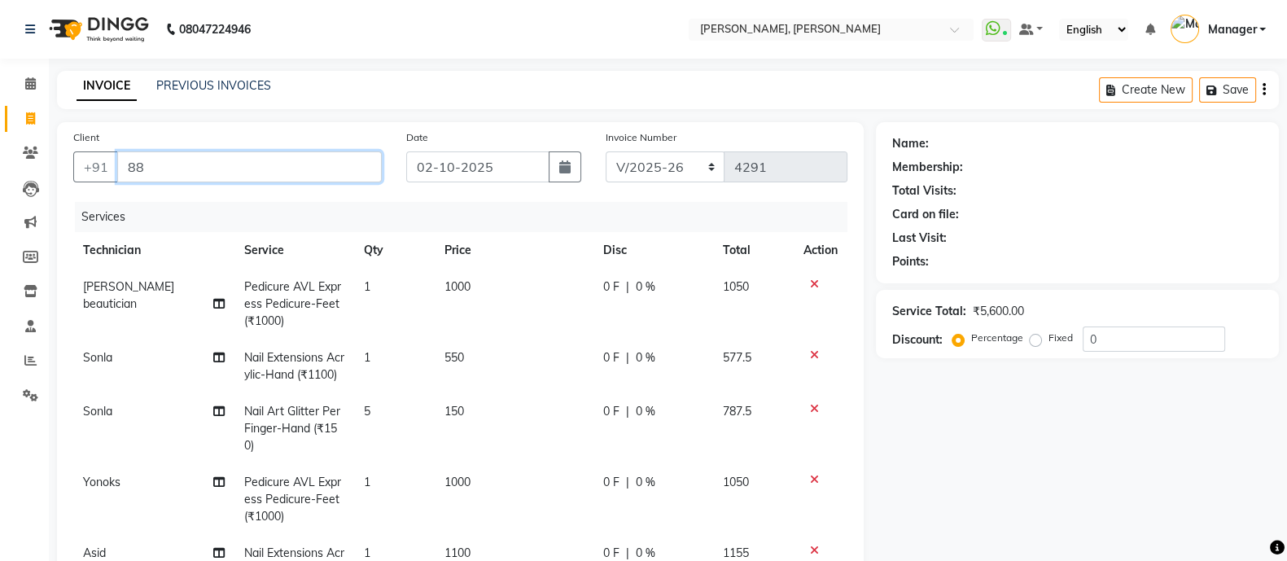
type input "8"
type input "8219437428"
click at [326, 167] on span "Add Client" at bounding box center [340, 167] width 64 height 16
select select "21"
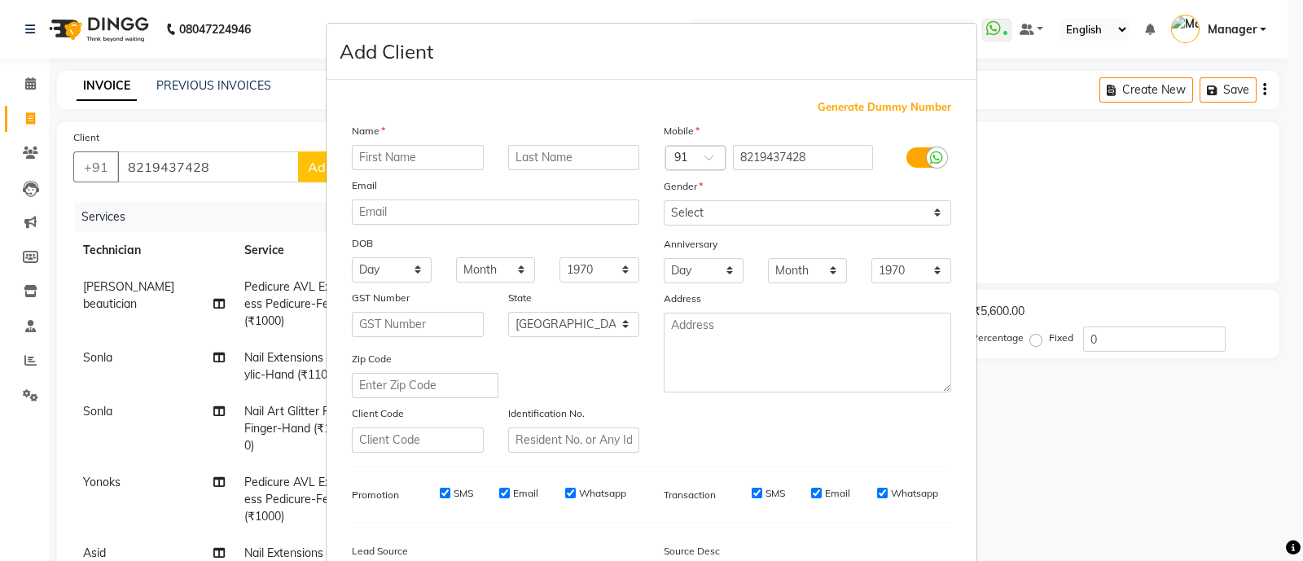
click at [438, 152] on input "text" at bounding box center [418, 157] width 132 height 25
type input "bhabiya"
click at [700, 221] on select "Select [DEMOGRAPHIC_DATA] [DEMOGRAPHIC_DATA] Other Prefer Not To Say" at bounding box center [806, 212] width 287 height 25
select select "[DEMOGRAPHIC_DATA]"
click at [663, 201] on select "Select [DEMOGRAPHIC_DATA] [DEMOGRAPHIC_DATA] Other Prefer Not To Say" at bounding box center [806, 212] width 287 height 25
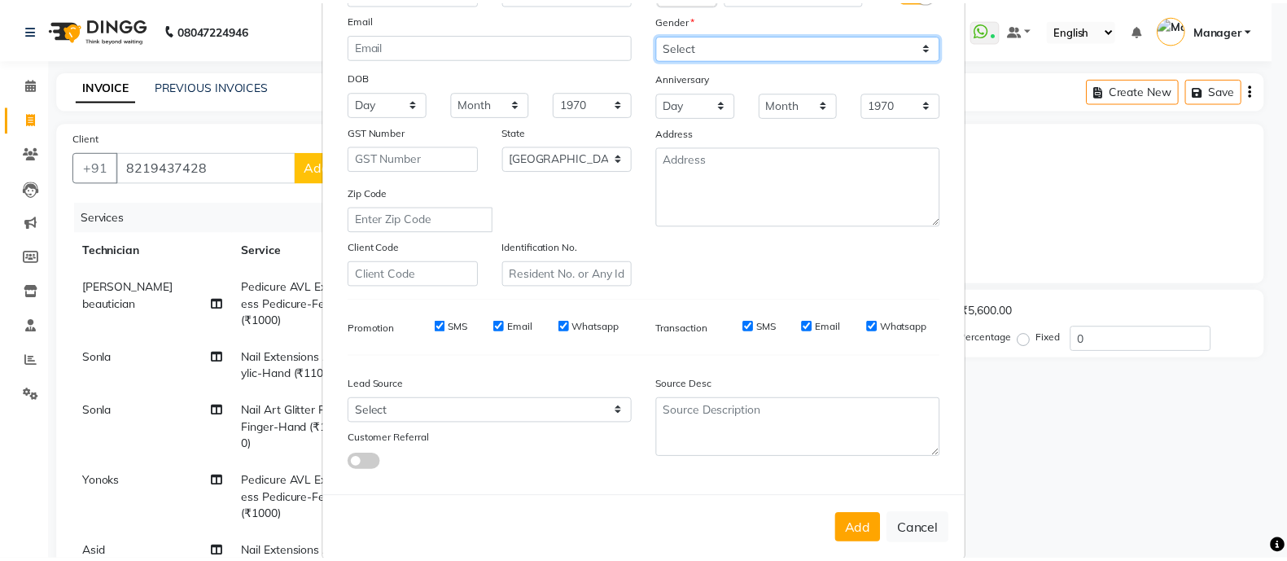
scroll to position [167, 0]
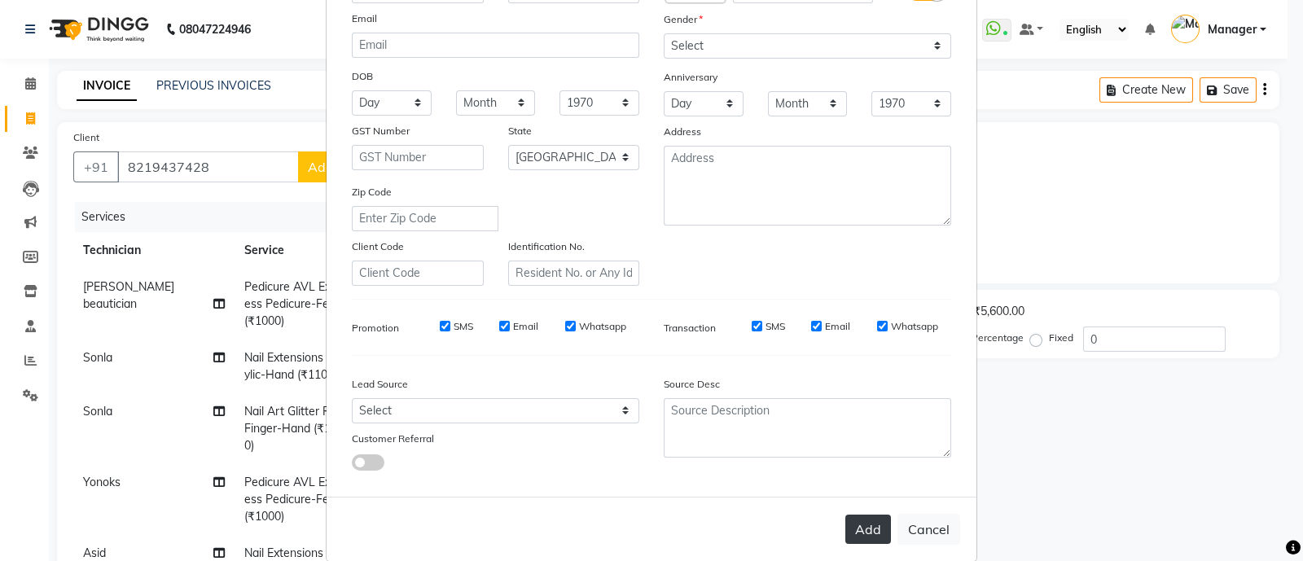
click at [860, 544] on button "Add" at bounding box center [868, 528] width 46 height 29
type input "82******28"
select select
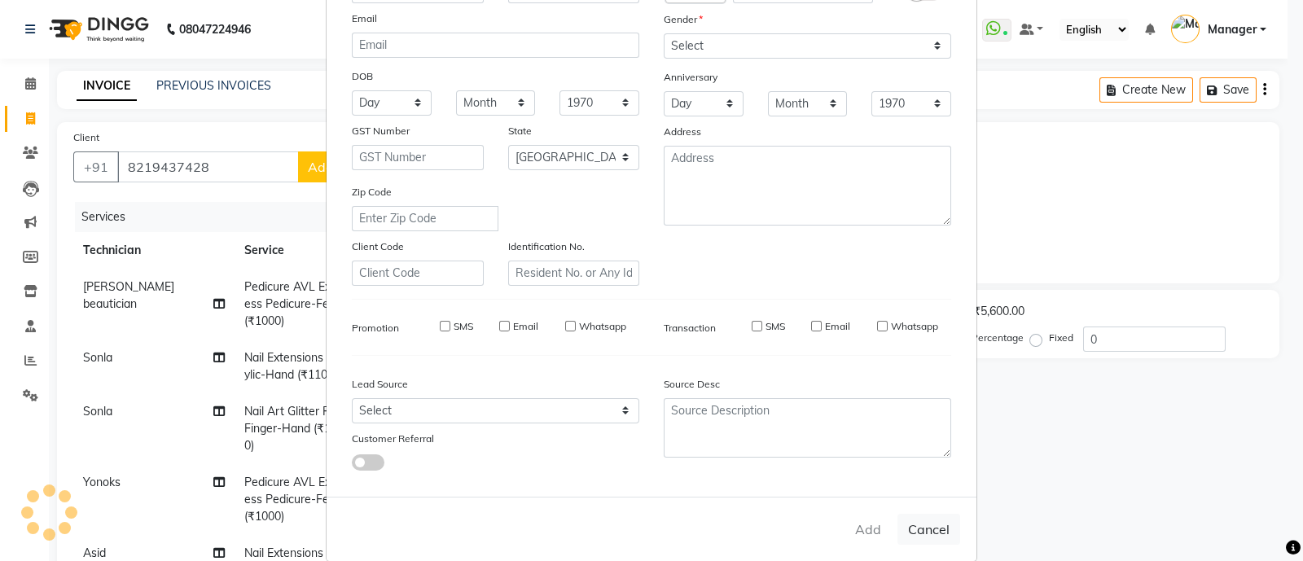
select select "null"
select select
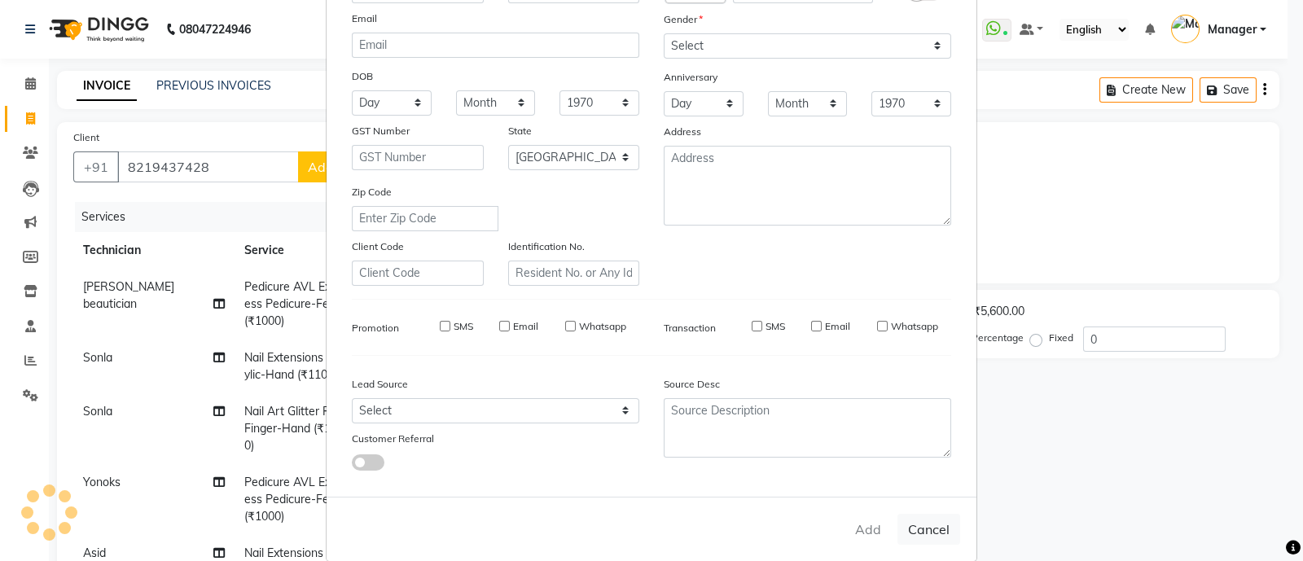
checkbox input "false"
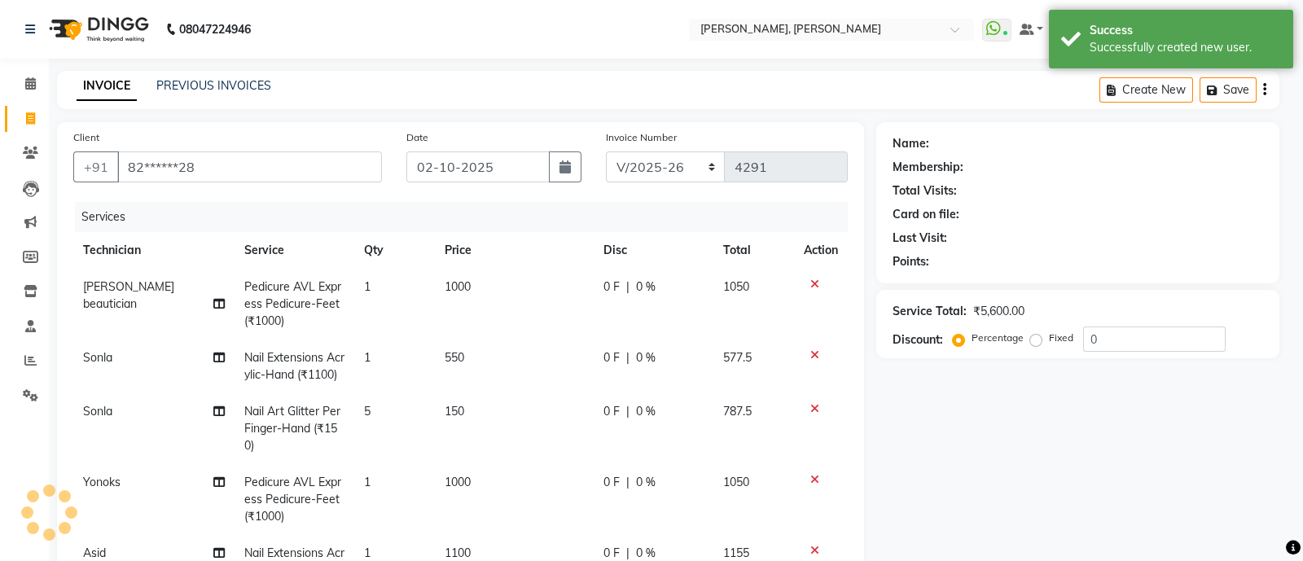
select select "1: Object"
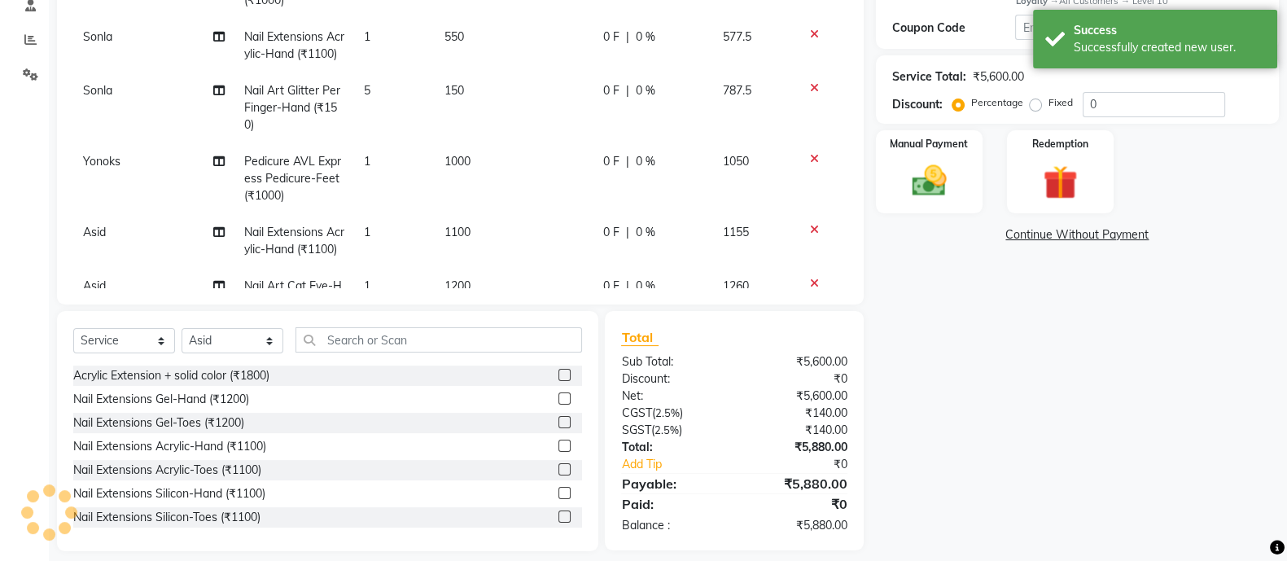
scroll to position [335, 0]
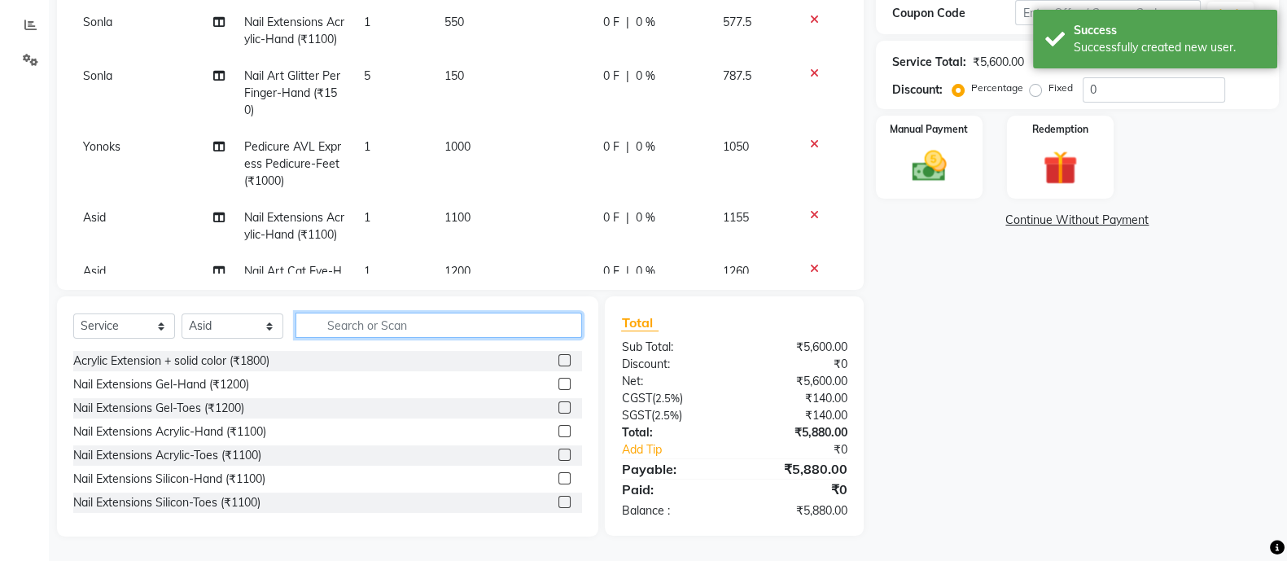
click at [438, 321] on input "text" at bounding box center [439, 325] width 287 height 25
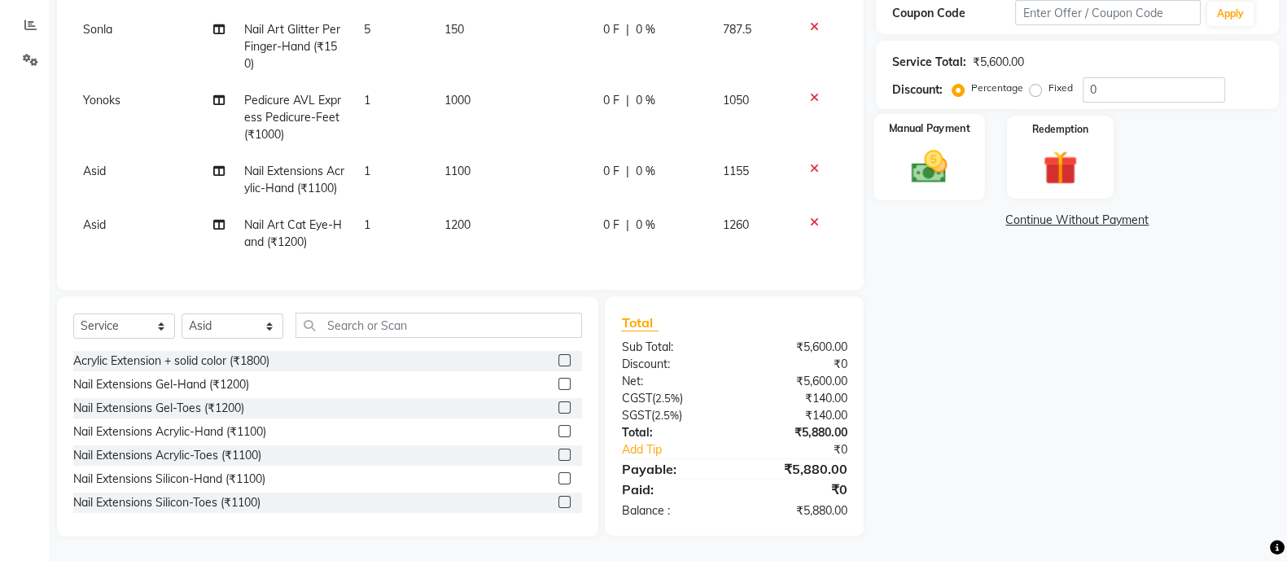
click at [904, 150] on img at bounding box center [929, 166] width 58 height 41
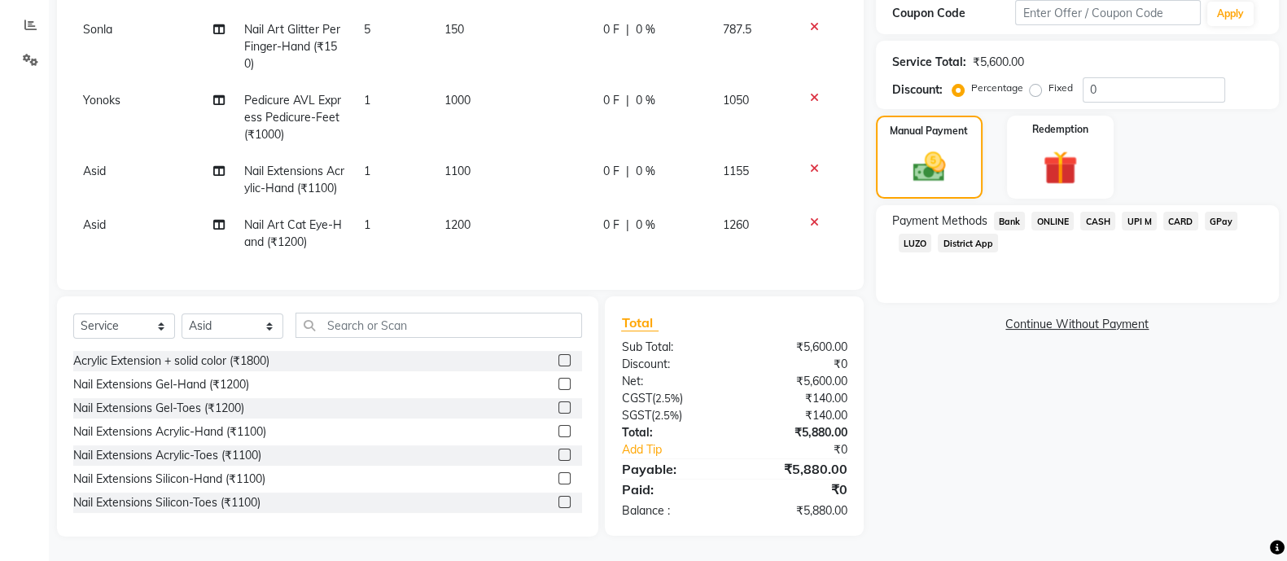
click at [1061, 215] on span "ONLINE" at bounding box center [1052, 221] width 42 height 19
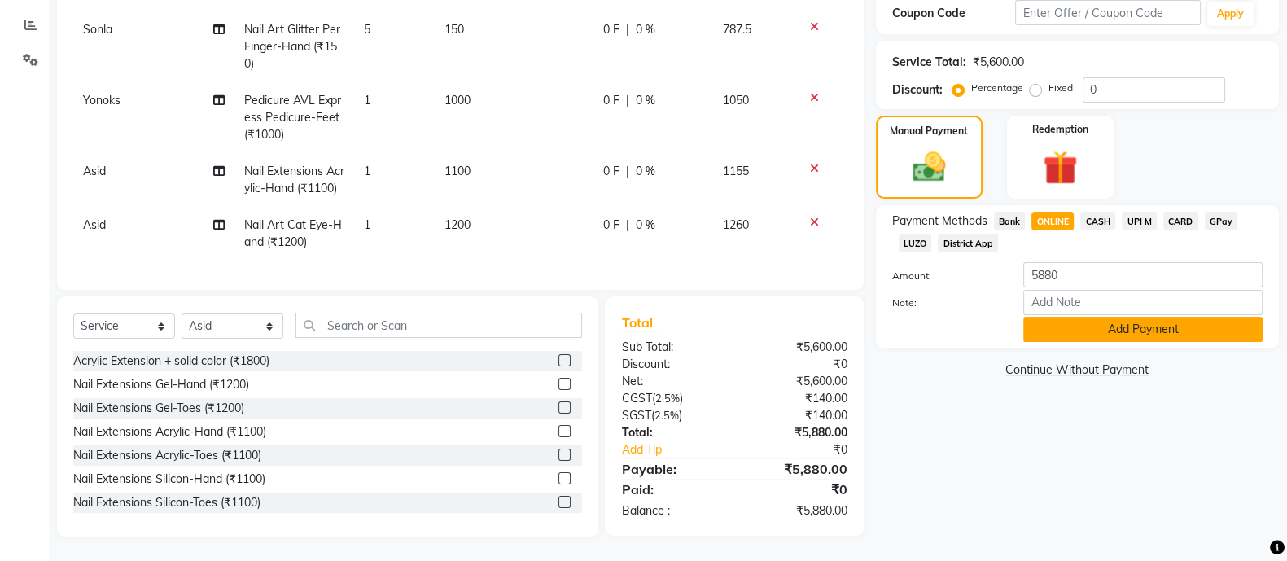
click at [1075, 331] on button "Add Payment" at bounding box center [1142, 329] width 239 height 25
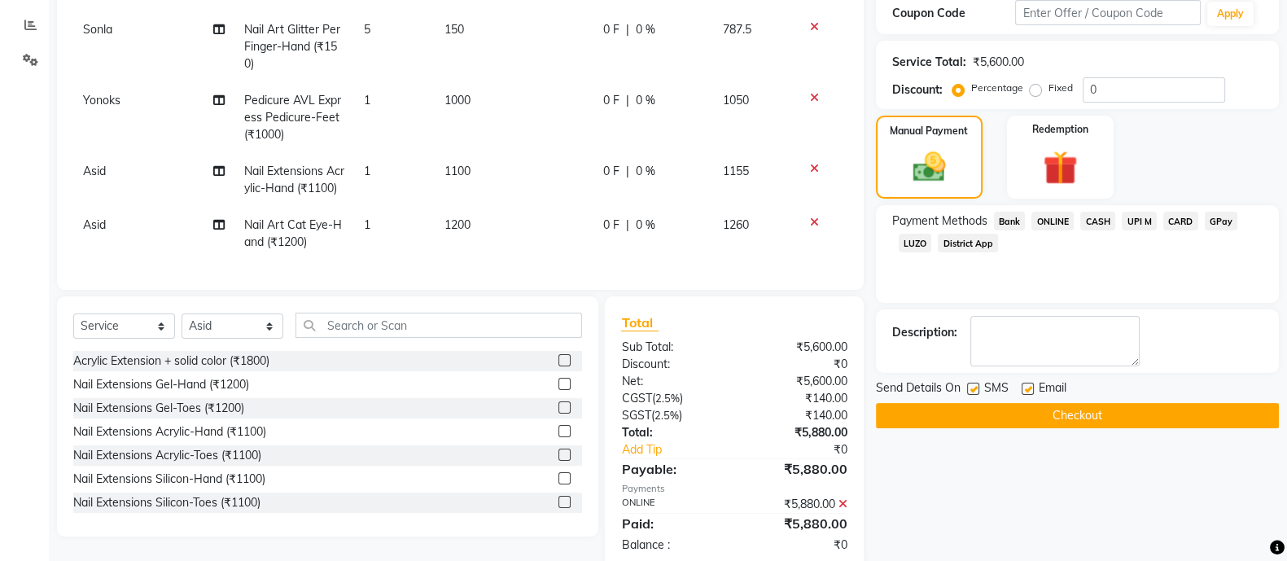
click at [1046, 409] on button "Checkout" at bounding box center [1077, 415] width 403 height 25
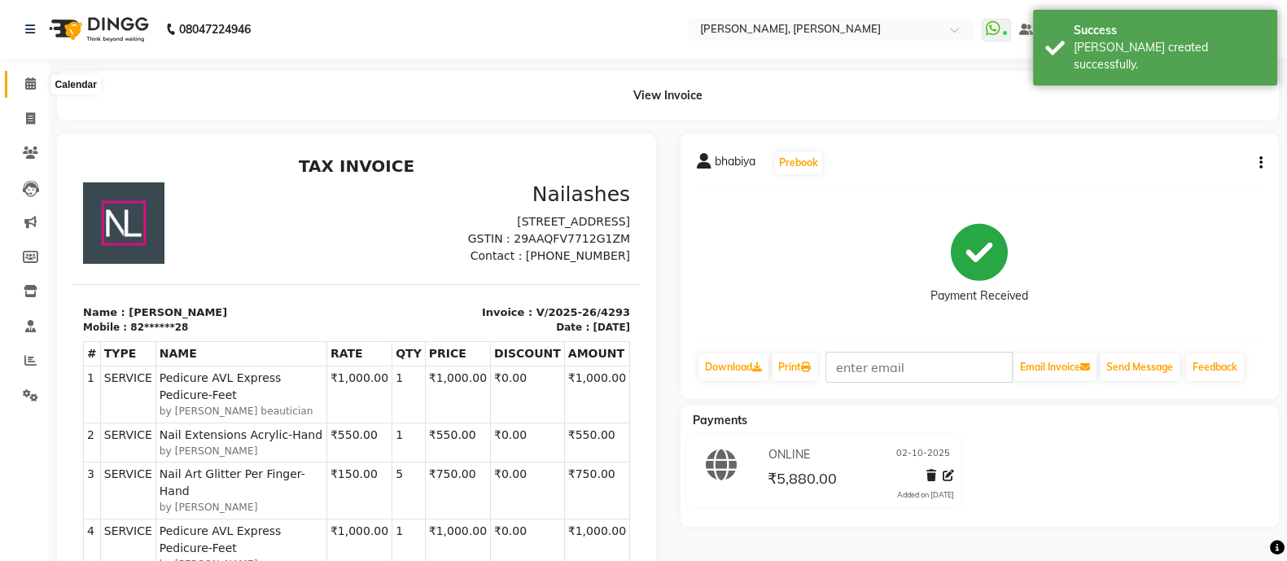
click at [28, 83] on icon at bounding box center [30, 83] width 11 height 12
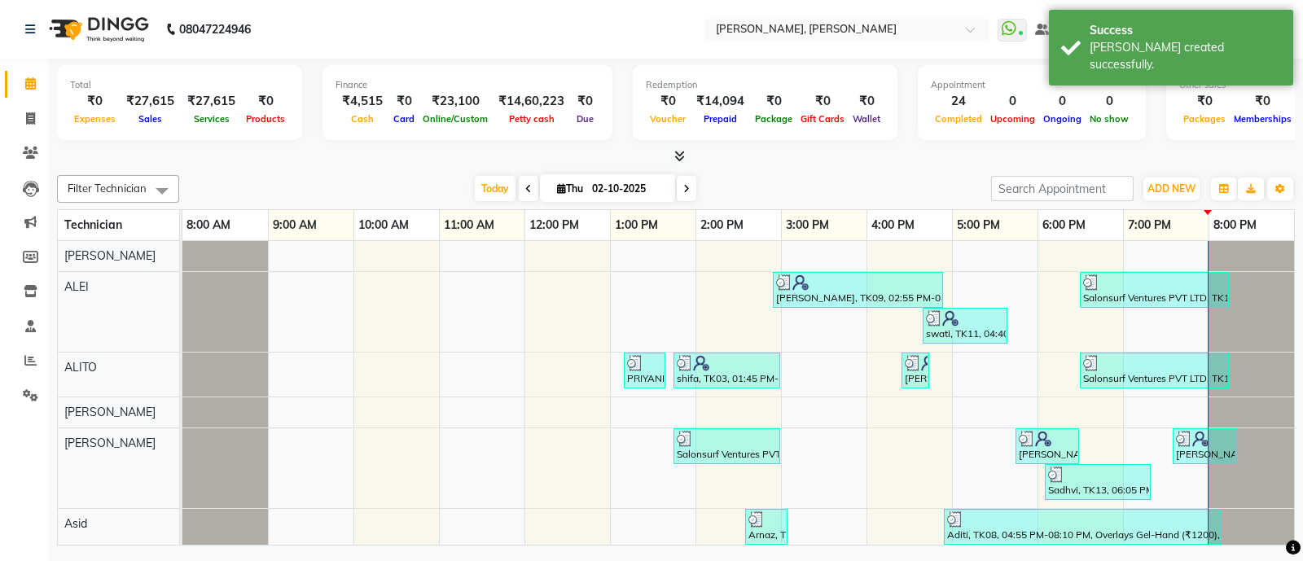
click at [677, 155] on icon at bounding box center [679, 156] width 11 height 12
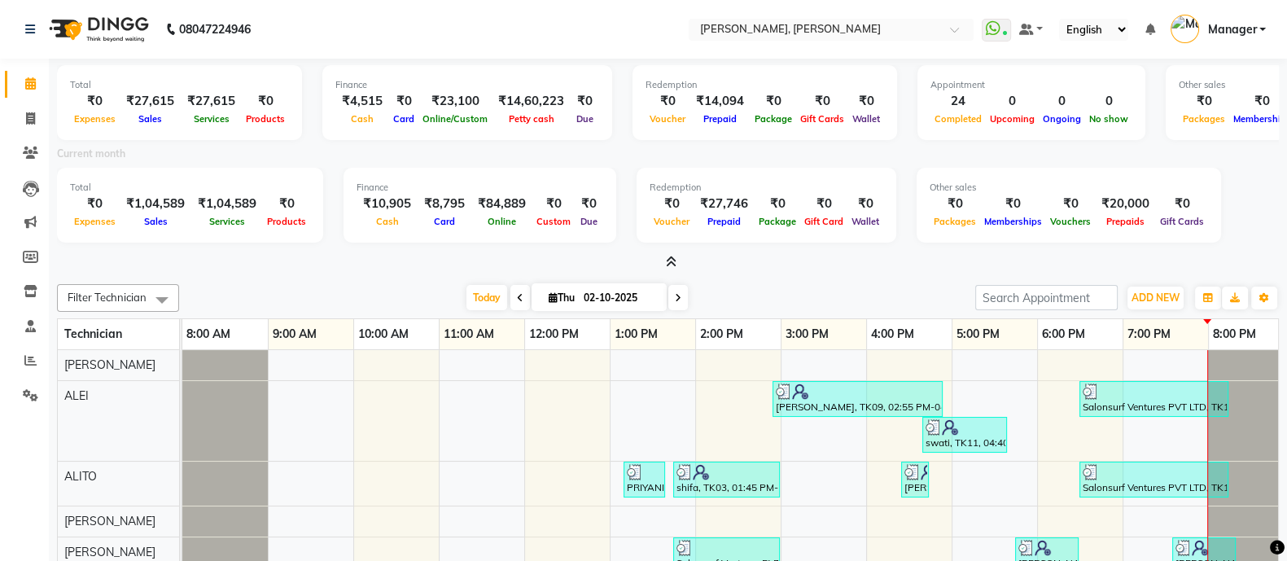
click at [672, 261] on icon at bounding box center [671, 262] width 11 height 12
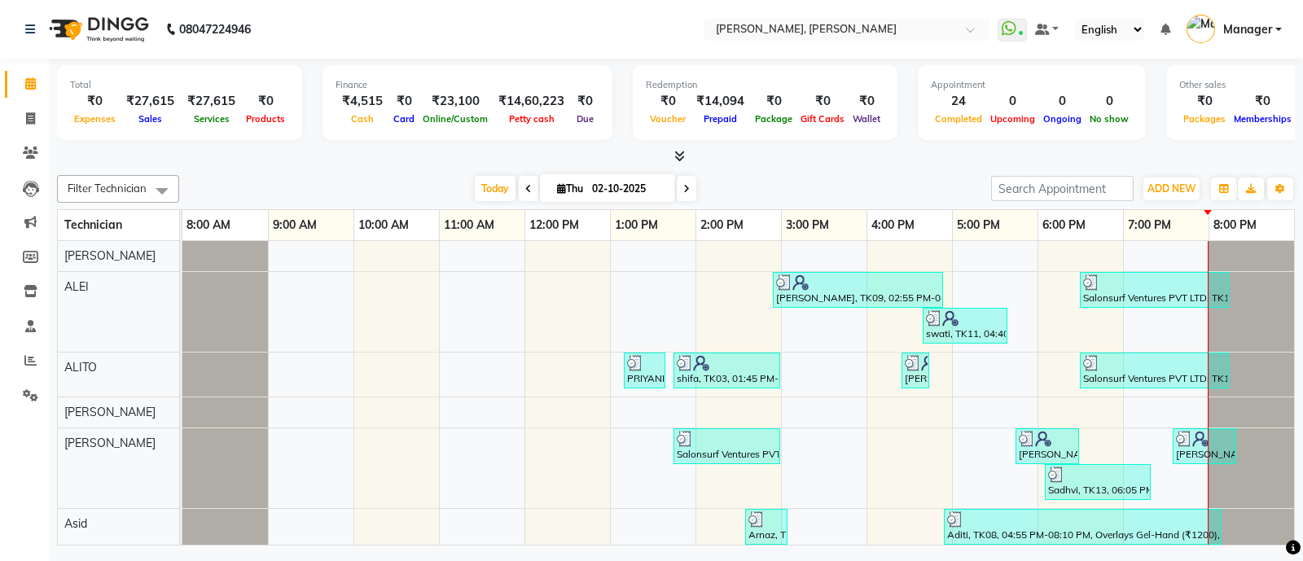
click at [680, 156] on icon at bounding box center [679, 156] width 11 height 12
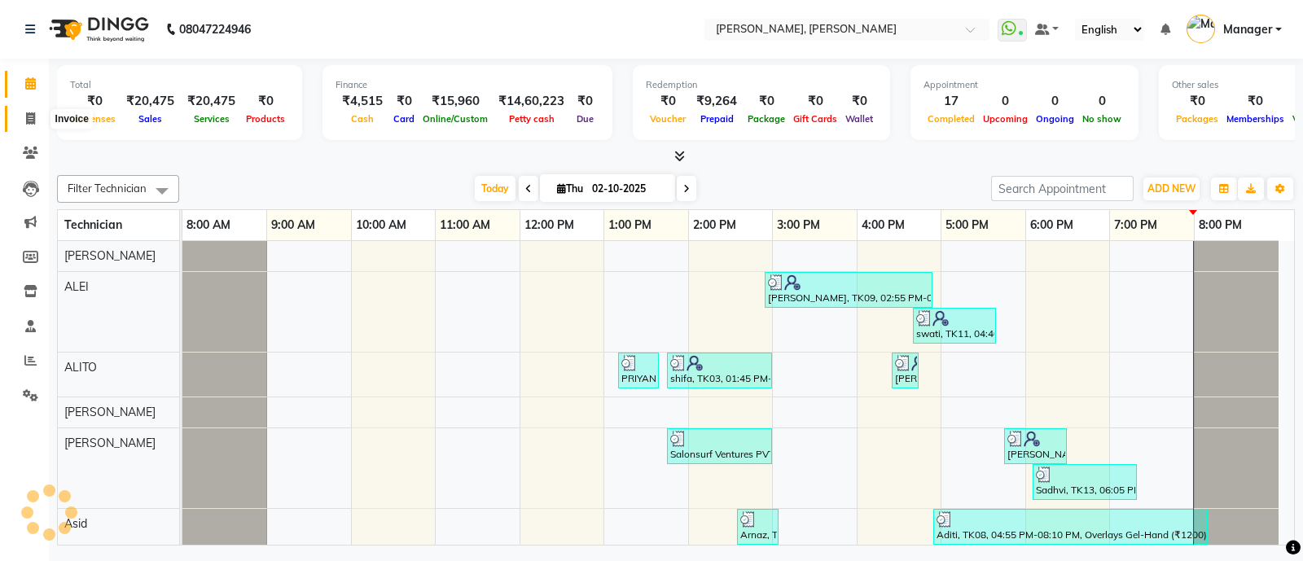
click at [34, 114] on icon at bounding box center [30, 118] width 9 height 12
select select "service"
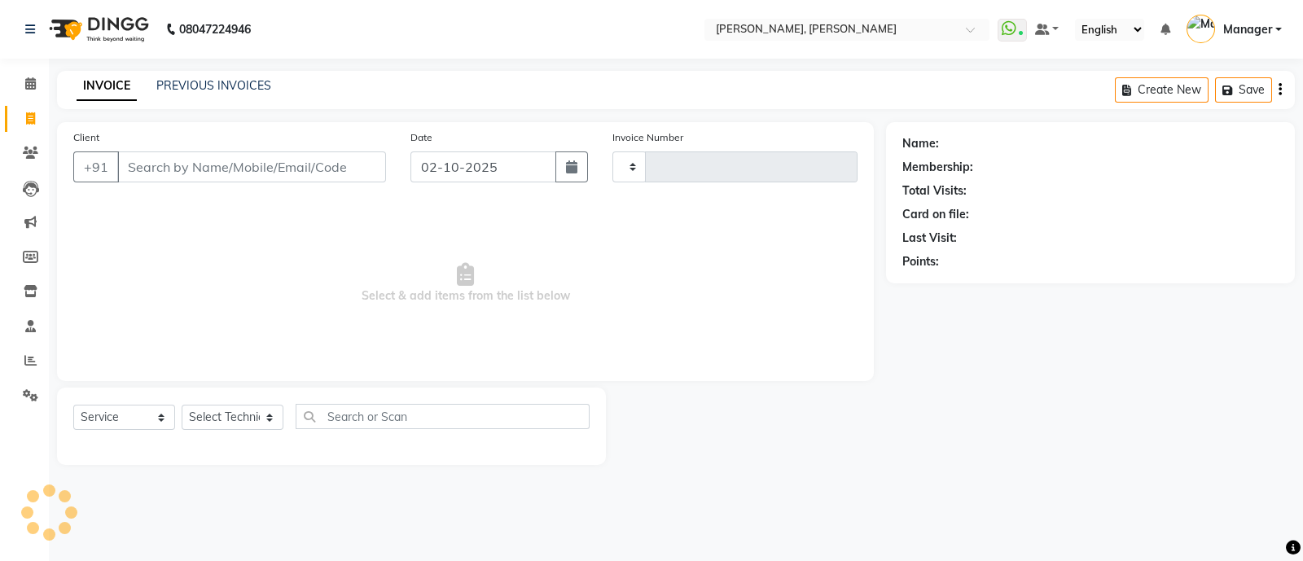
type input "4290"
select select "3767"
click at [271, 168] on input "Client" at bounding box center [251, 166] width 269 height 31
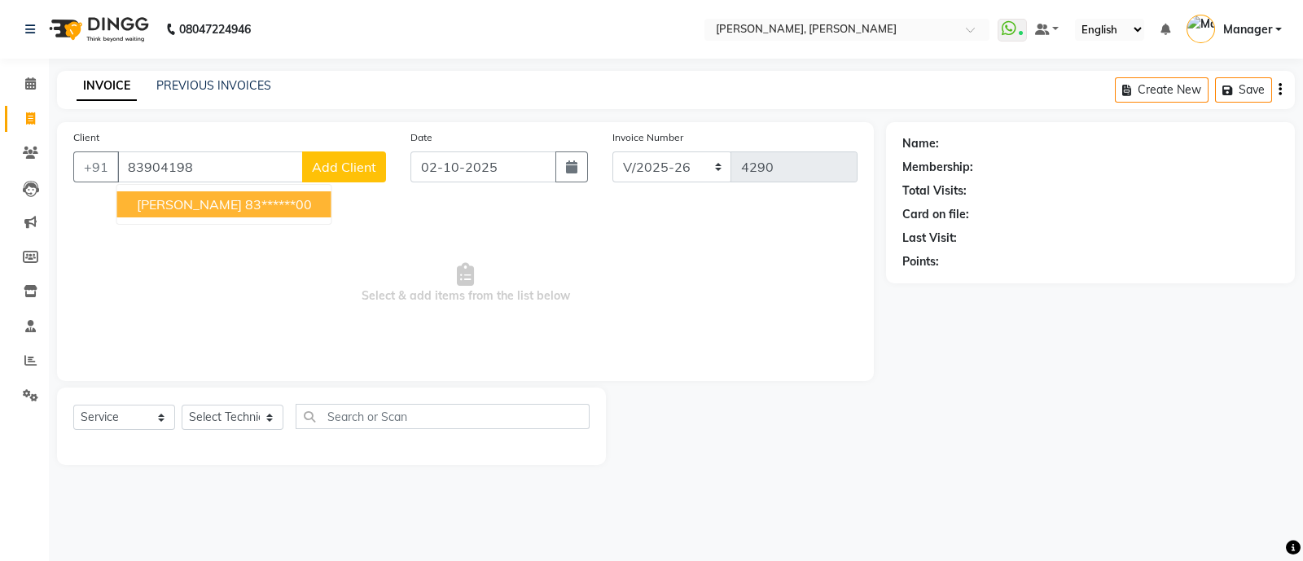
click at [245, 212] on ngb-highlight "83******00" at bounding box center [278, 204] width 67 height 16
type input "83******00"
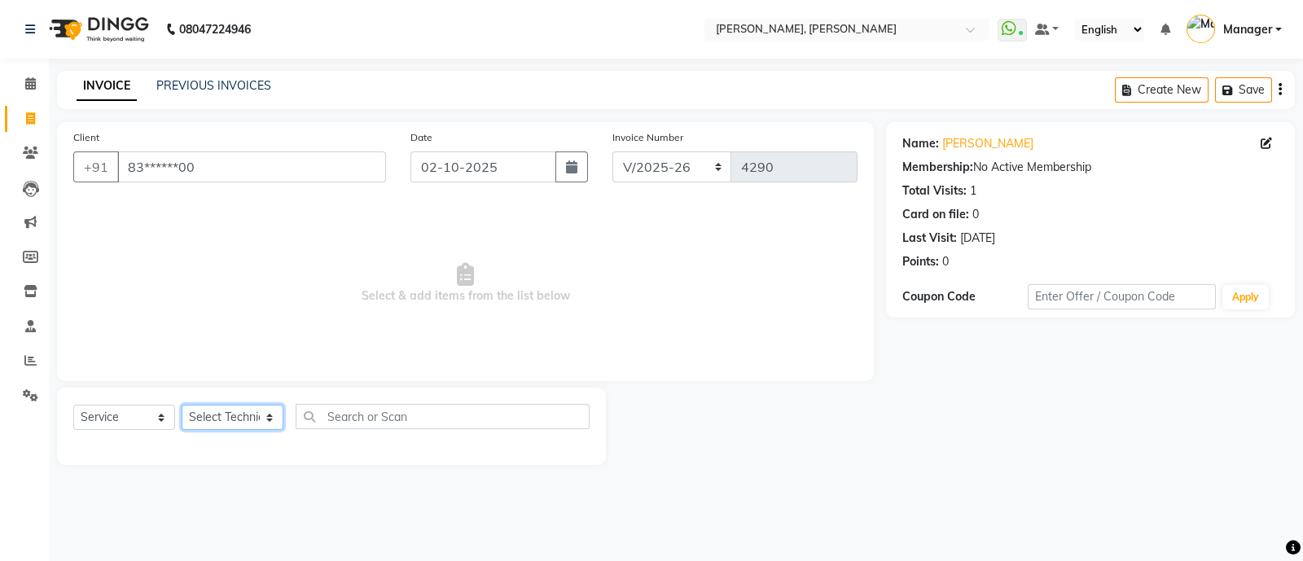
click at [224, 425] on select "Select Technician [PERSON_NAME] [PERSON_NAME] Asid Hanmi [PERSON_NAME] Manager …" at bounding box center [233, 417] width 102 height 25
select select "38070"
click at [182, 405] on select "Select Technician [PERSON_NAME] [PERSON_NAME] Asid Hanmi [PERSON_NAME] Manager …" at bounding box center [233, 417] width 102 height 25
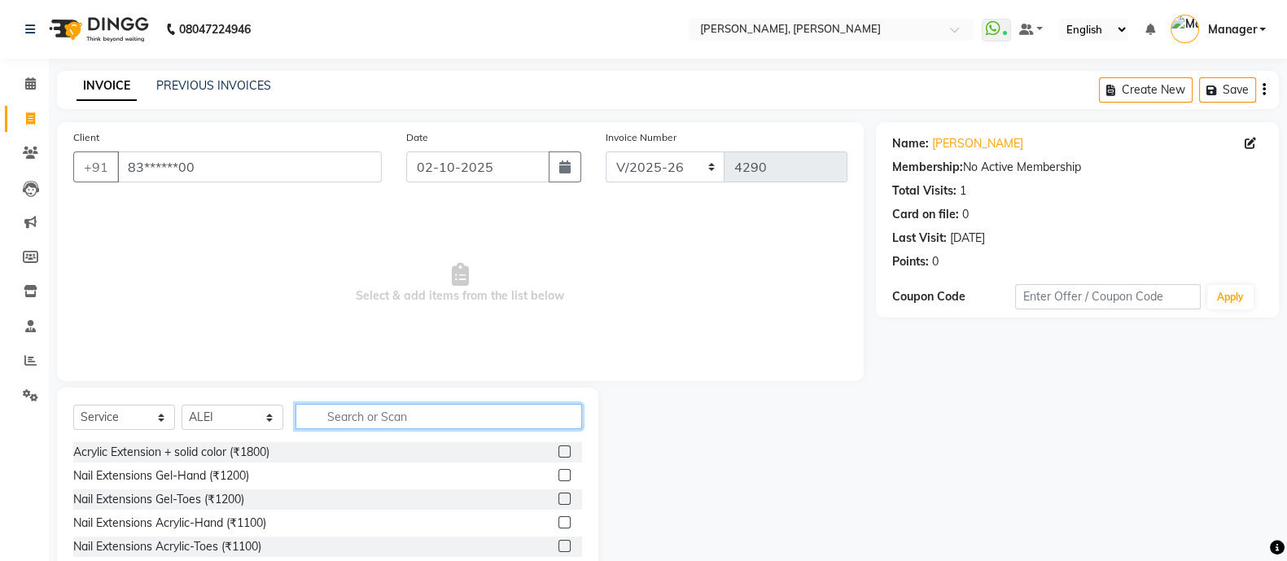
click at [366, 409] on input "text" at bounding box center [439, 416] width 287 height 25
type input "ext"
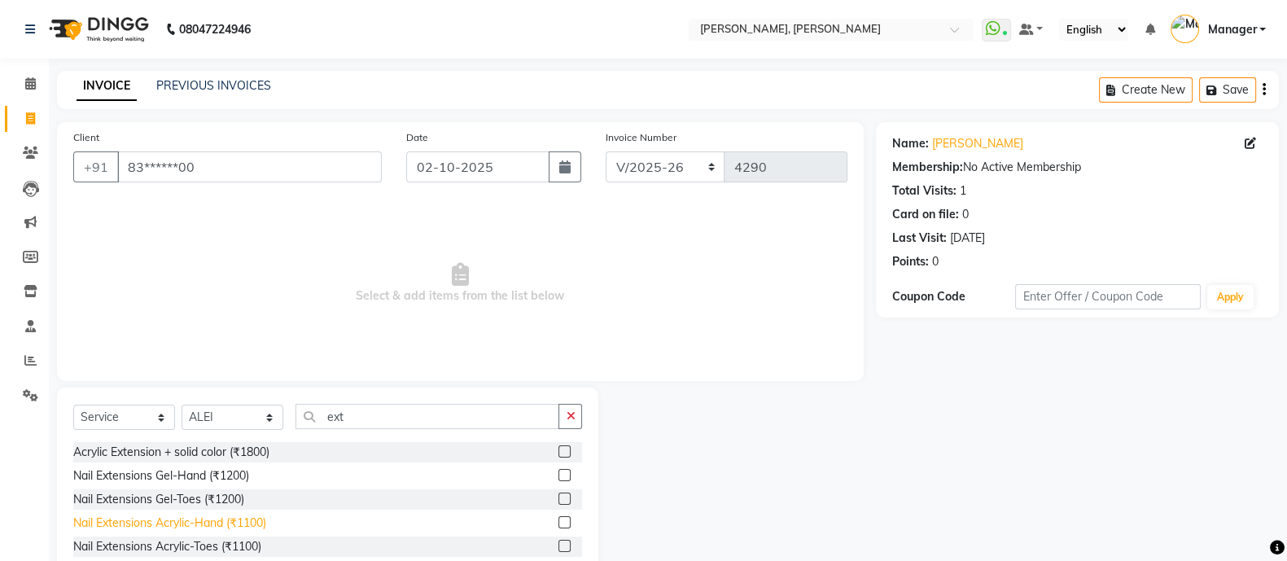
click at [240, 516] on div "Nail Extensions Acrylic-Hand (₹1100)" at bounding box center [169, 522] width 193 height 17
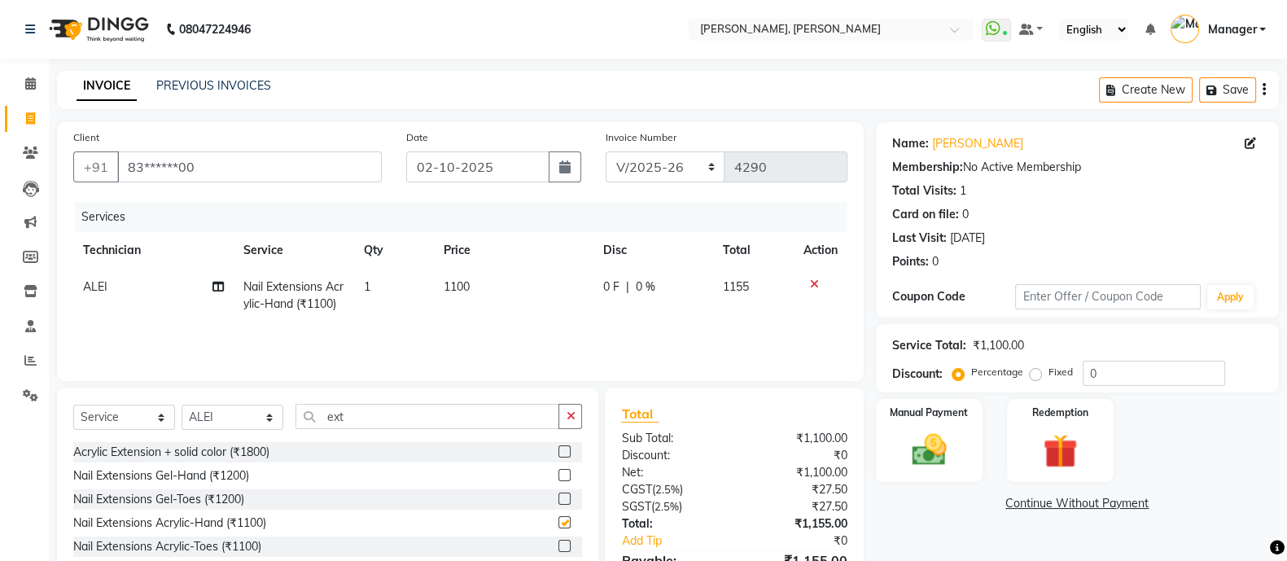
checkbox input "false"
click at [370, 416] on input "ext" at bounding box center [428, 416] width 264 height 25
type input "e"
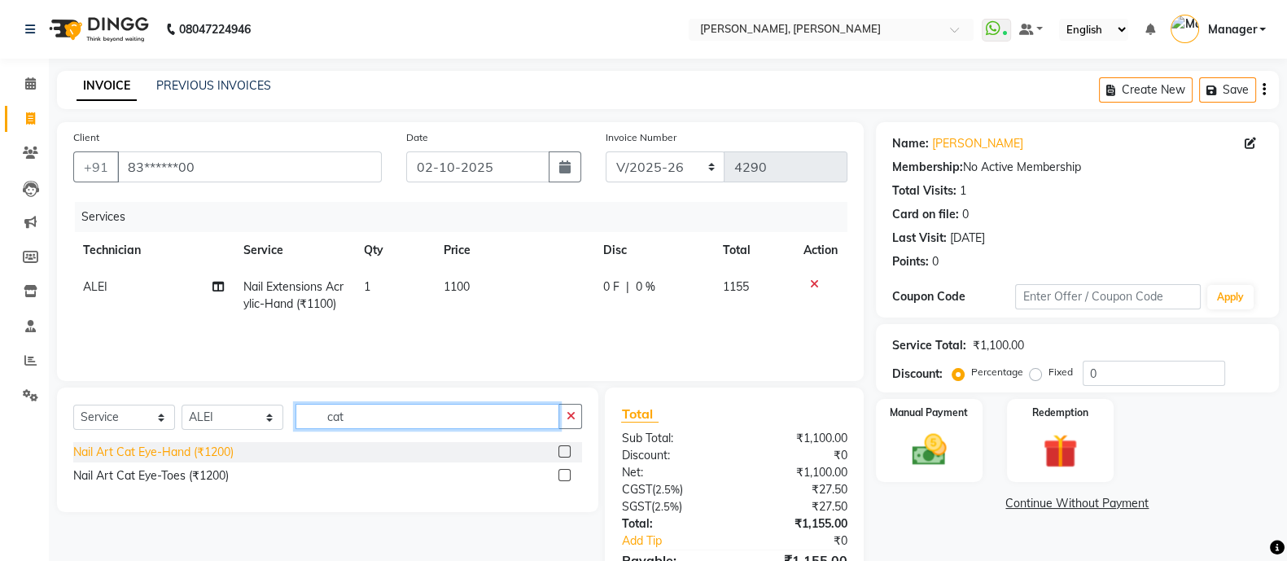
type input "cat"
click at [212, 453] on div "Nail Art Cat Eye-Hand (₹1200)" at bounding box center [153, 452] width 160 height 17
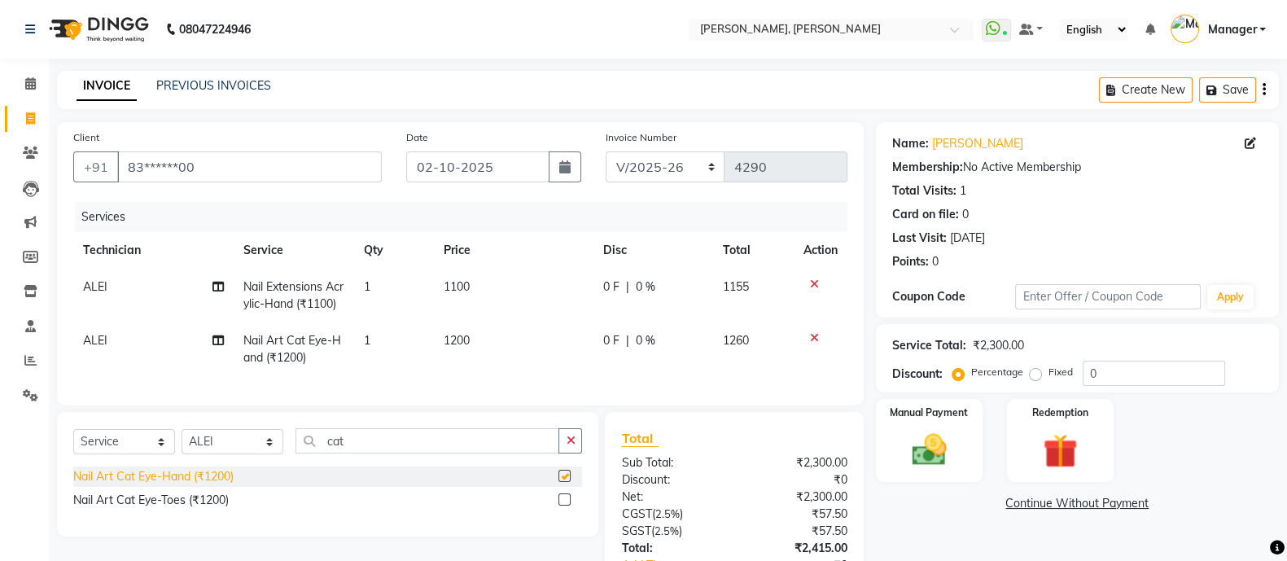
checkbox input "false"
click at [272, 176] on input "83******00" at bounding box center [249, 166] width 265 height 31
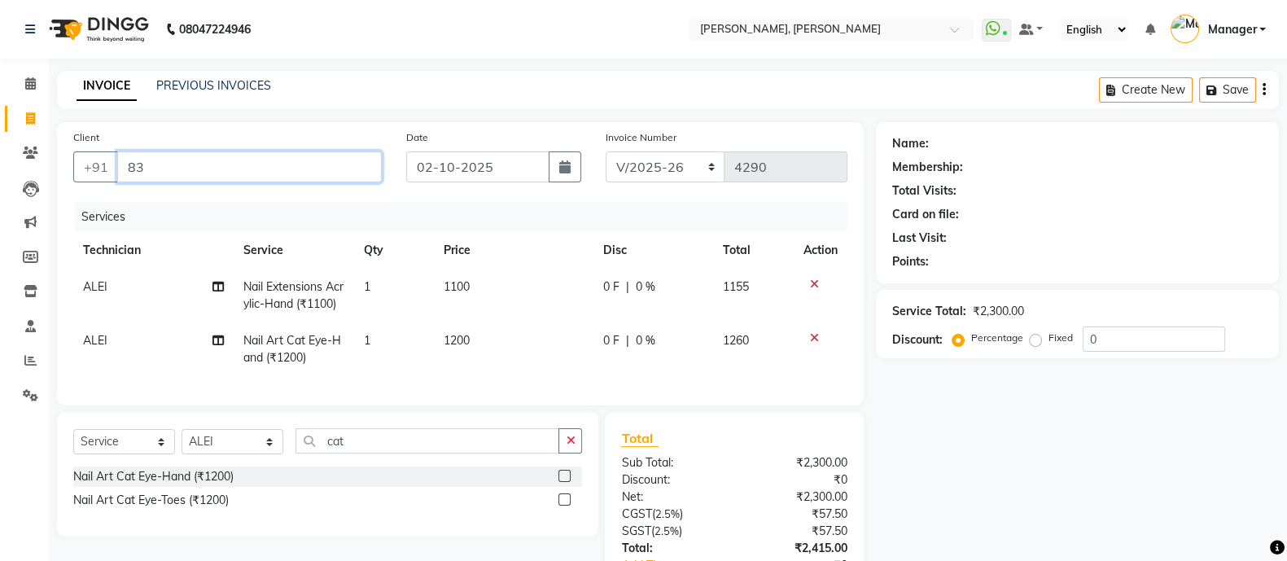
type input "8"
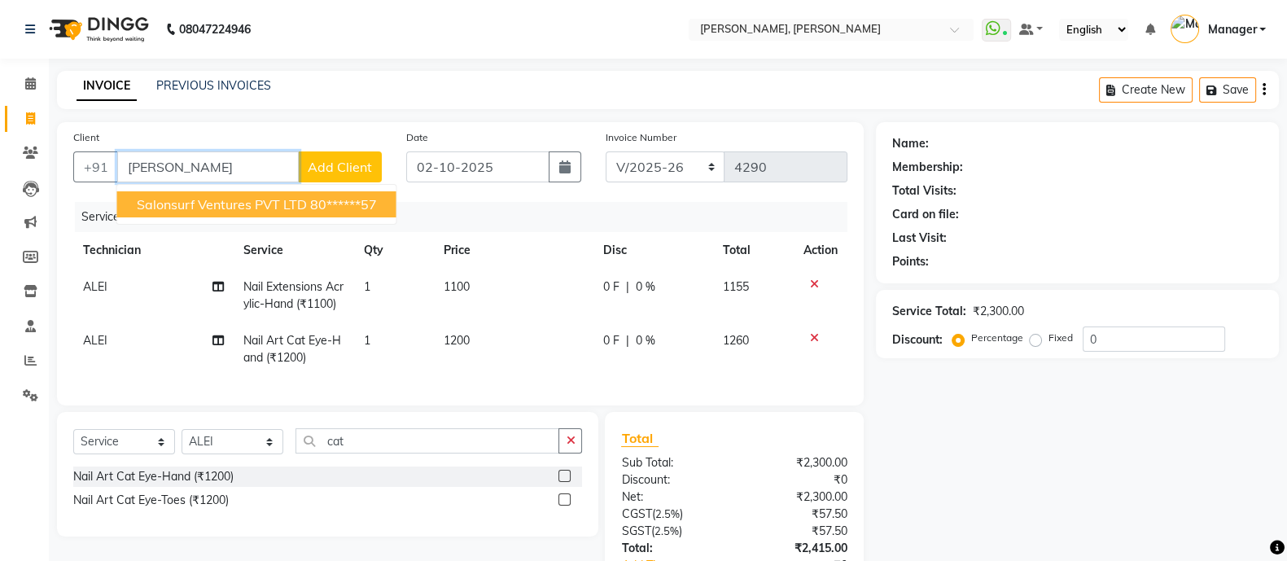
click at [212, 204] on span "Salonsurf Ventures PVT LTD" at bounding box center [222, 204] width 170 height 16
type input "80******57"
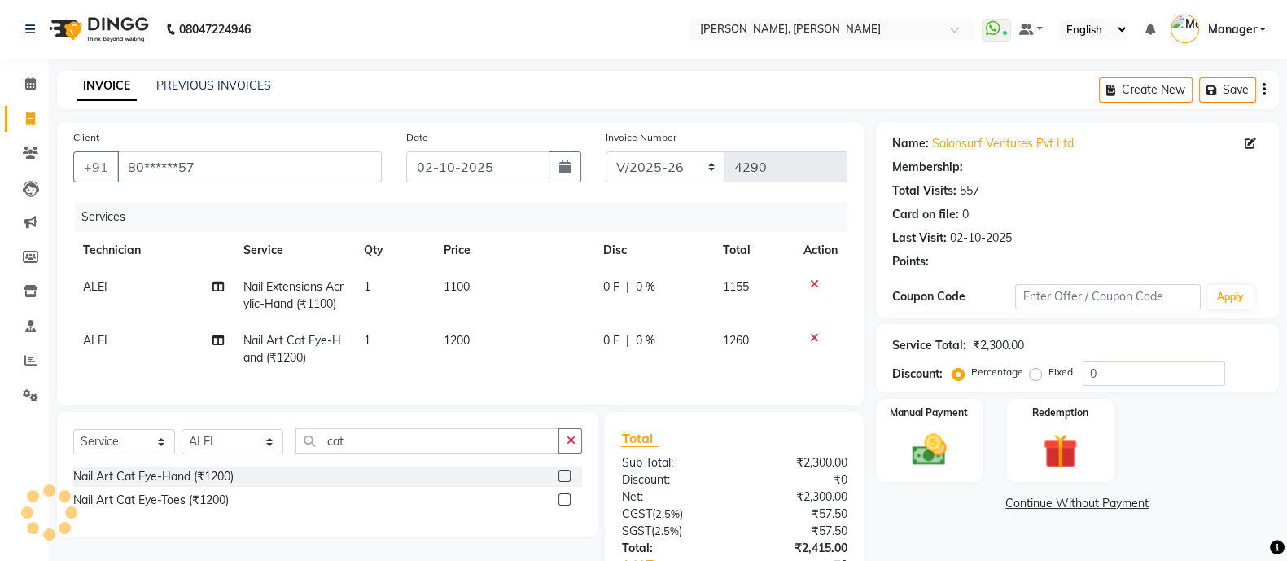
select select "1: Object"
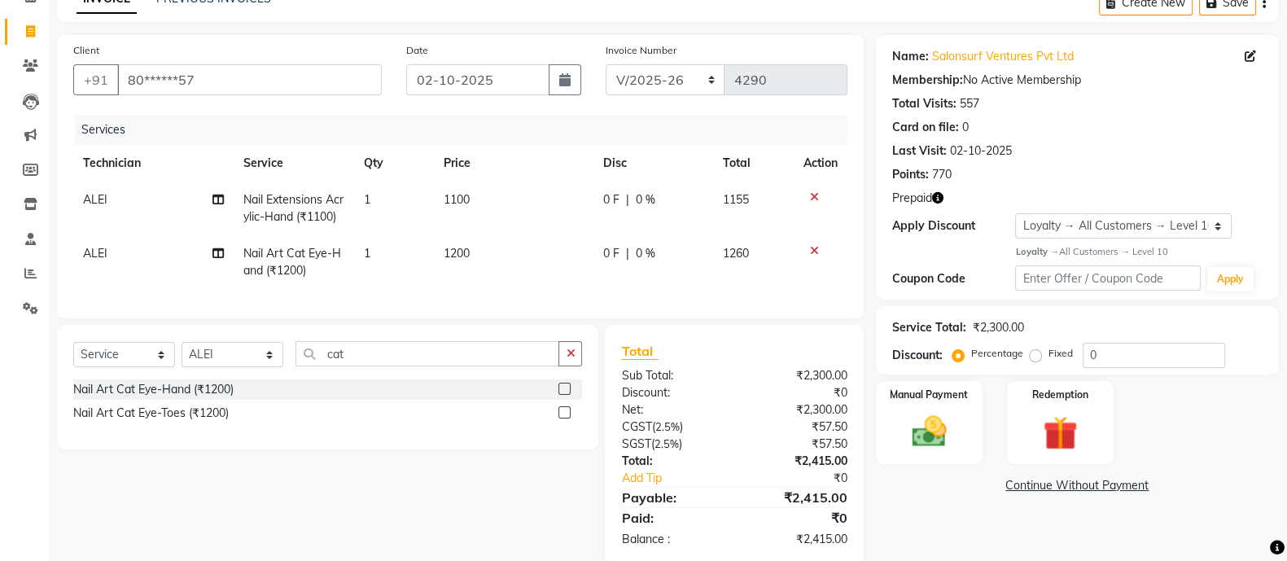
scroll to position [130, 0]
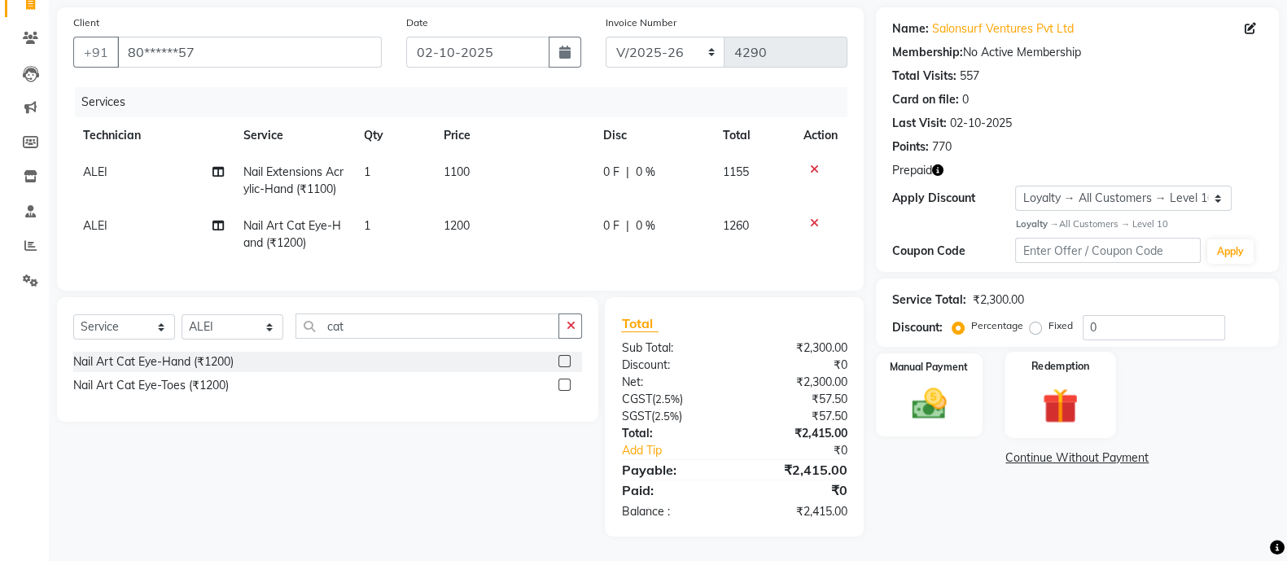
click at [1034, 383] on img at bounding box center [1060, 405] width 58 height 44
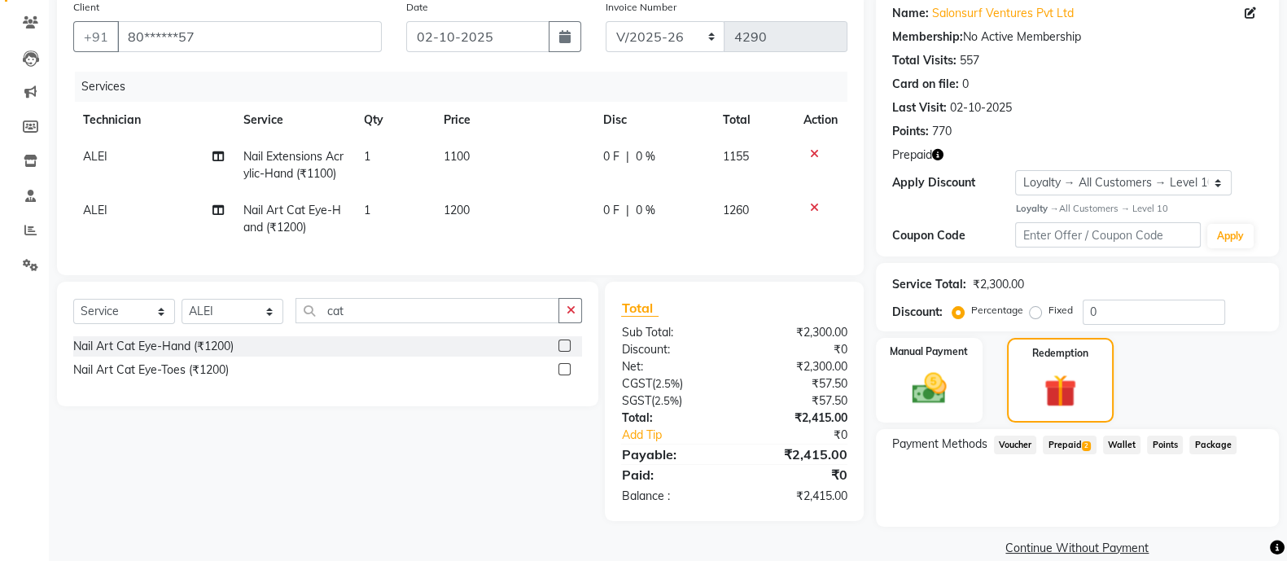
click at [1064, 445] on span "Prepaid 2" at bounding box center [1069, 445] width 53 height 19
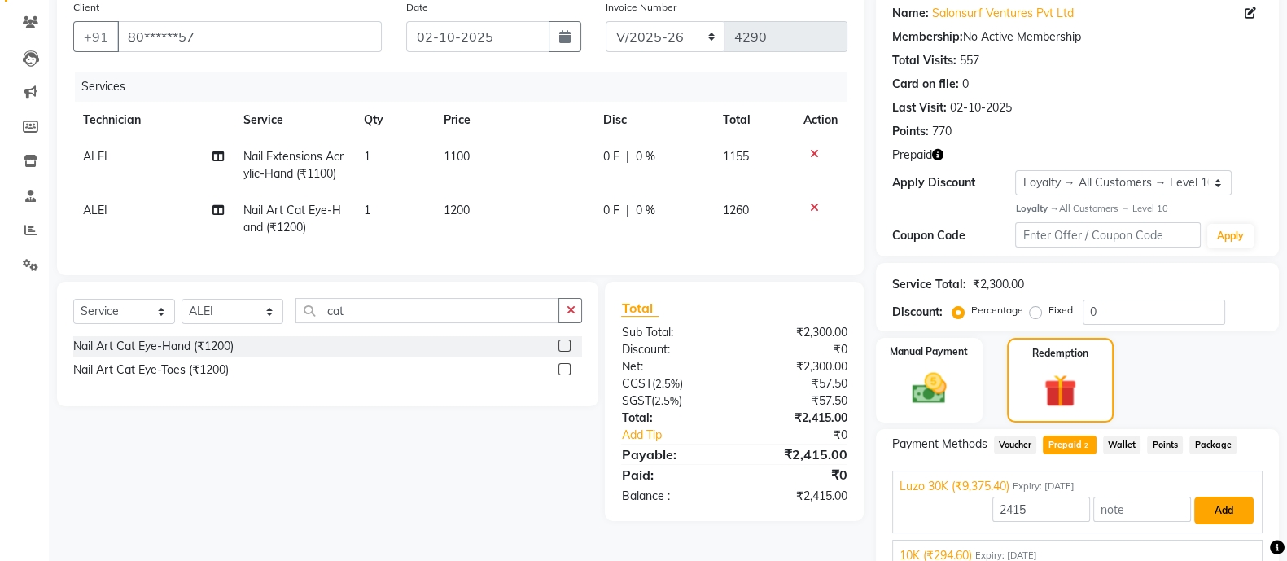
click at [1228, 505] on button "Add" at bounding box center [1223, 511] width 59 height 28
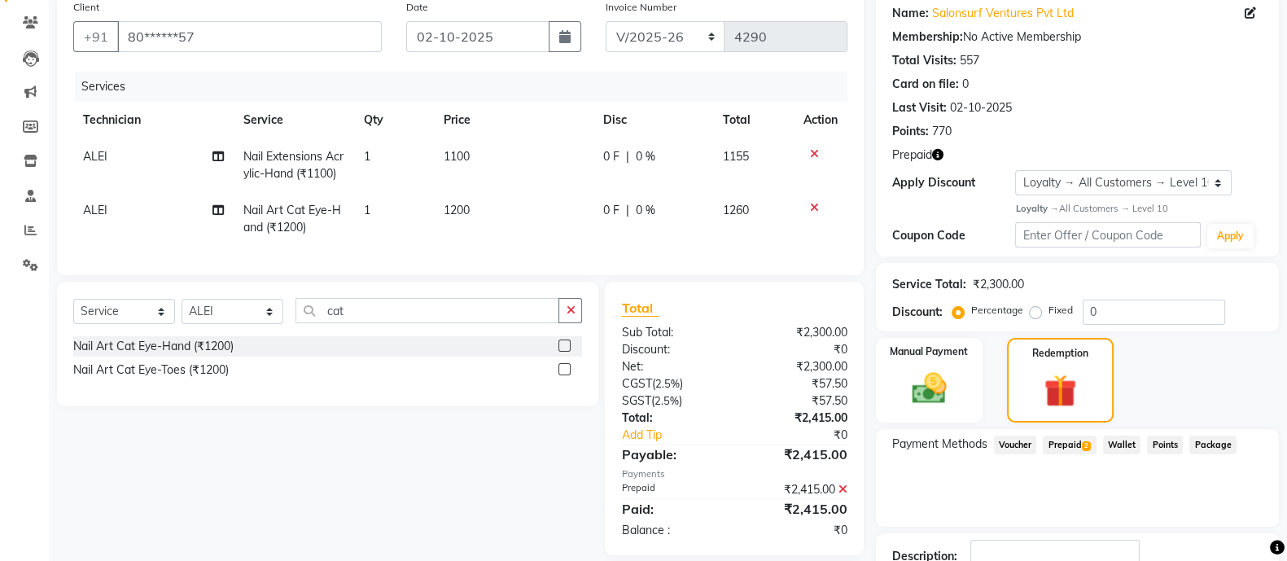
scroll to position [246, 0]
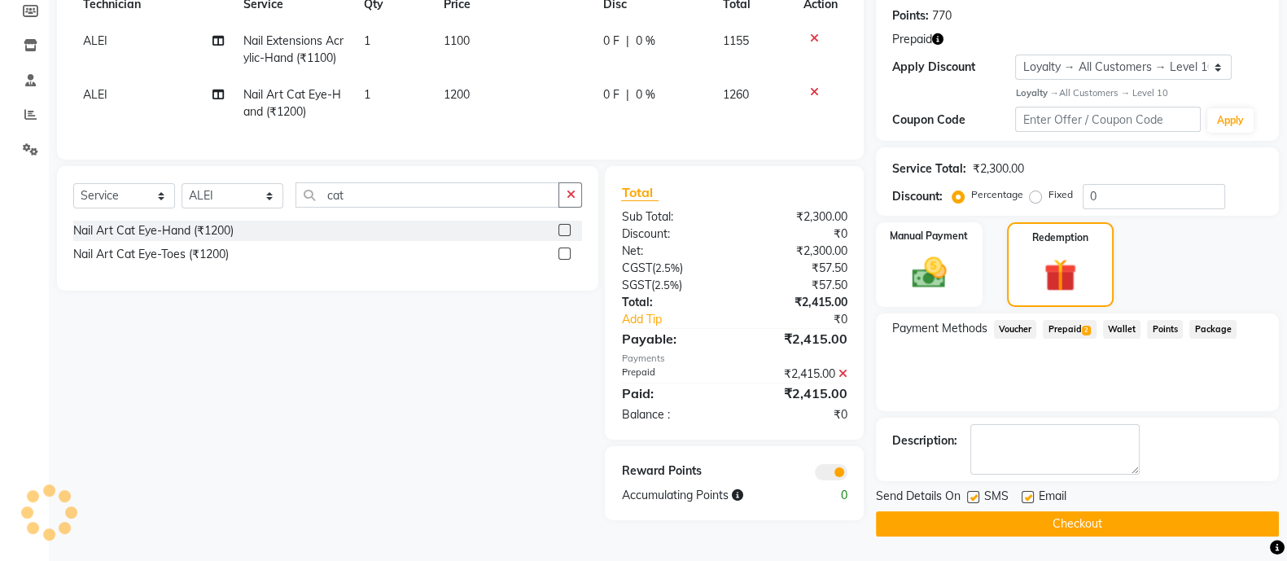
click at [1076, 524] on button "Checkout" at bounding box center [1077, 523] width 403 height 25
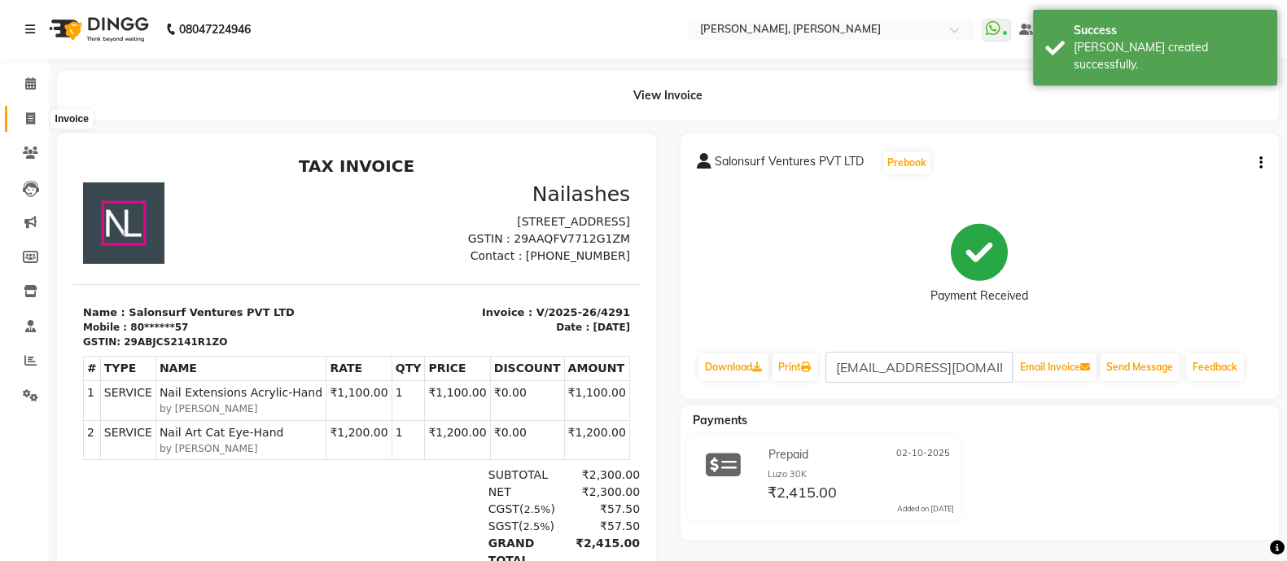
click at [26, 115] on icon at bounding box center [30, 118] width 9 height 12
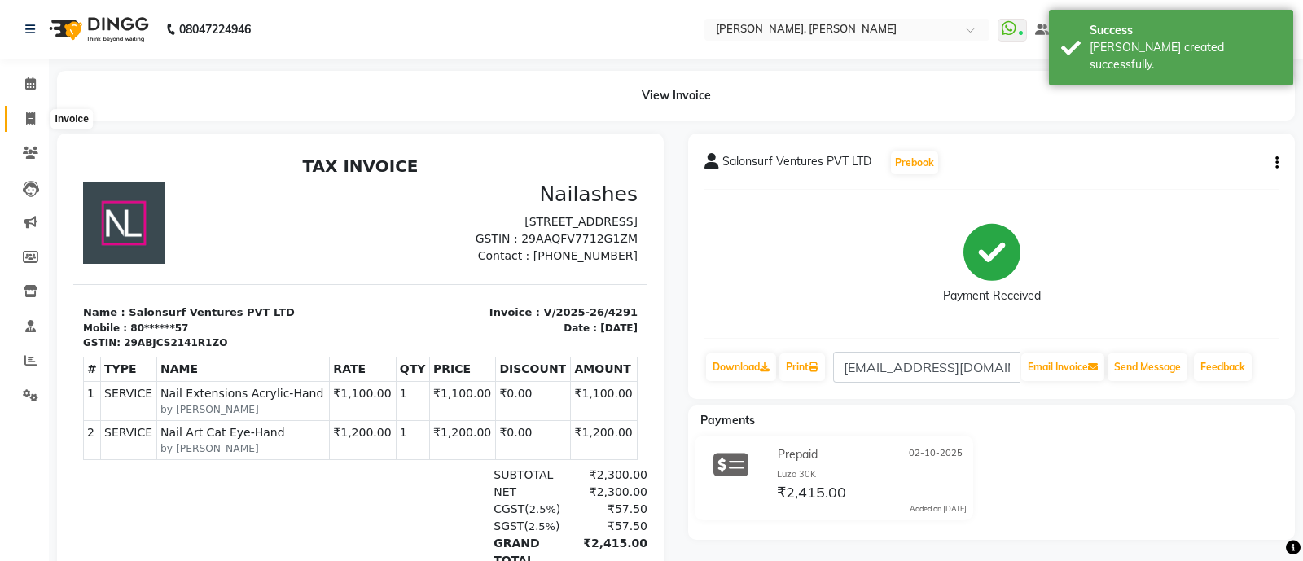
select select "service"
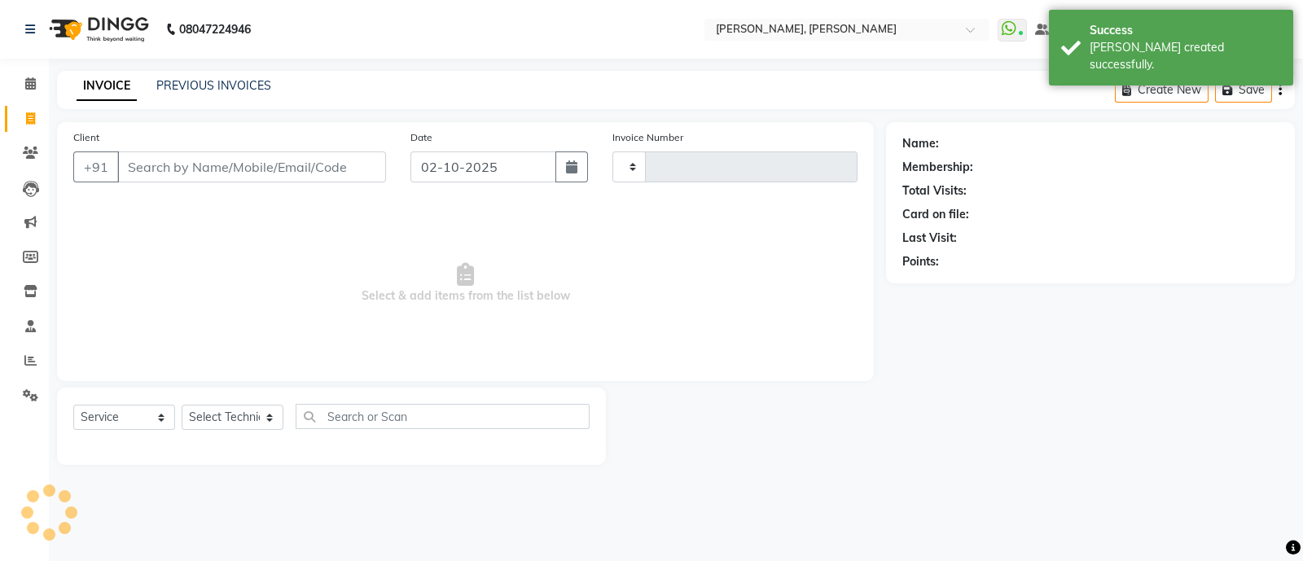
type input "4292"
select select "3767"
click at [226, 170] on input "Client" at bounding box center [251, 166] width 269 height 31
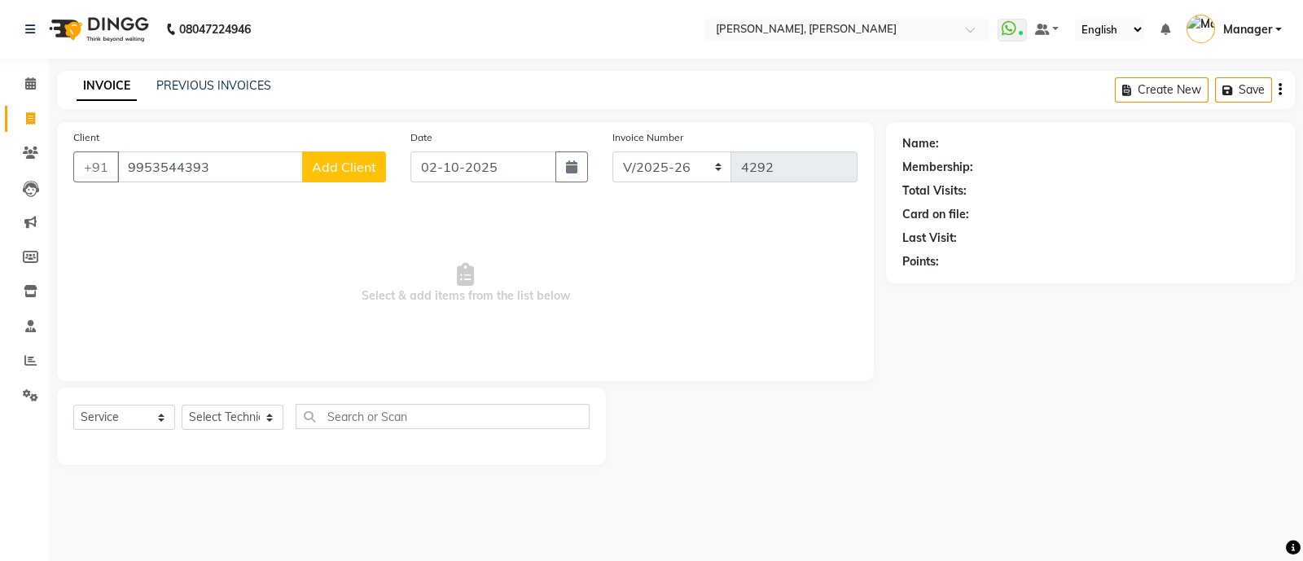
type input "9953544393"
click at [344, 172] on span "Add Client" at bounding box center [344, 167] width 64 height 16
select select "21"
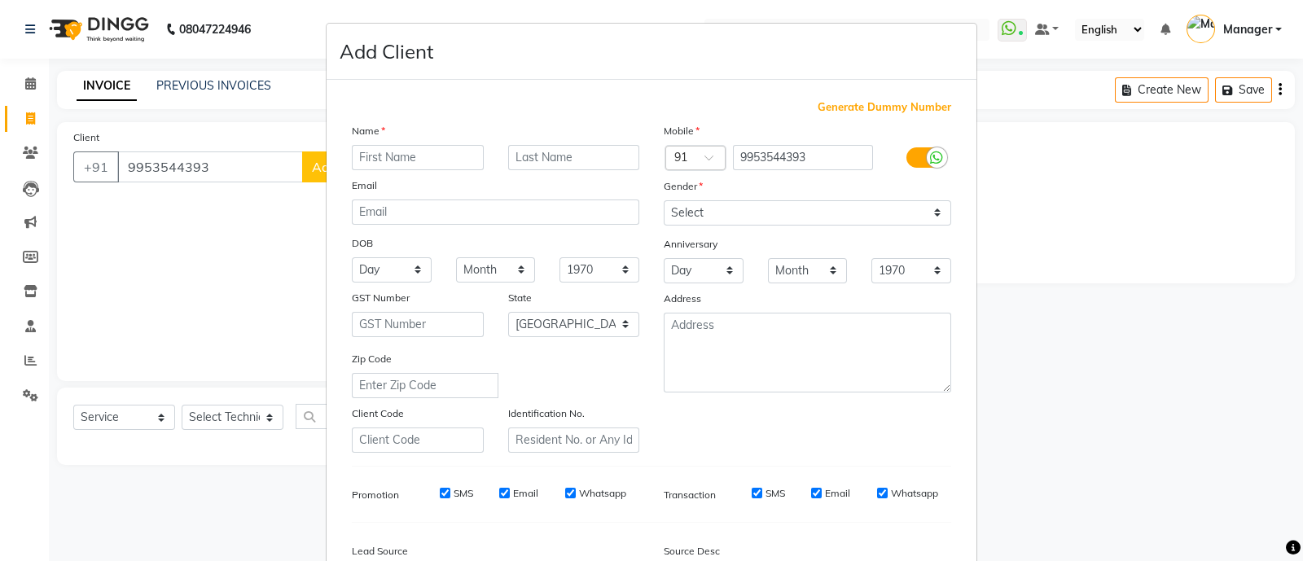
click at [384, 148] on input "text" at bounding box center [418, 157] width 132 height 25
type input "abhilasha"
drag, startPoint x: 733, startPoint y: 199, endPoint x: 714, endPoint y: 212, distance: 22.4
click at [714, 212] on div "Mobile Country Code × 91 9953544393 Gender Select Male Female Other Prefer Not …" at bounding box center [807, 287] width 312 height 331
drag, startPoint x: 714, startPoint y: 212, endPoint x: 691, endPoint y: 295, distance: 86.1
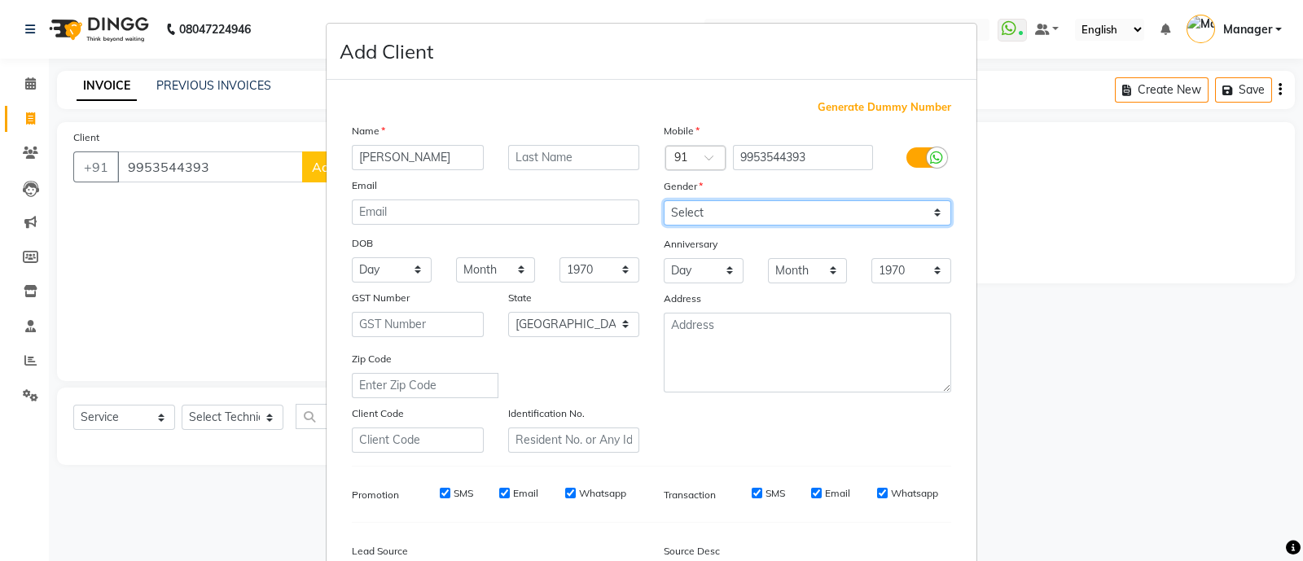
click at [691, 295] on div "Mobile Country Code × 91 9953544393 Gender Select Male Female Other Prefer Not …" at bounding box center [807, 287] width 312 height 331
select select "[DEMOGRAPHIC_DATA]"
click at [663, 201] on select "Select [DEMOGRAPHIC_DATA] [DEMOGRAPHIC_DATA] Other Prefer Not To Say" at bounding box center [806, 212] width 287 height 25
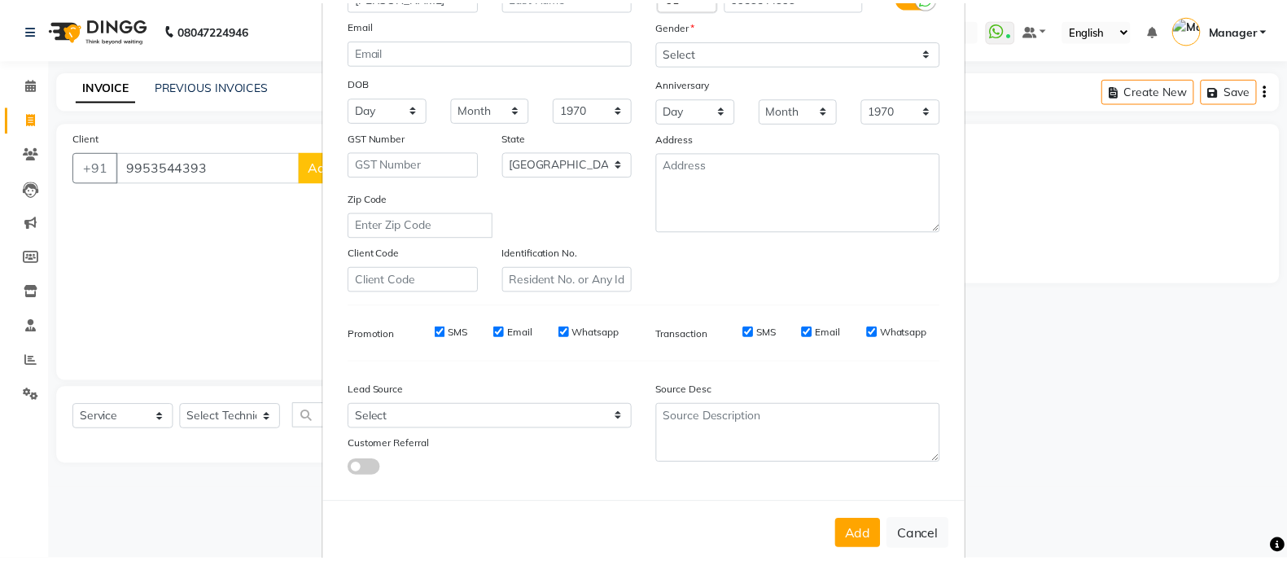
scroll to position [199, 0]
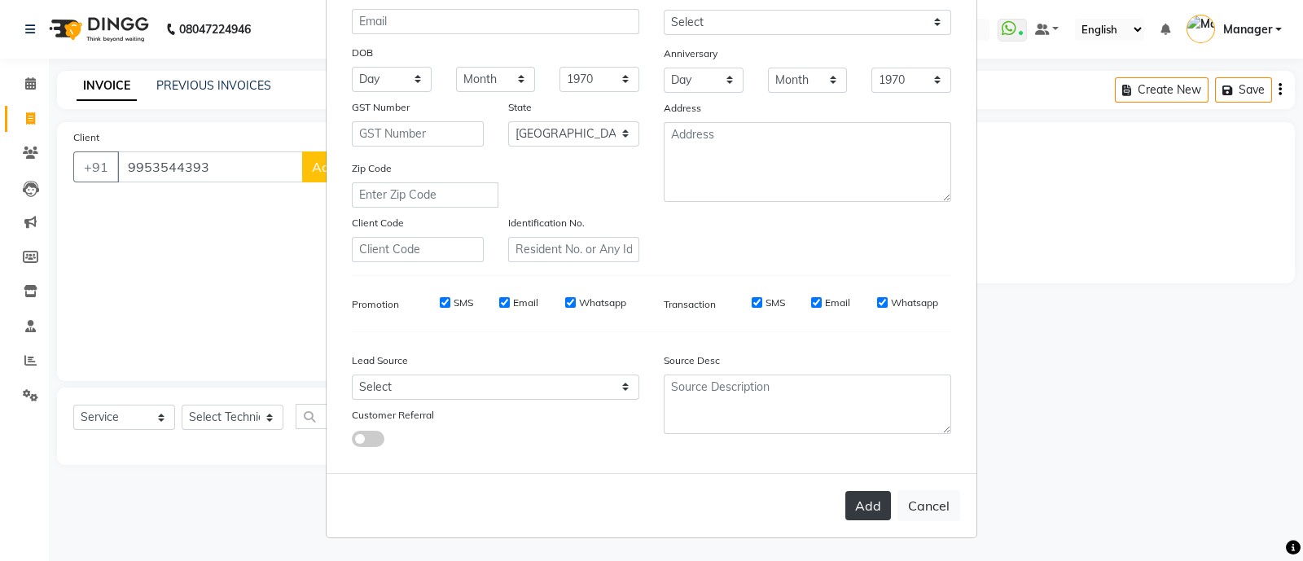
click at [860, 510] on button "Add" at bounding box center [868, 505] width 46 height 29
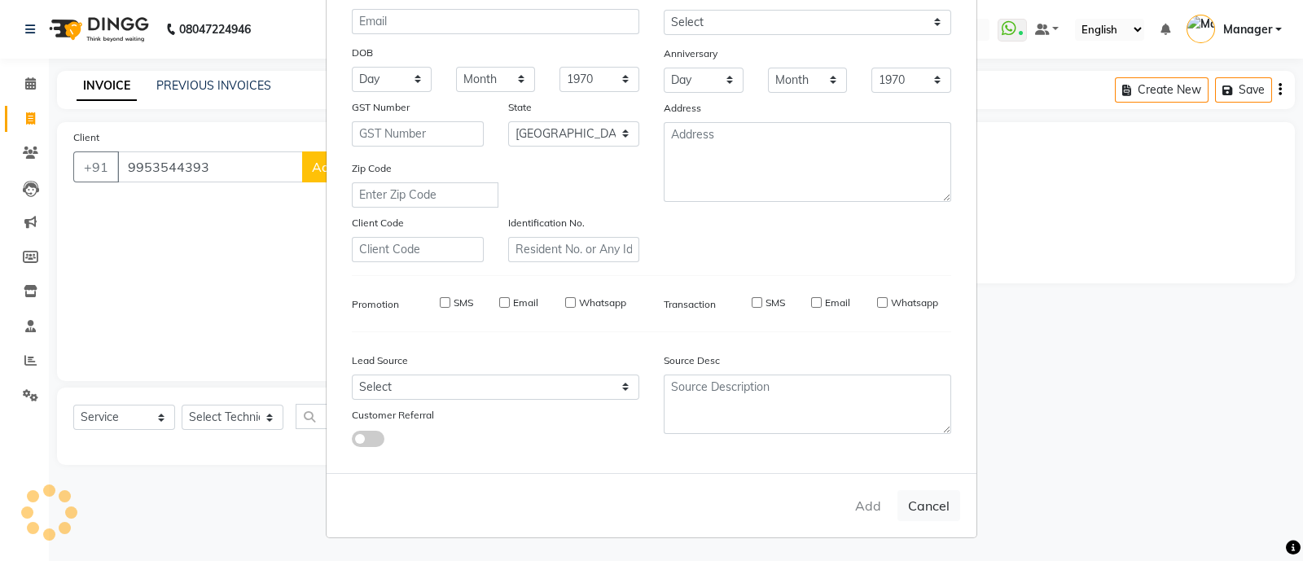
type input "99******93"
select select
select select "null"
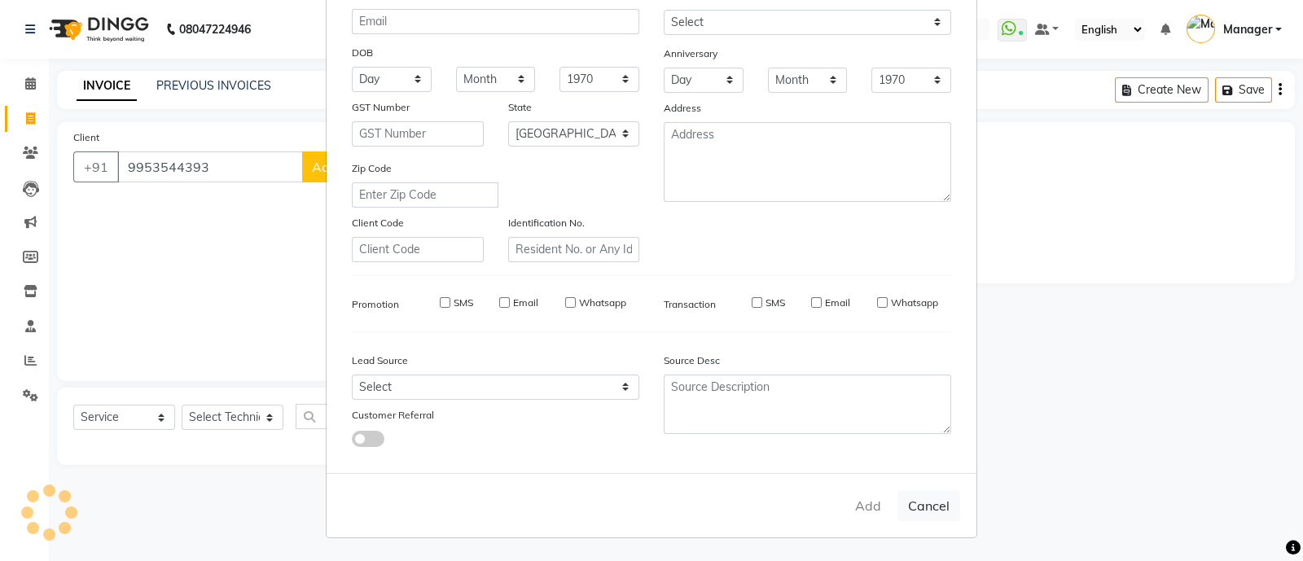
select select
checkbox input "false"
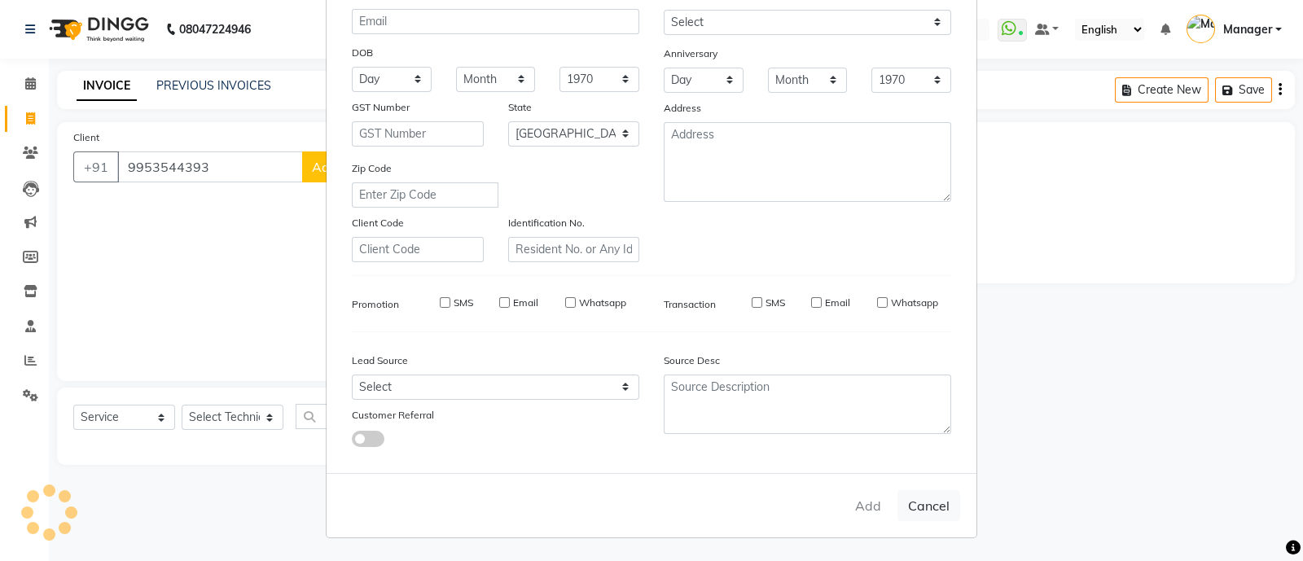
checkbox input "false"
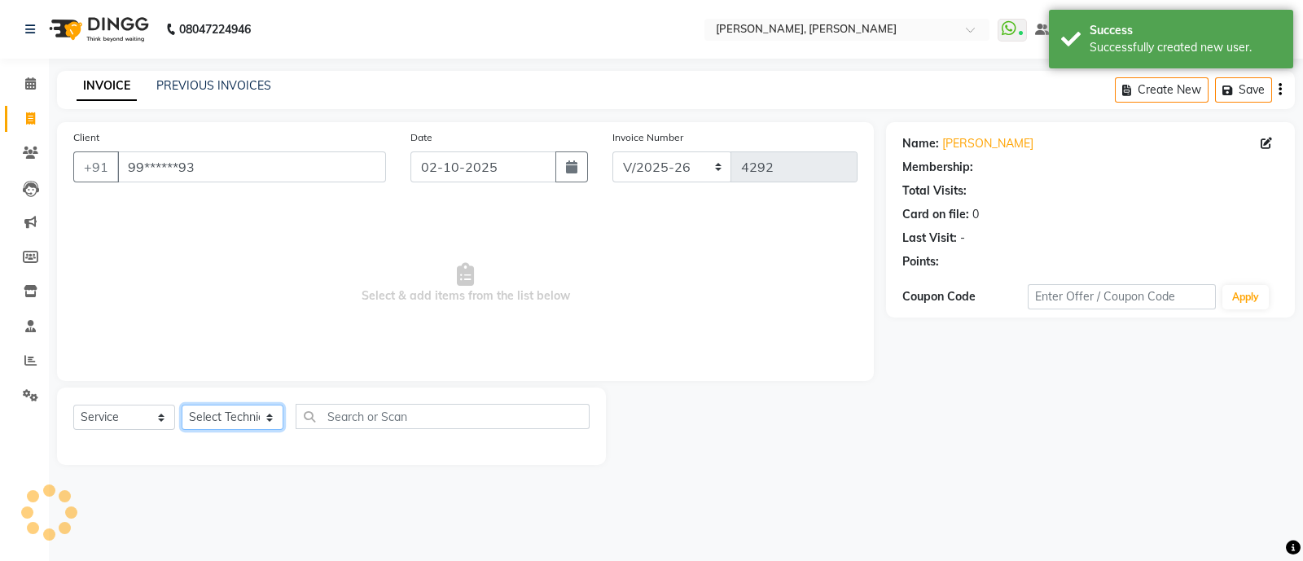
select select "1: Object"
click at [231, 421] on select "Select Technician [PERSON_NAME] [PERSON_NAME] Asid Hanmi [PERSON_NAME] Manager …" at bounding box center [233, 417] width 102 height 25
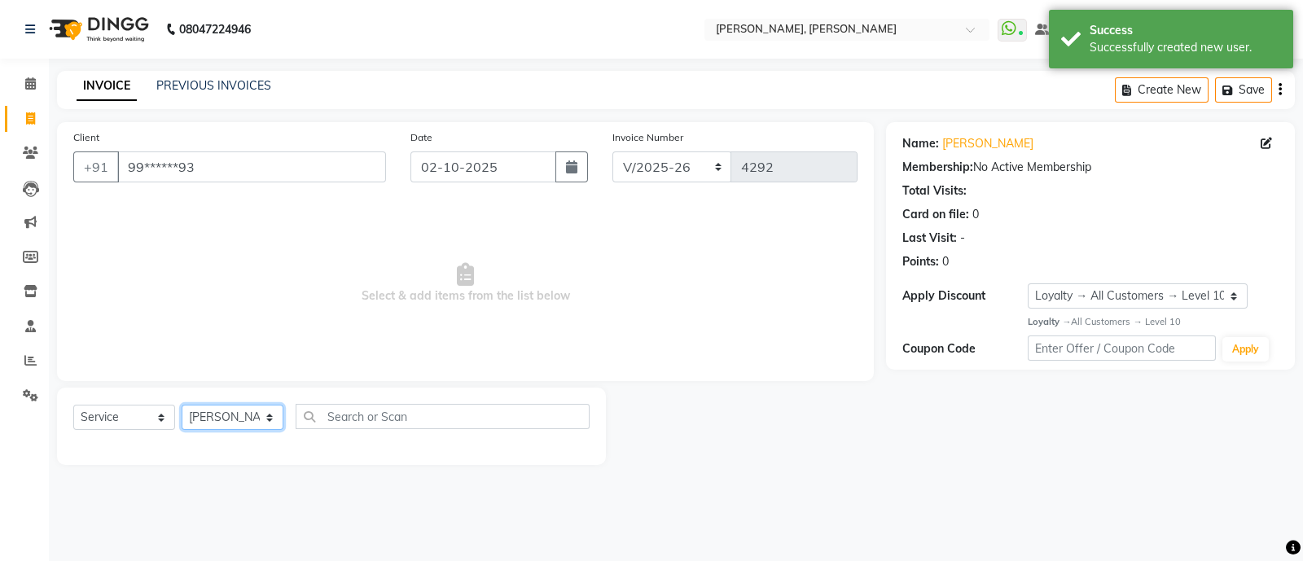
click at [182, 405] on select "Select Technician [PERSON_NAME] [PERSON_NAME] Asid Hanmi [PERSON_NAME] Manager …" at bounding box center [233, 417] width 102 height 25
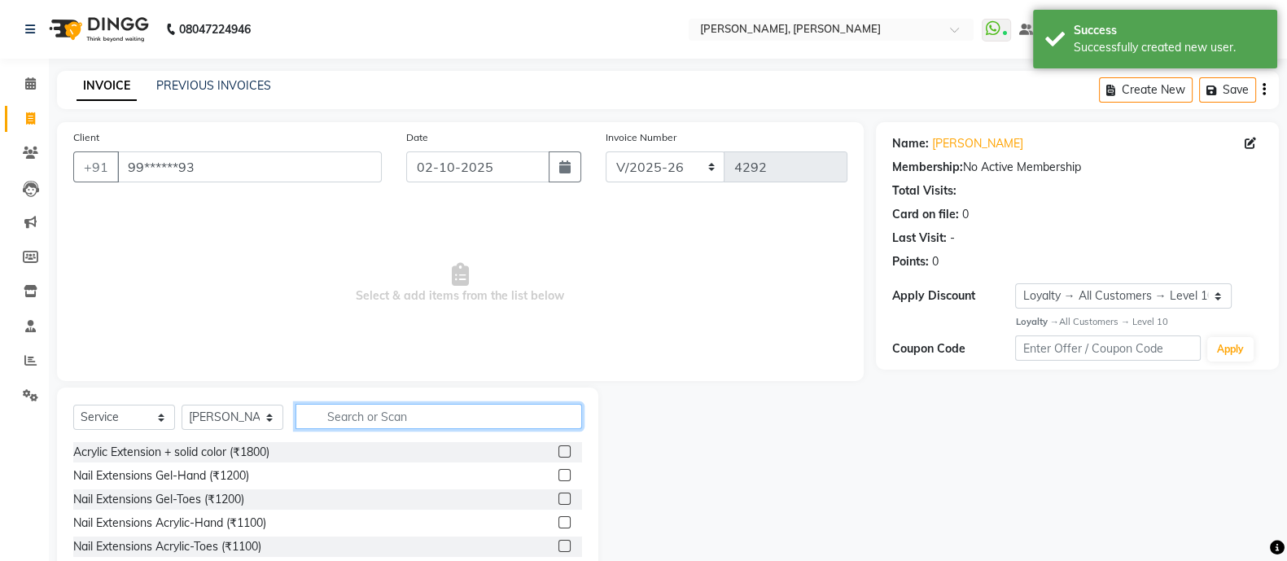
click at [383, 413] on input "text" at bounding box center [439, 416] width 287 height 25
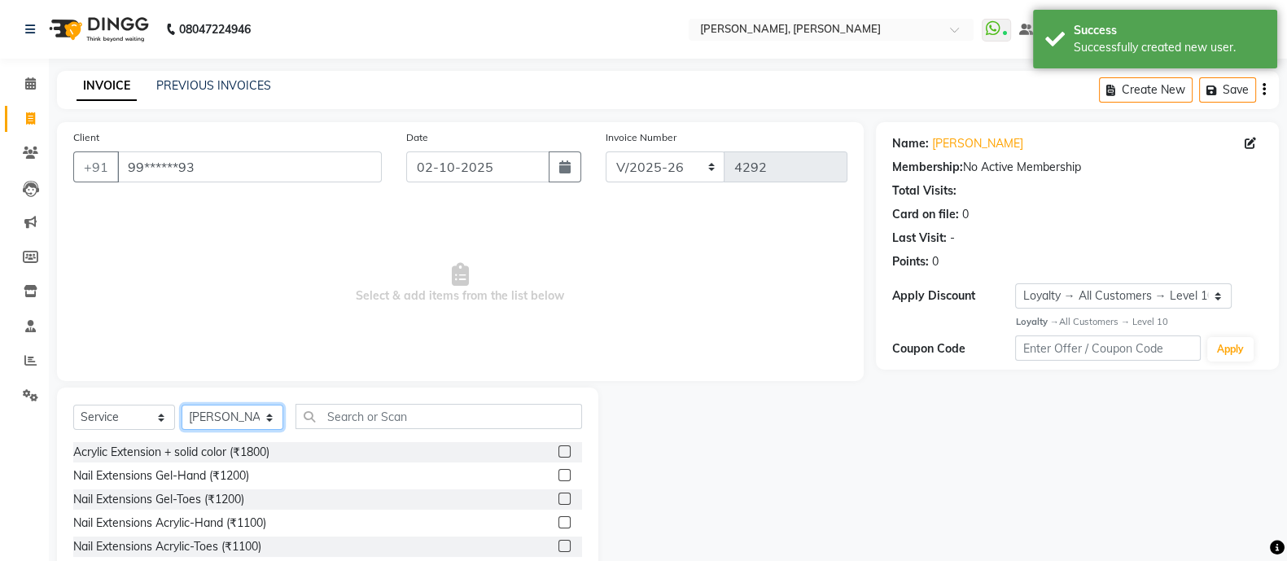
click at [236, 414] on select "Select Technician [PERSON_NAME] [PERSON_NAME] Asid Hanmi [PERSON_NAME] Manager …" at bounding box center [233, 417] width 102 height 25
click at [182, 405] on select "Select Technician [PERSON_NAME] [PERSON_NAME] Asid Hanmi [PERSON_NAME] Manager …" at bounding box center [233, 417] width 102 height 25
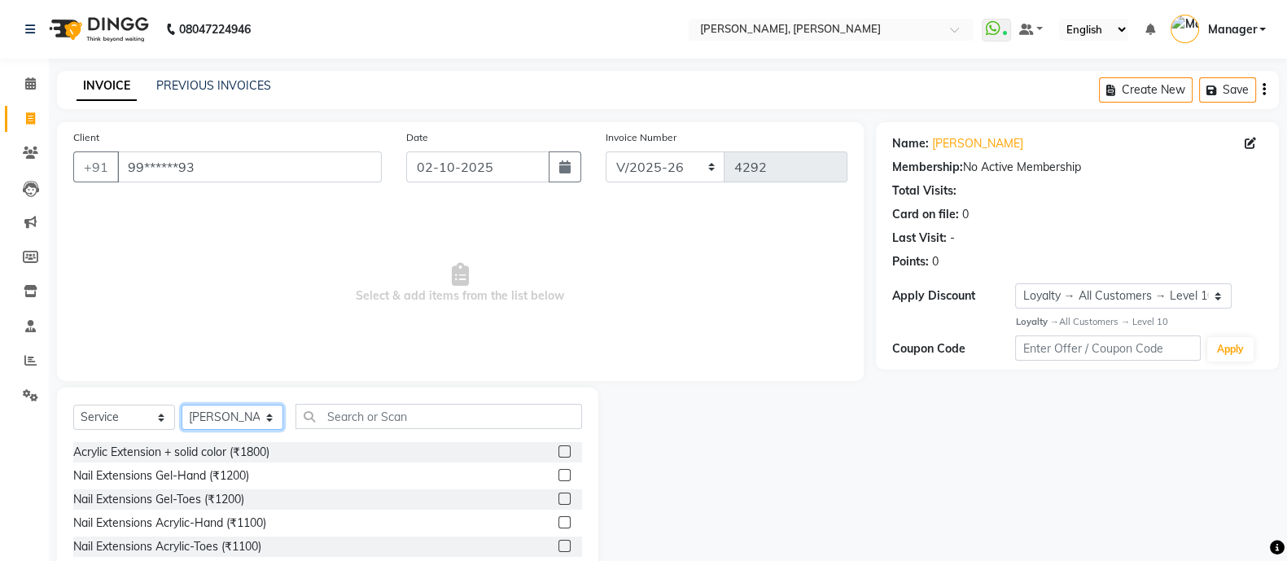
click at [242, 414] on select "Select Technician [PERSON_NAME] [PERSON_NAME] Asid Hanmi [PERSON_NAME] Manager …" at bounding box center [233, 417] width 102 height 25
click at [365, 258] on span "Select & add items from the list below" at bounding box center [460, 283] width 774 height 163
click at [219, 423] on select "Select Technician [PERSON_NAME] [PERSON_NAME] Asid Hanmi [PERSON_NAME] Manager …" at bounding box center [233, 417] width 102 height 25
select select "51846"
click at [182, 405] on select "Select Technician [PERSON_NAME] [PERSON_NAME] Asid Hanmi [PERSON_NAME] Manager …" at bounding box center [233, 417] width 102 height 25
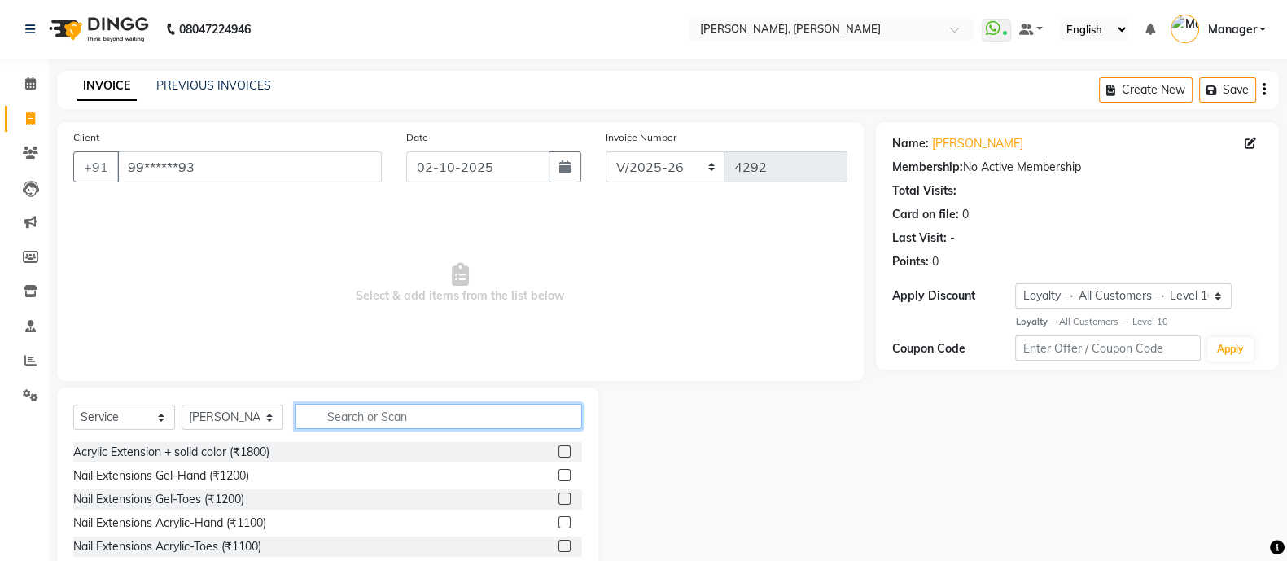
click at [409, 418] on input "text" at bounding box center [439, 416] width 287 height 25
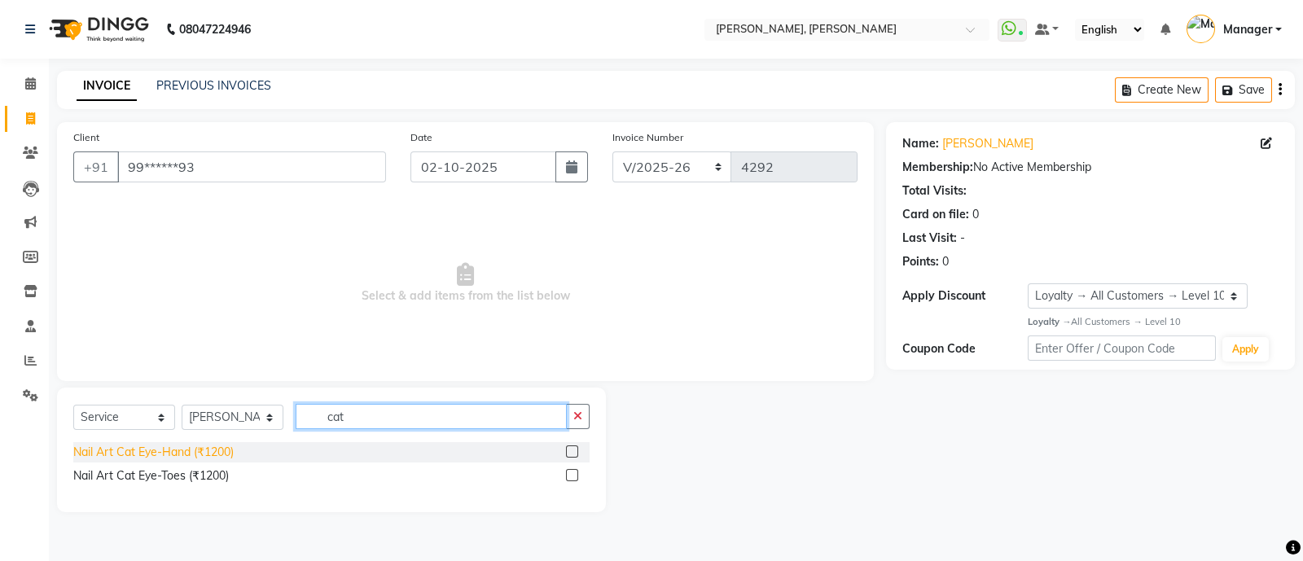
type input "cat"
click at [216, 453] on div "Nail Art Cat Eye-Hand (₹1200)" at bounding box center [153, 452] width 160 height 17
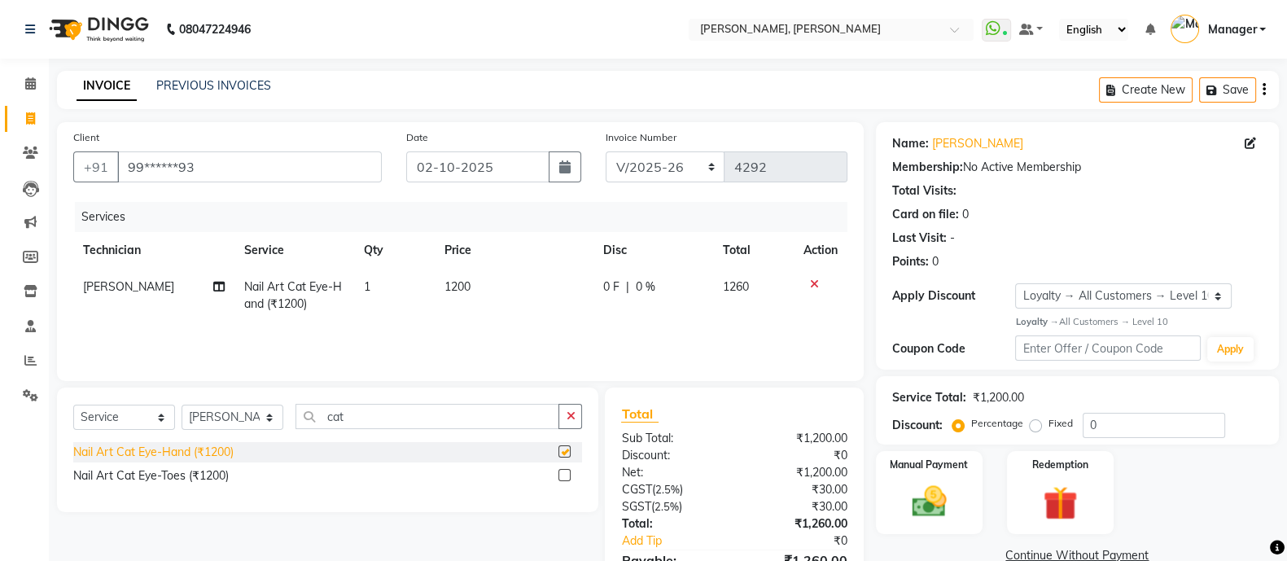
checkbox input "false"
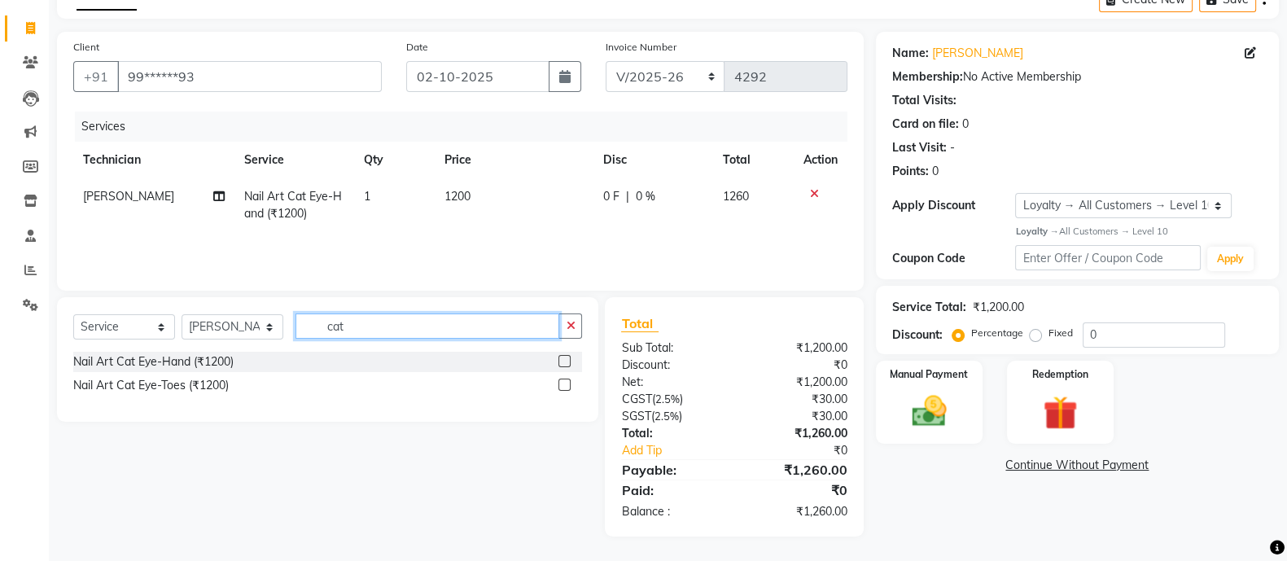
click at [392, 329] on input "cat" at bounding box center [428, 325] width 264 height 25
type input "c"
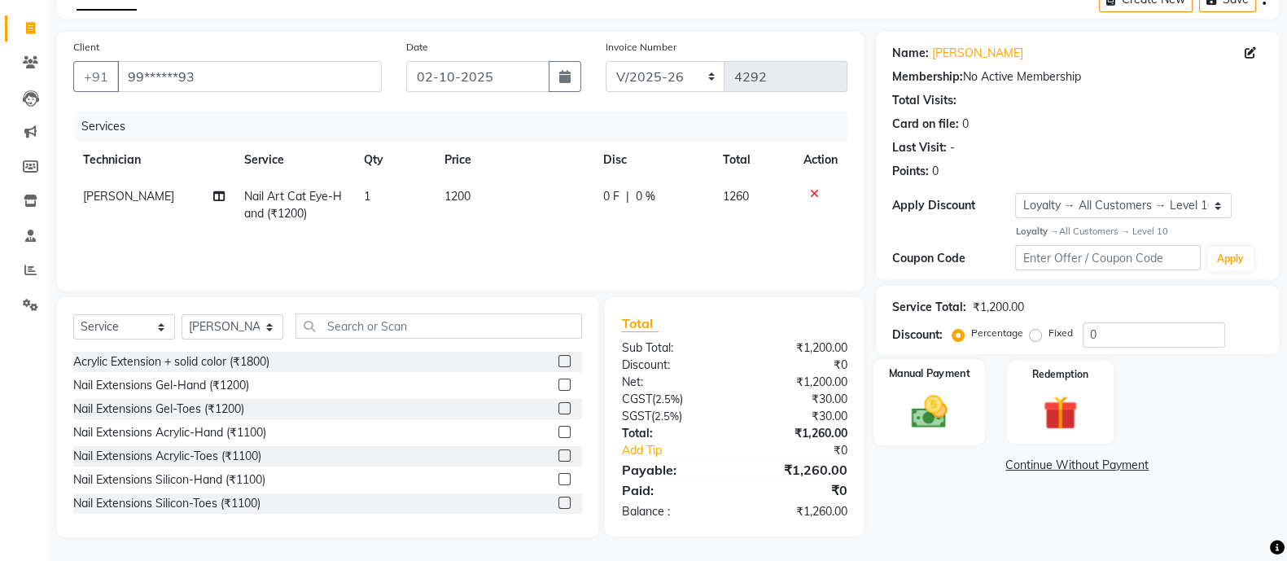
click at [930, 385] on div "Manual Payment" at bounding box center [930, 402] width 112 height 86
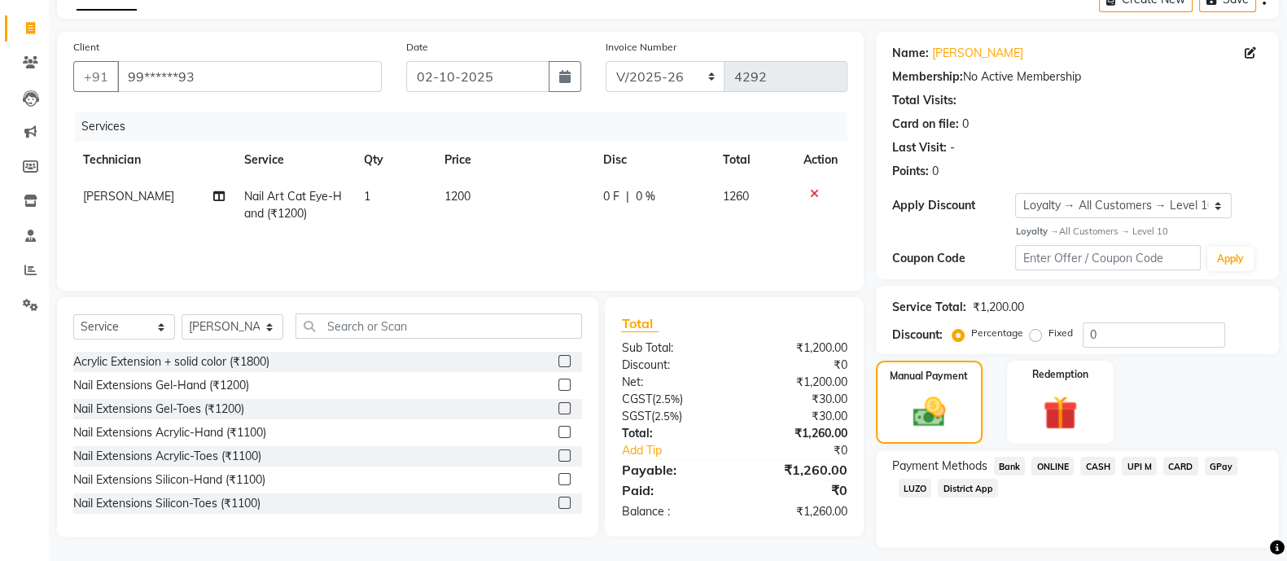
click at [1054, 462] on span "ONLINE" at bounding box center [1052, 466] width 42 height 19
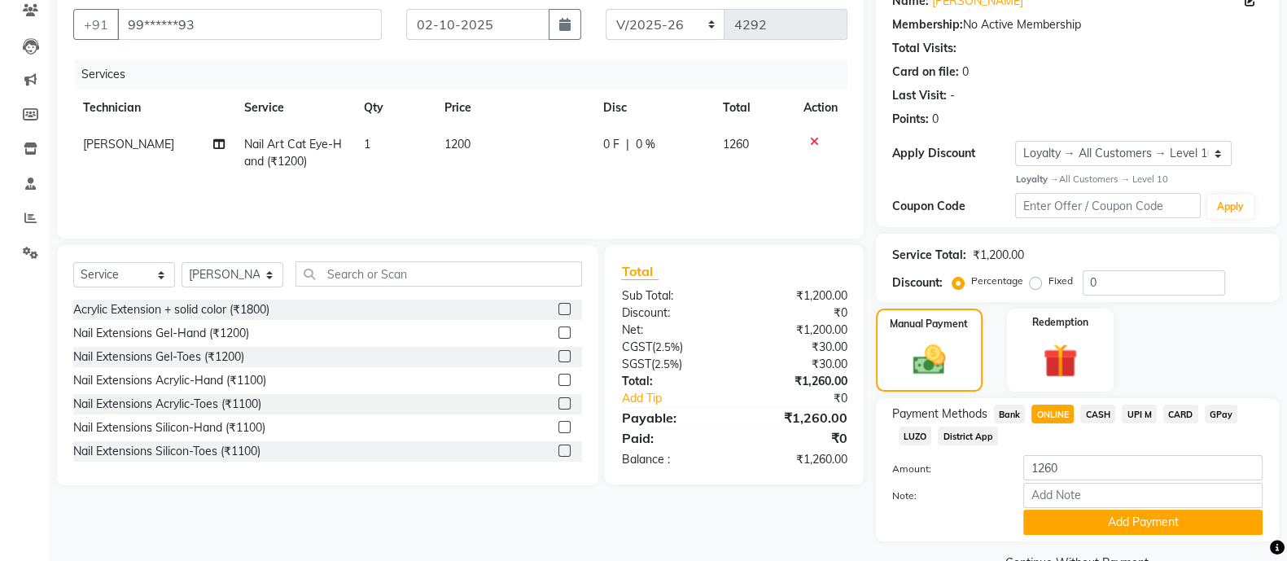
scroll to position [182, 0]
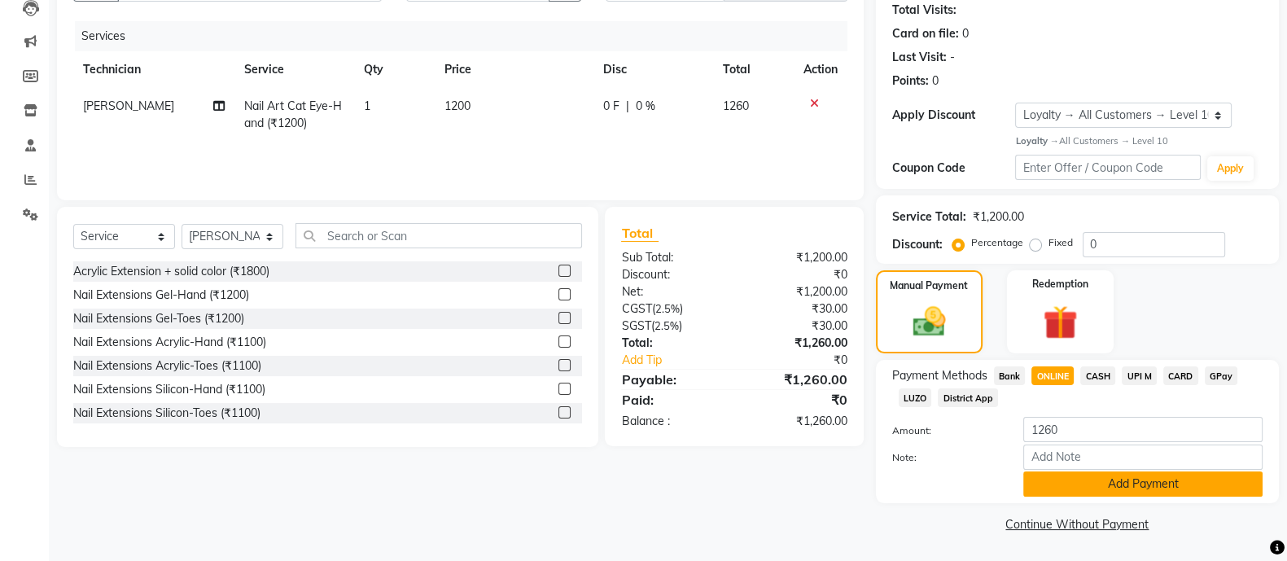
click at [1088, 486] on button "Add Payment" at bounding box center [1142, 483] width 239 height 25
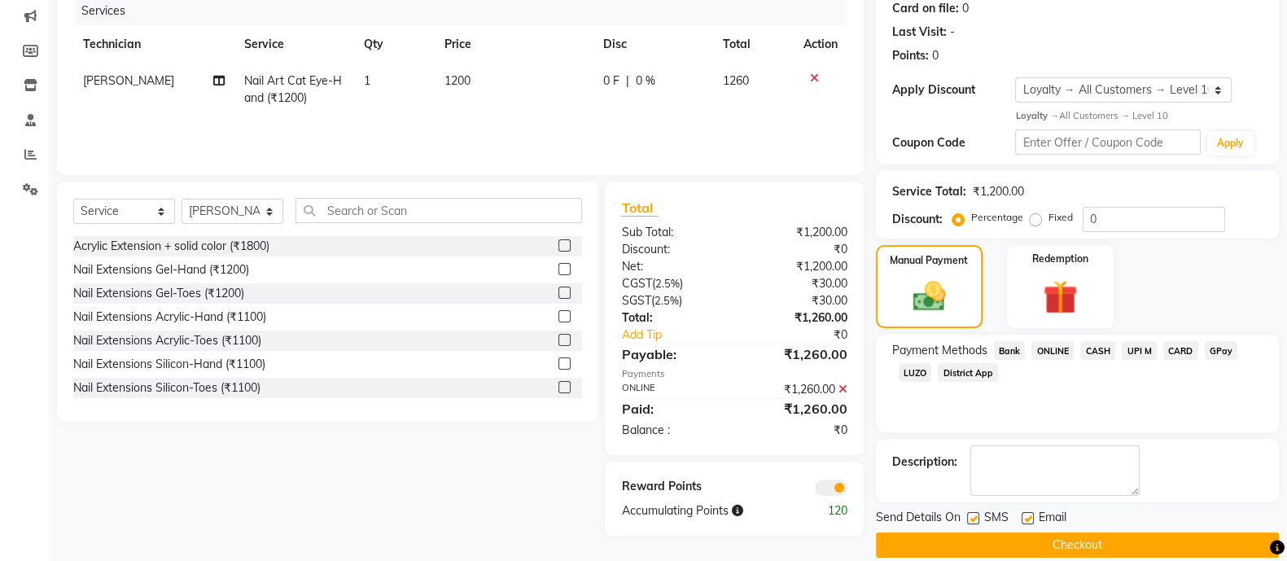
scroll to position [226, 0]
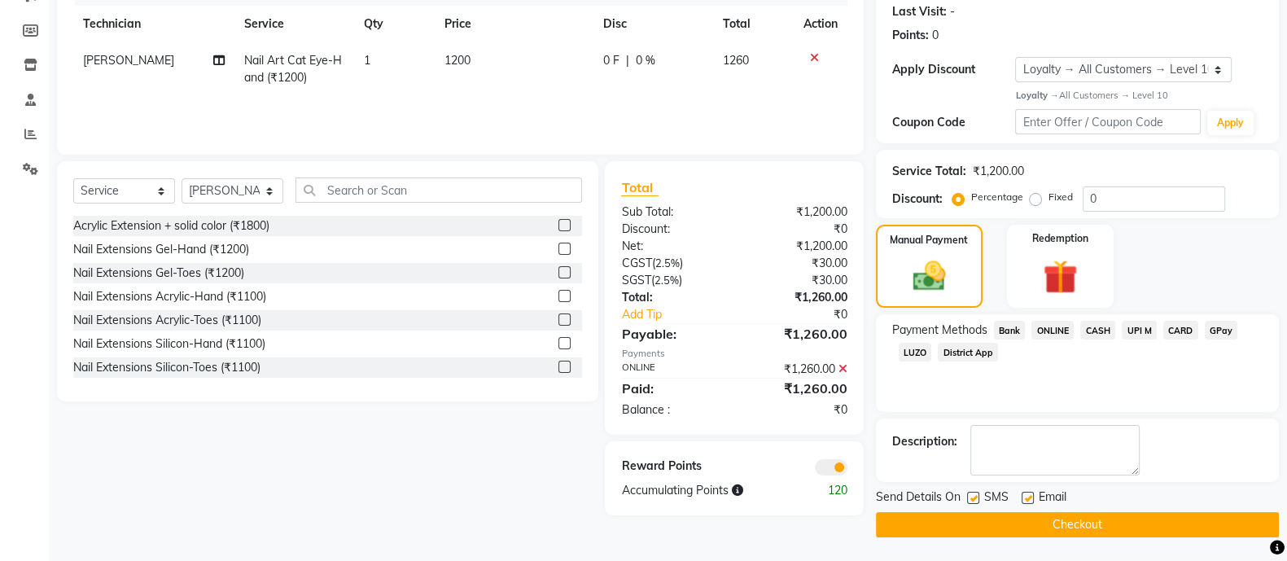
click at [999, 521] on button "Checkout" at bounding box center [1077, 524] width 403 height 25
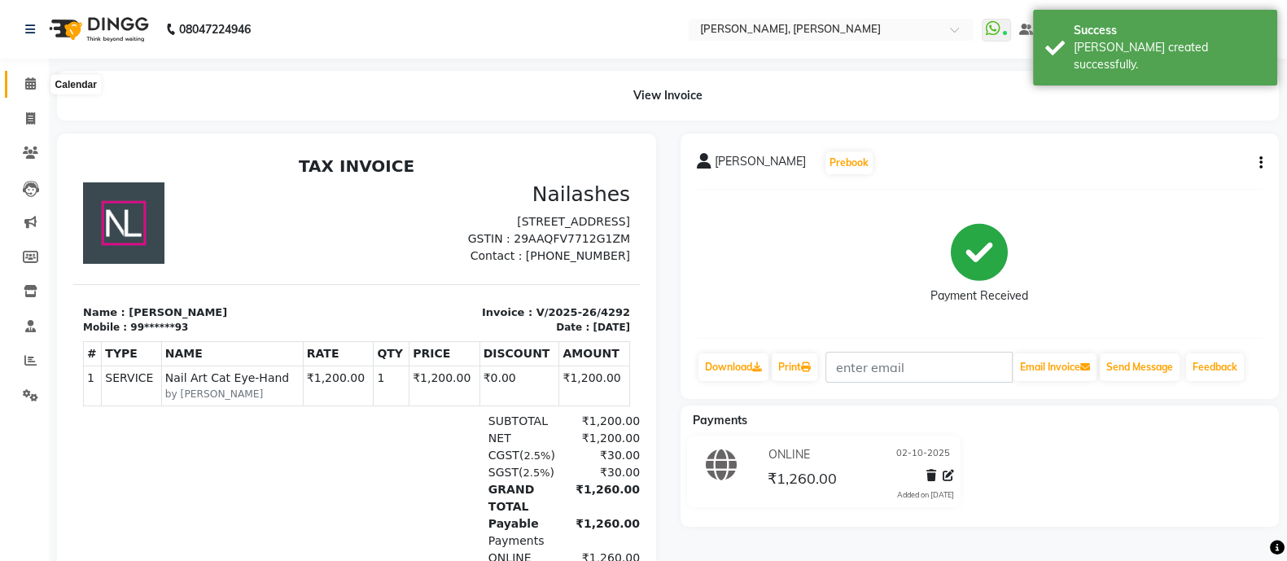
click at [28, 82] on icon at bounding box center [30, 83] width 11 height 12
